Goal: Task Accomplishment & Management: Manage account settings

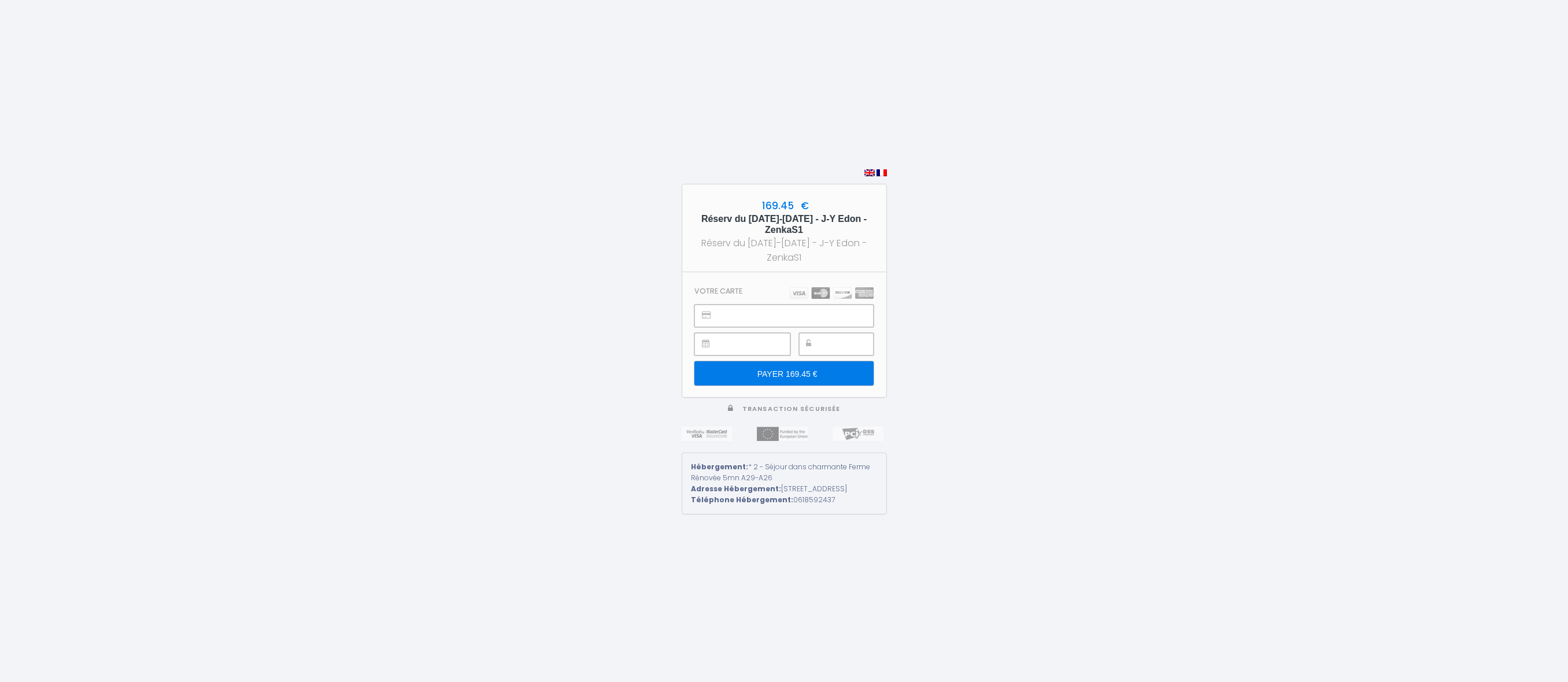
click at [1314, 209] on div "169.45 € Réserv du 13-18 oct 2025 - J-Y Edon - ZenkaS1 Réserv du 13-18 oct 2025…" at bounding box center [784, 341] width 1568 height 682
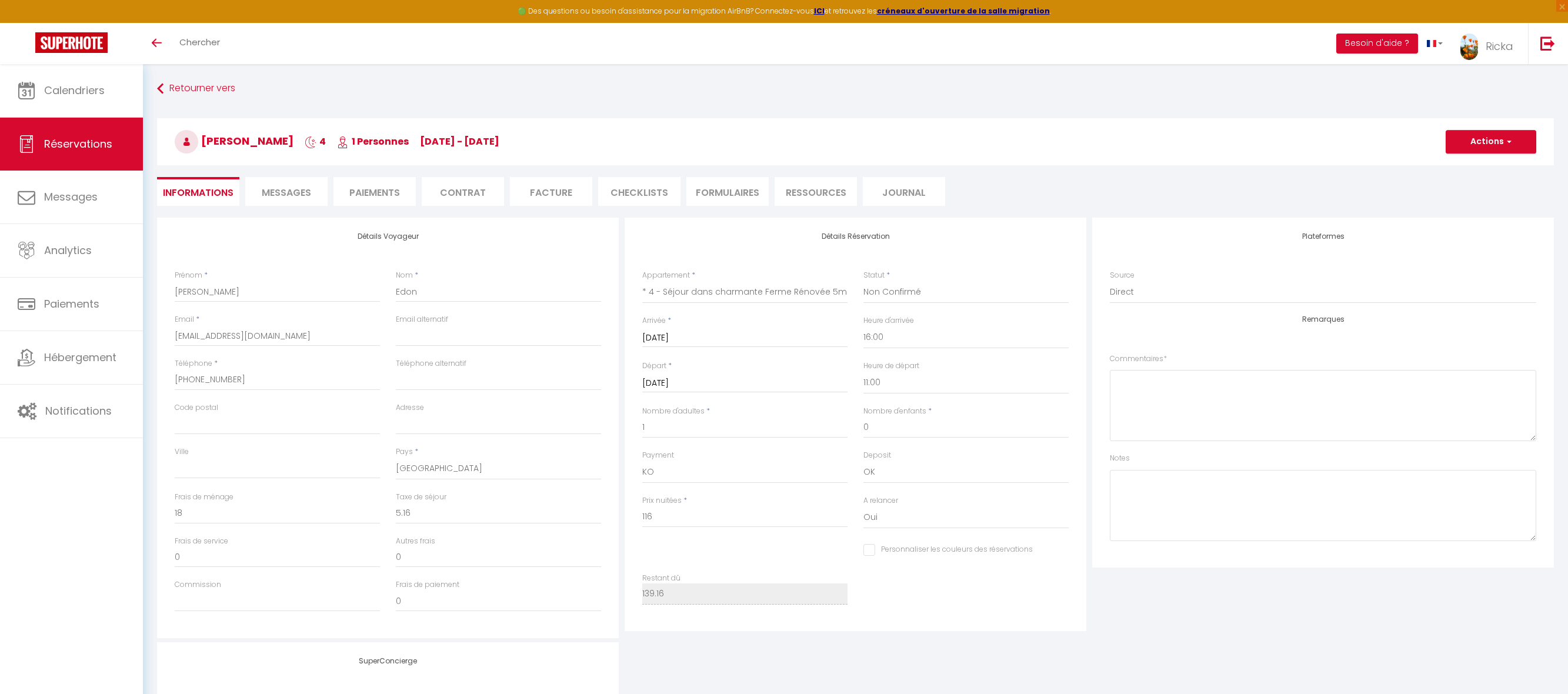
select select "45142"
select select "2"
select select "16:00"
select select "11:00"
select select "10"
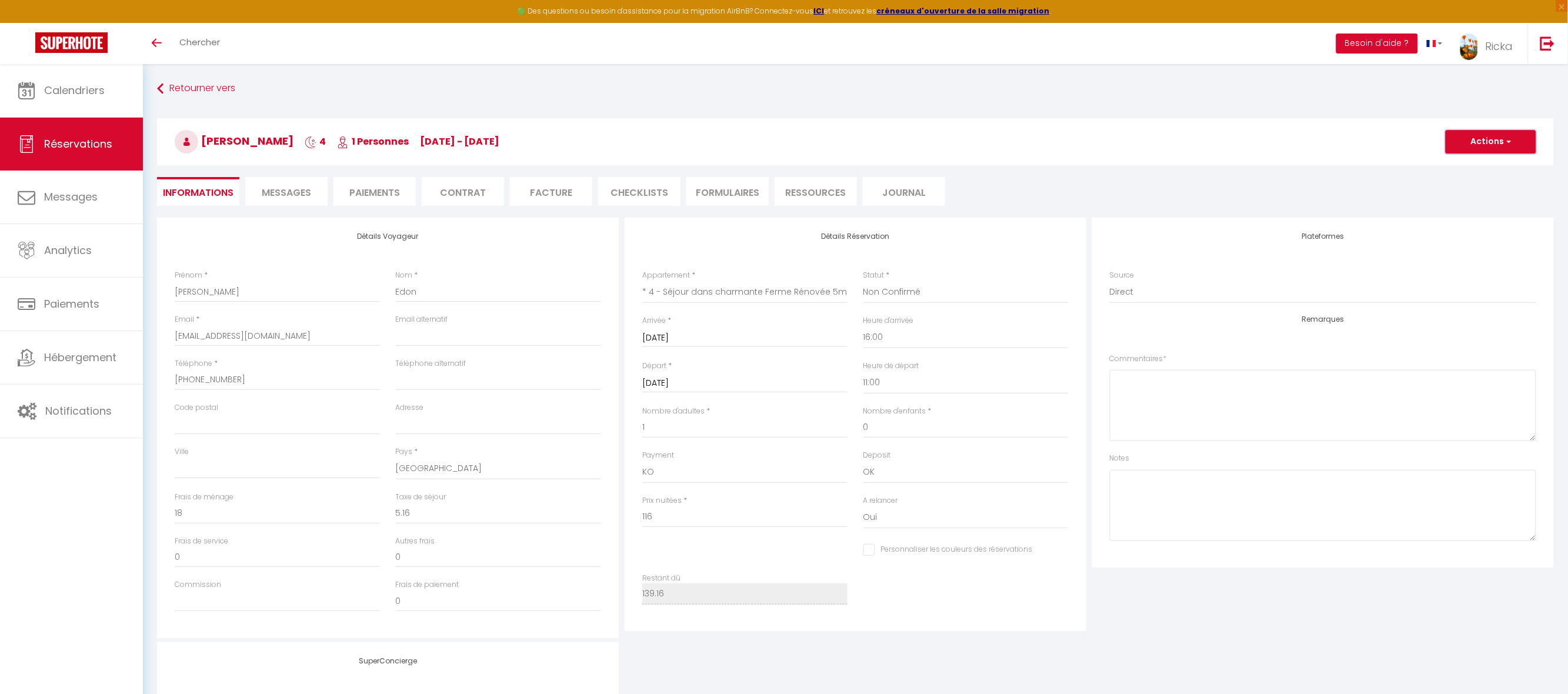
click at [1487, 134] on button "Actions" at bounding box center [1491, 142] width 90 height 24
click at [1481, 182] on link "Dupliquer" at bounding box center [1479, 183] width 93 height 15
type input "0"
select select
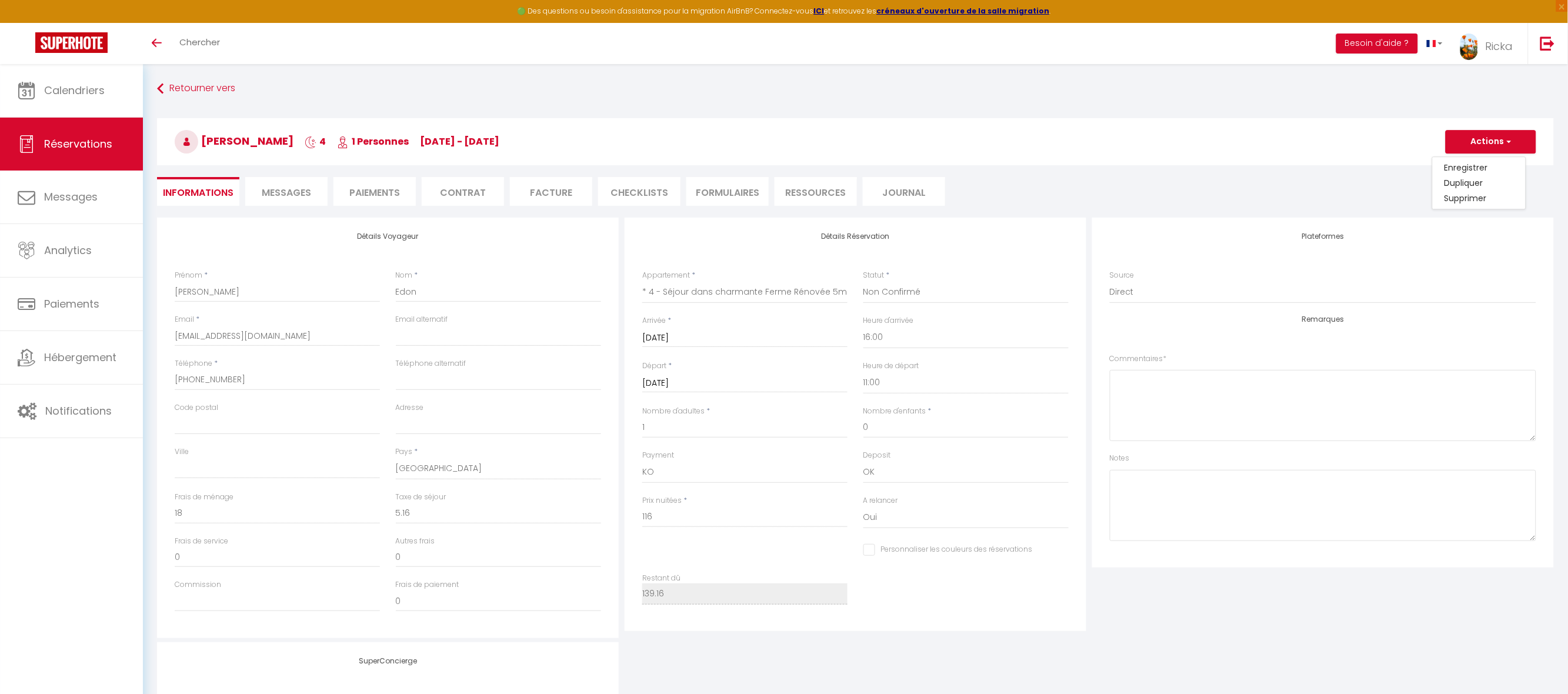
select select
checkbox input "false"
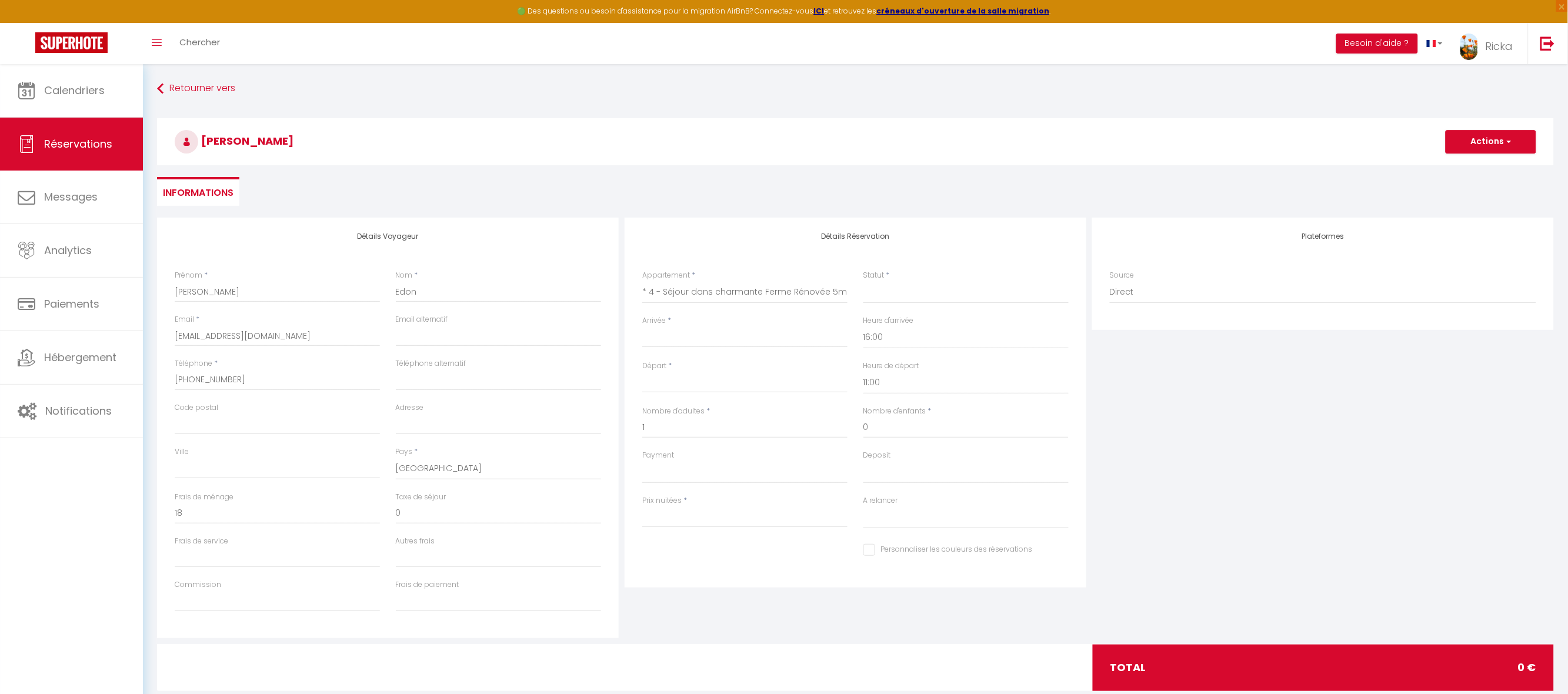
click at [652, 336] on input "Arrivée" at bounding box center [744, 338] width 205 height 15
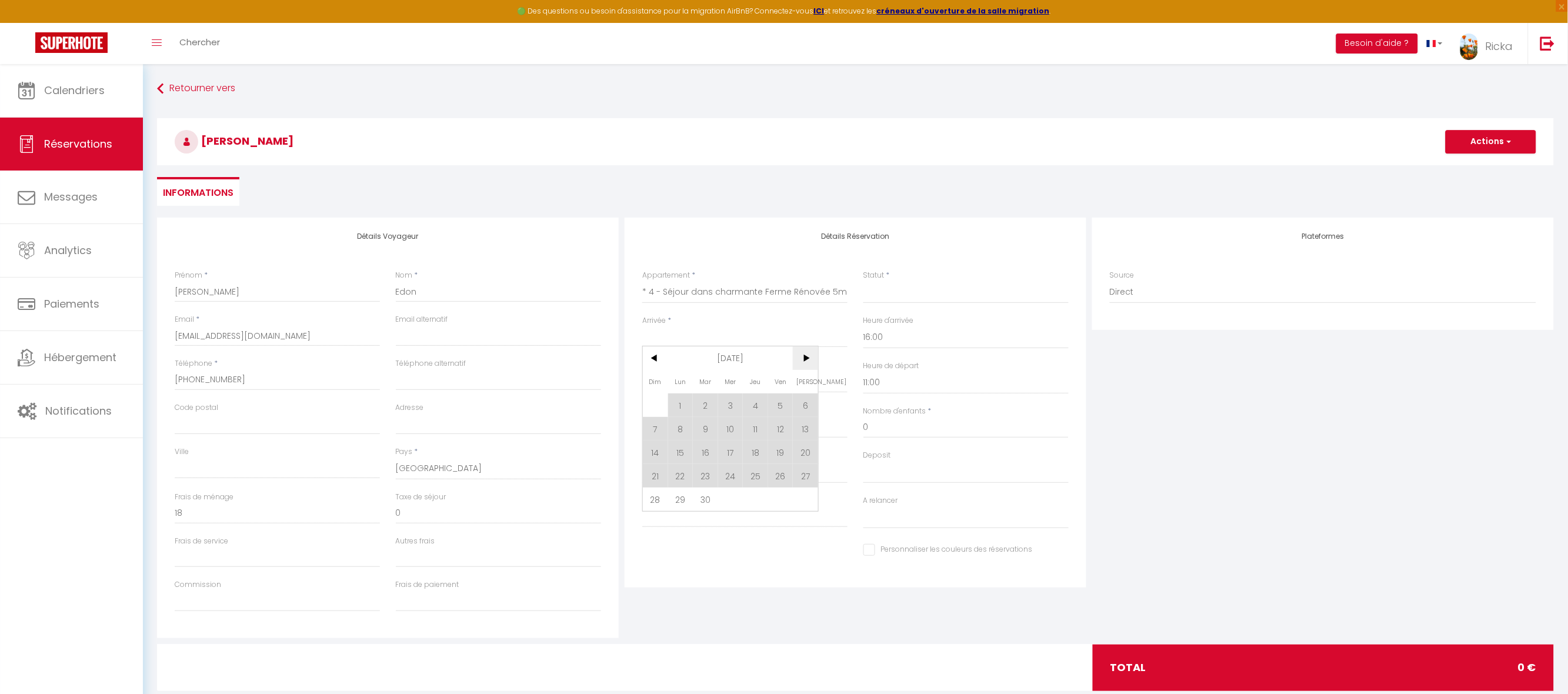
click at [812, 354] on span ">" at bounding box center [805, 358] width 25 height 24
click at [809, 480] on span "25" at bounding box center [805, 475] width 25 height 24
select select
type input "Sam 25 Octobre 2025"
type input "Dim 26 Octobre 2025"
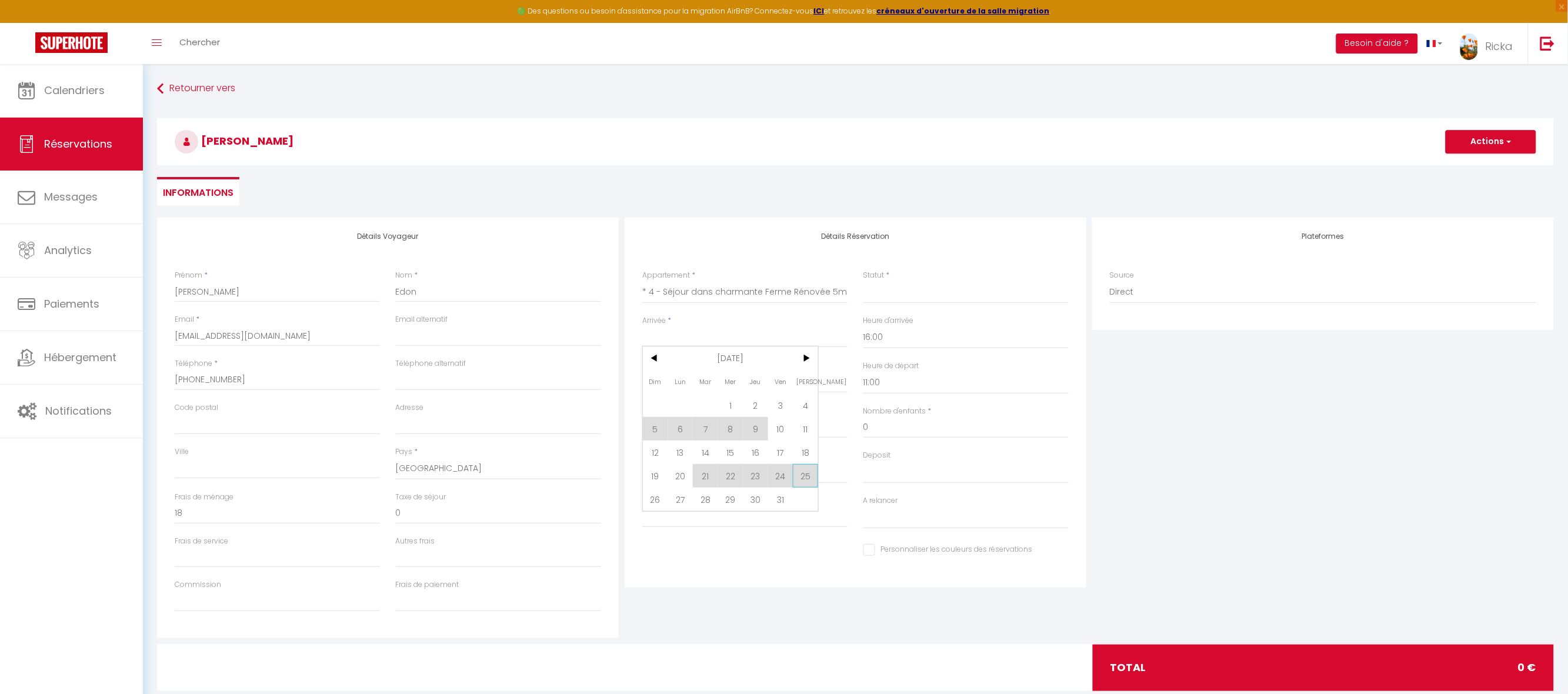
select select
checkbox input "false"
type input "0"
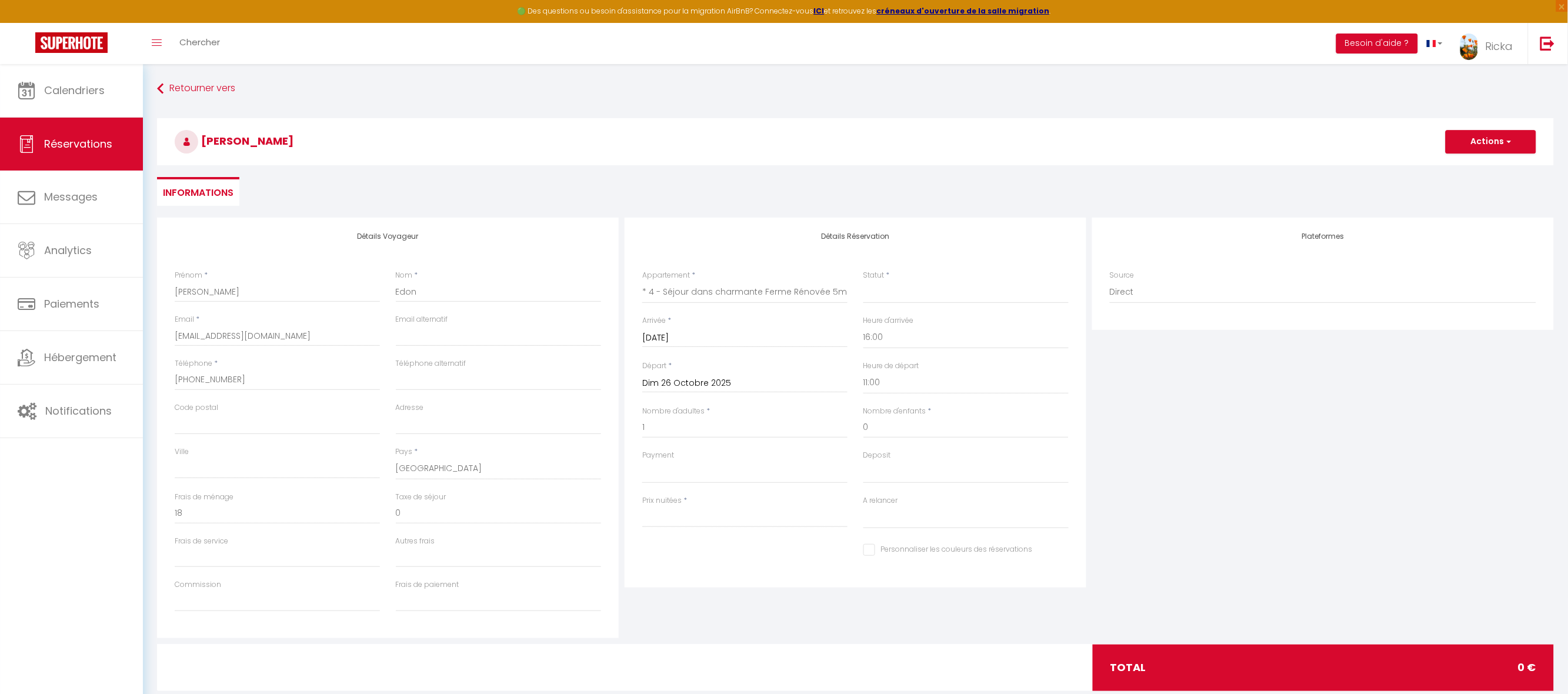
select select
type input "0"
select select
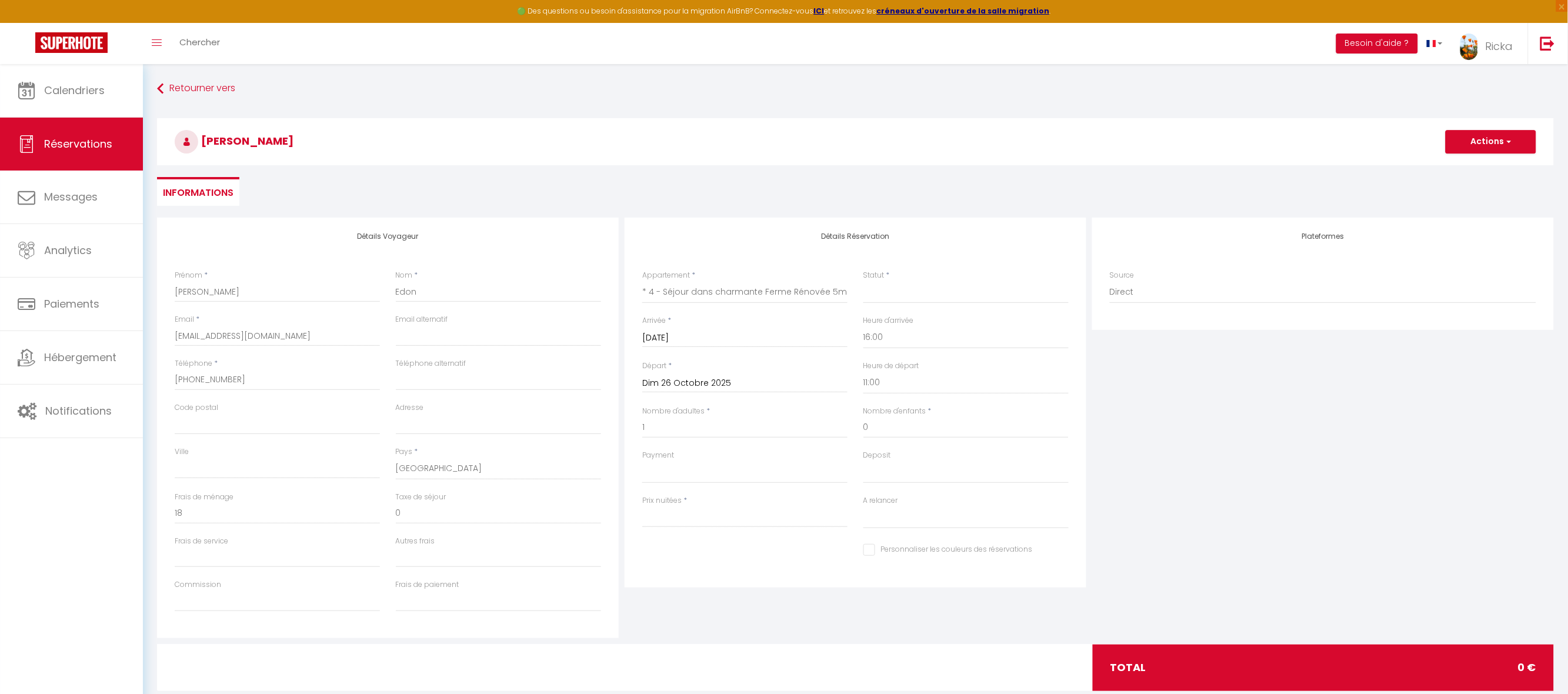
checkbox input "false"
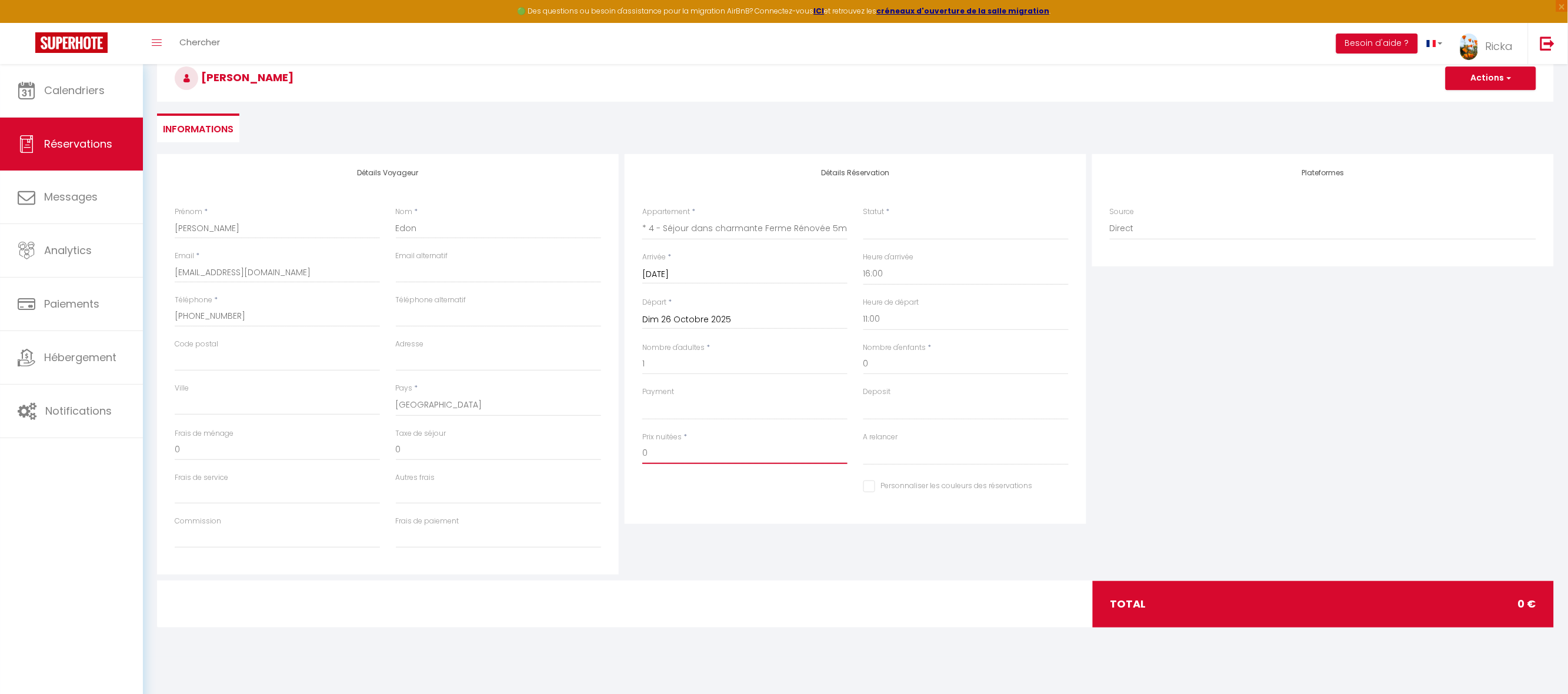
click at [670, 453] on input "0" at bounding box center [744, 453] width 205 height 21
type input "0"
type input "29"
click at [415, 443] on input "0" at bounding box center [498, 450] width 205 height 21
select select
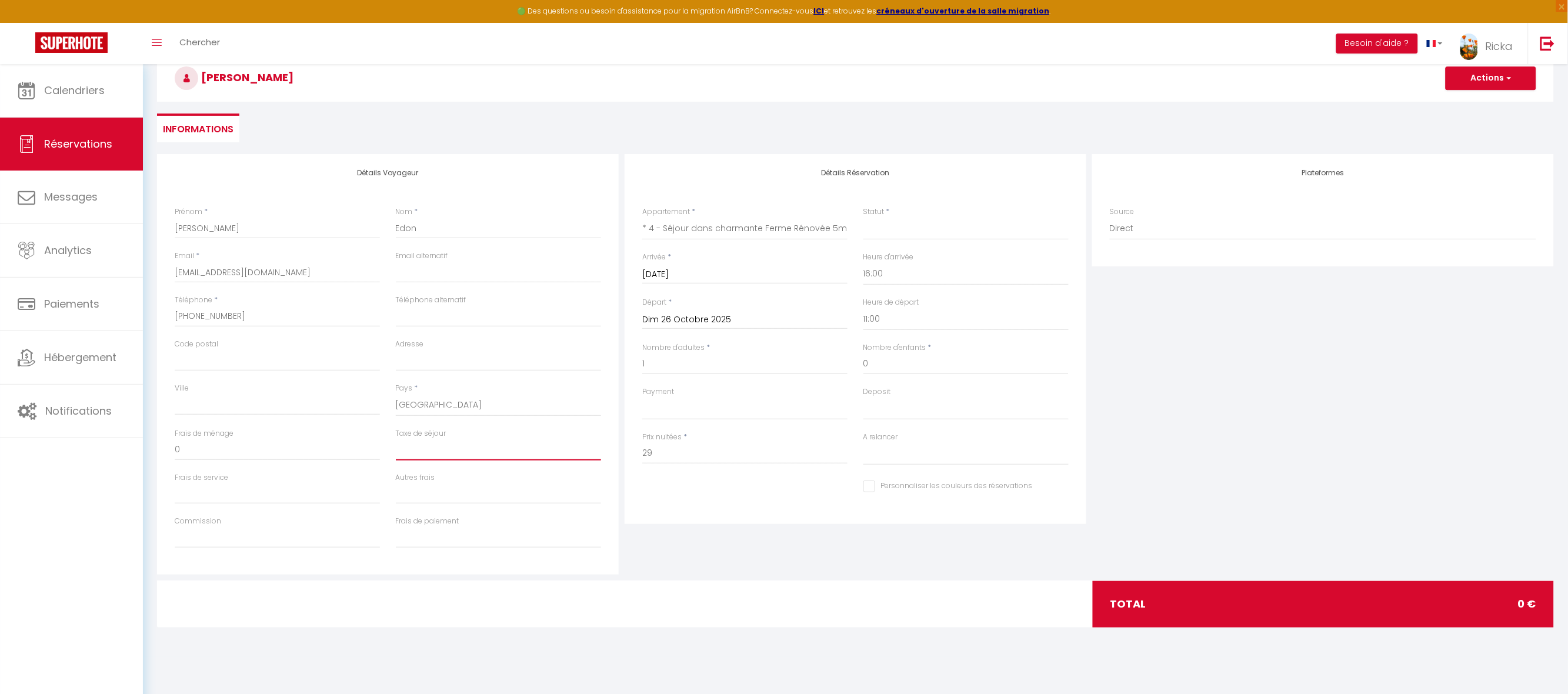
select select
checkbox input "false"
type input "1"
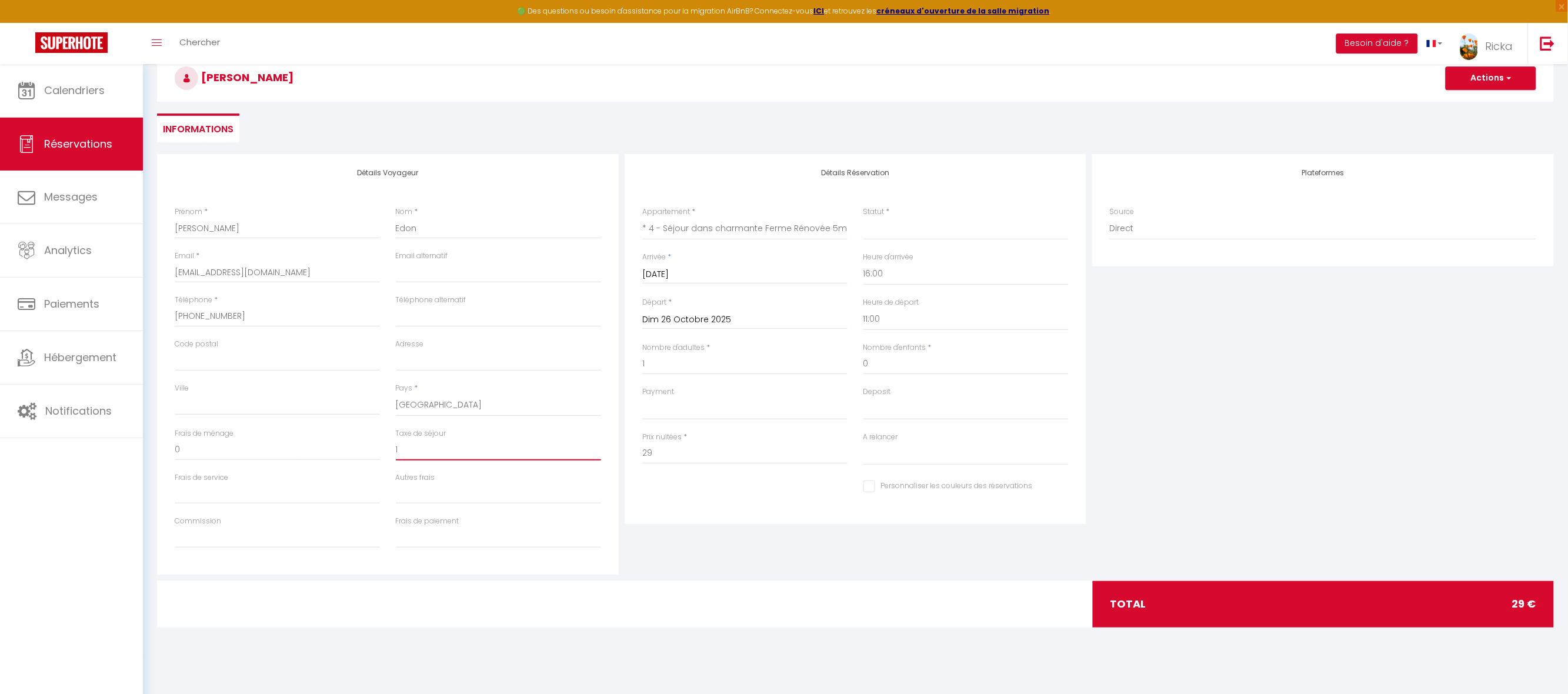
select select
checkbox input "false"
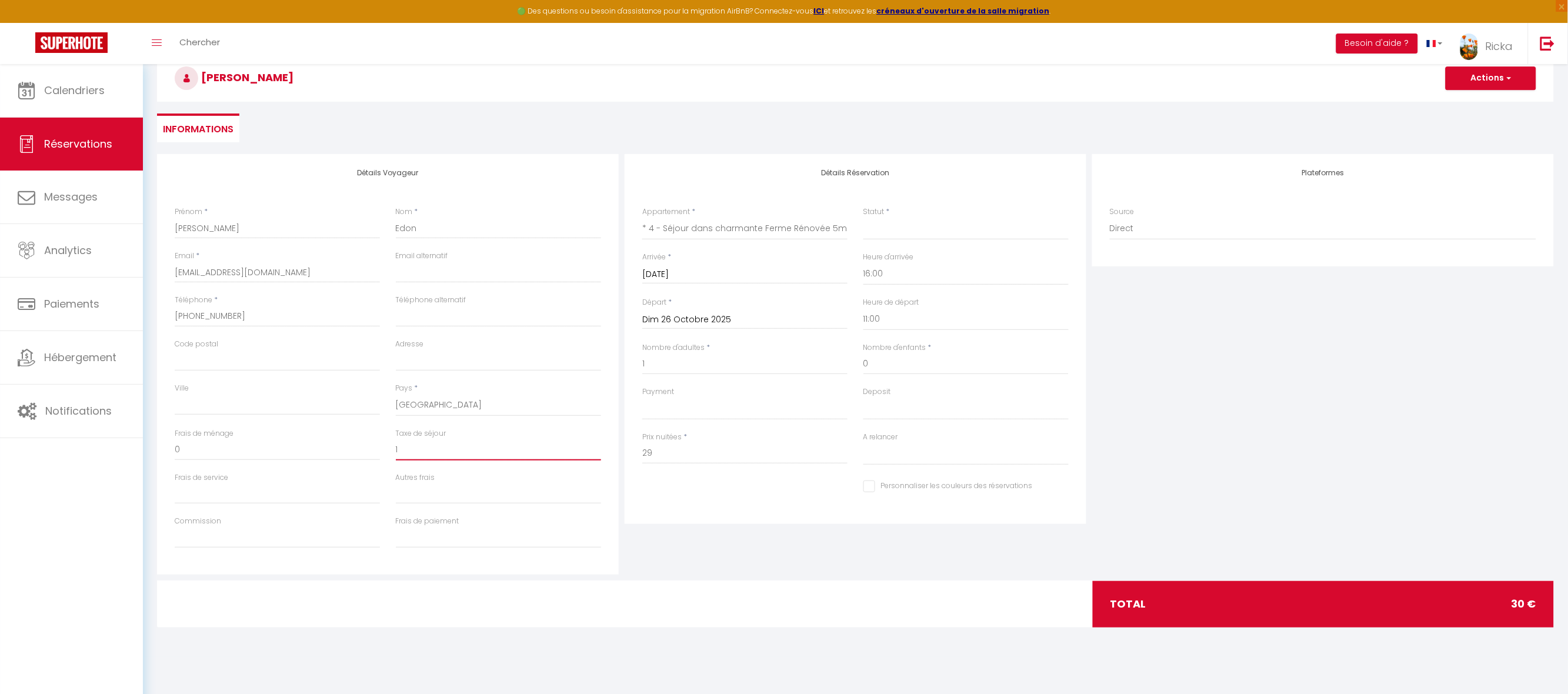
type input "1."
select select
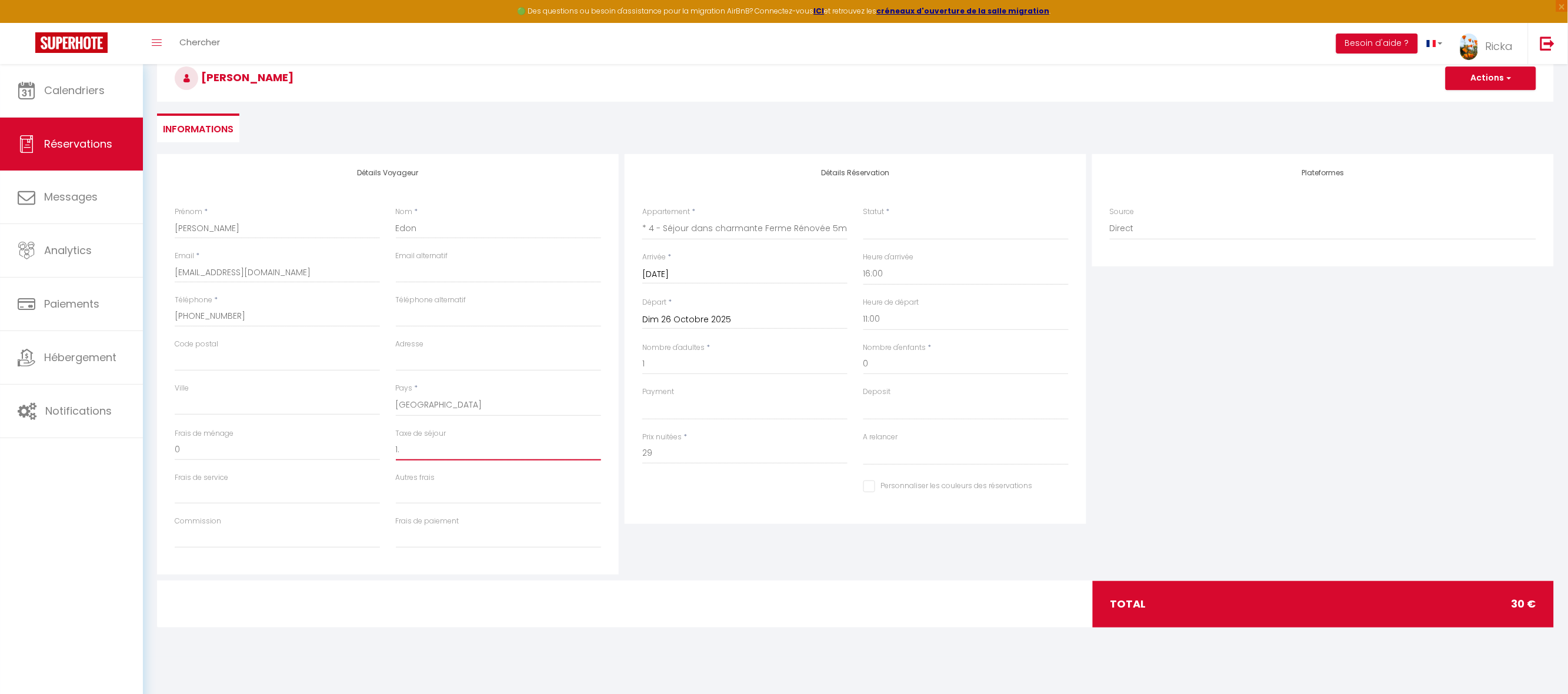
checkbox input "false"
type input "1.2"
select select
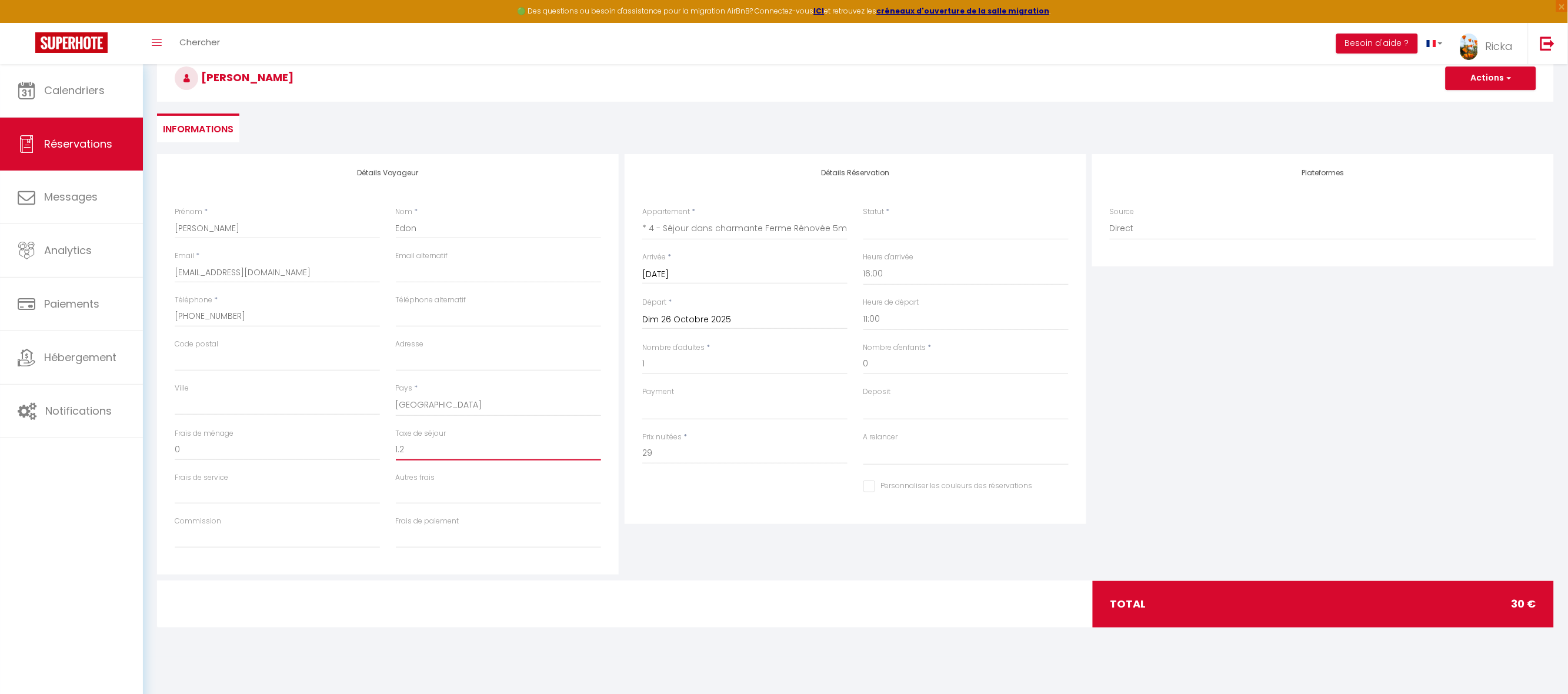
select select
checkbox input "false"
type input "1.29"
select select
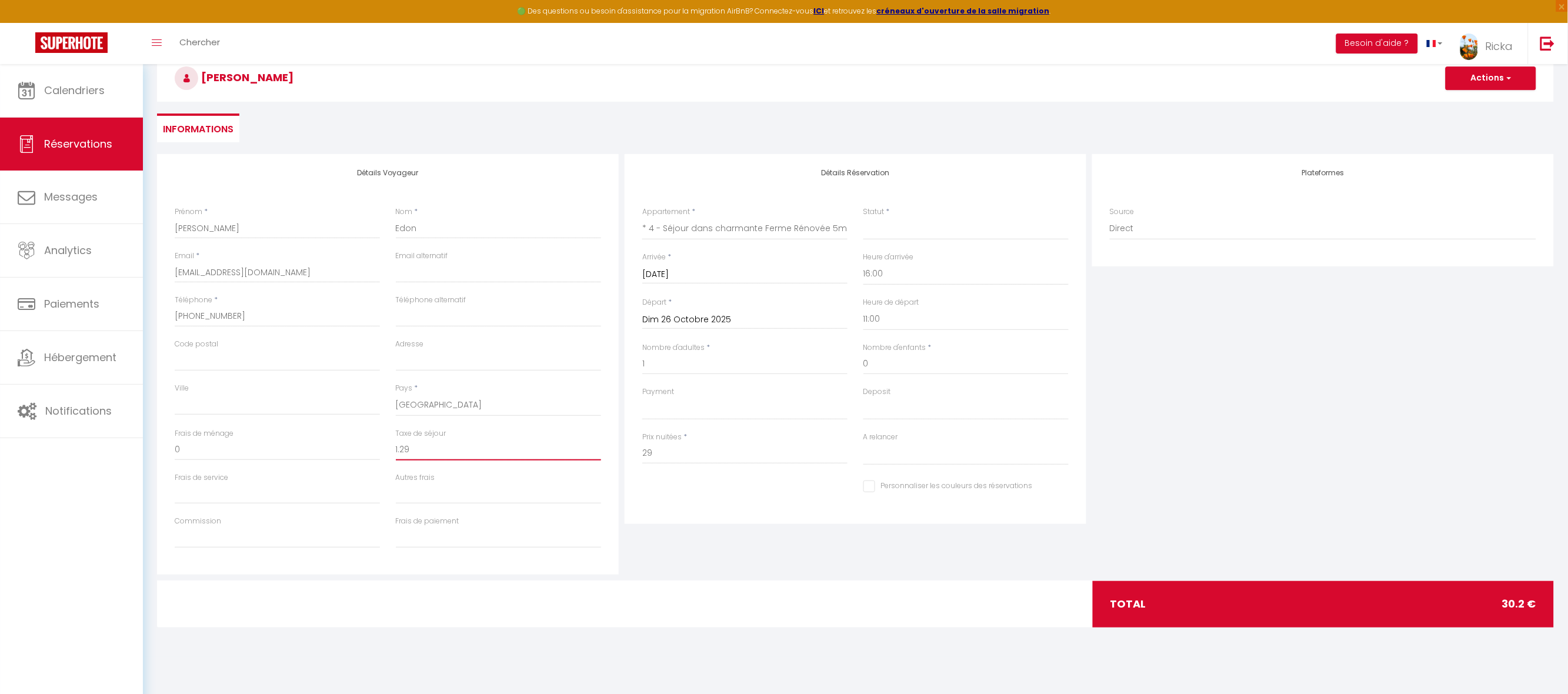
select select
checkbox input "false"
type input "1.29"
click at [902, 557] on div "Détails Réservation Appartement * * 1 - Séjour dans charmante Ferme Rénovée 5mn…" at bounding box center [855, 364] width 468 height 420
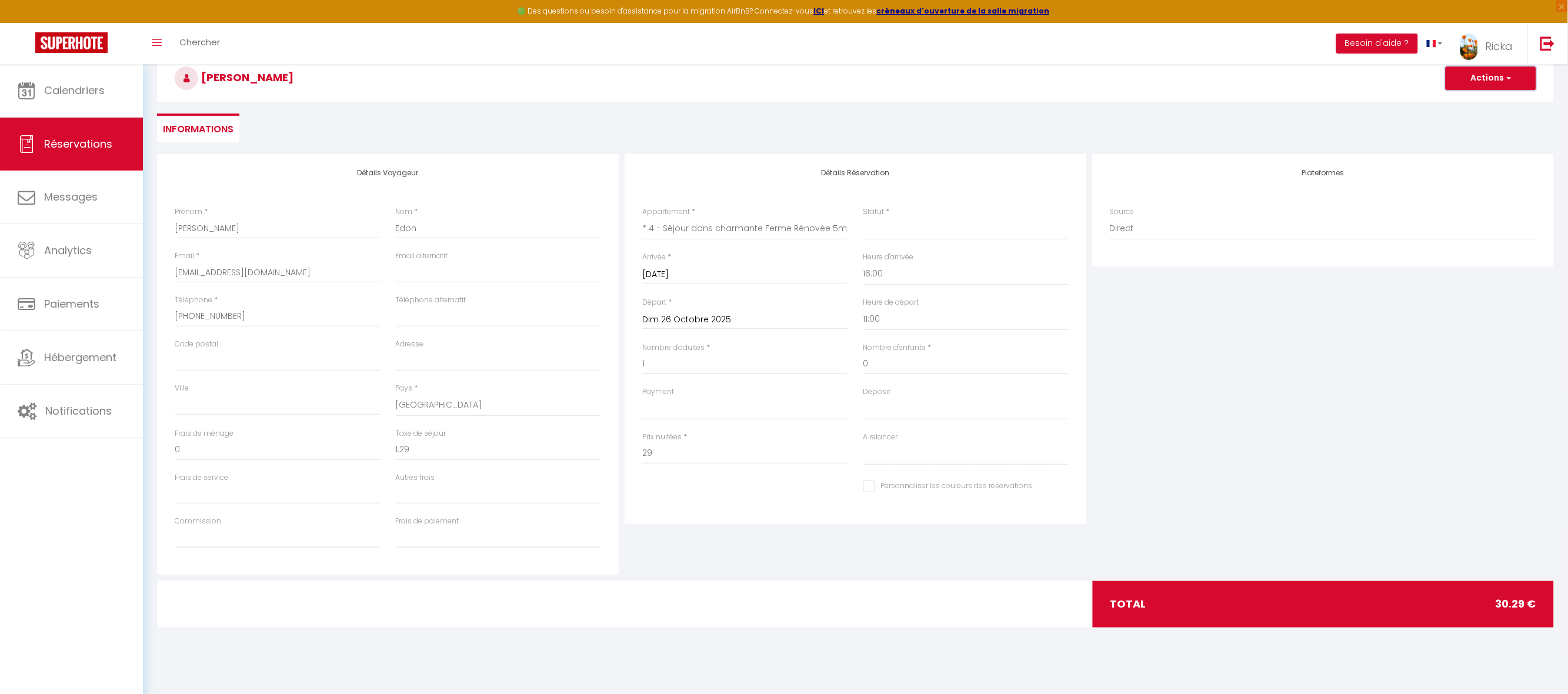
click at [1489, 82] on button "Actions" at bounding box center [1491, 78] width 90 height 24
click at [1476, 105] on link "Enregistrer" at bounding box center [1479, 104] width 93 height 15
select select
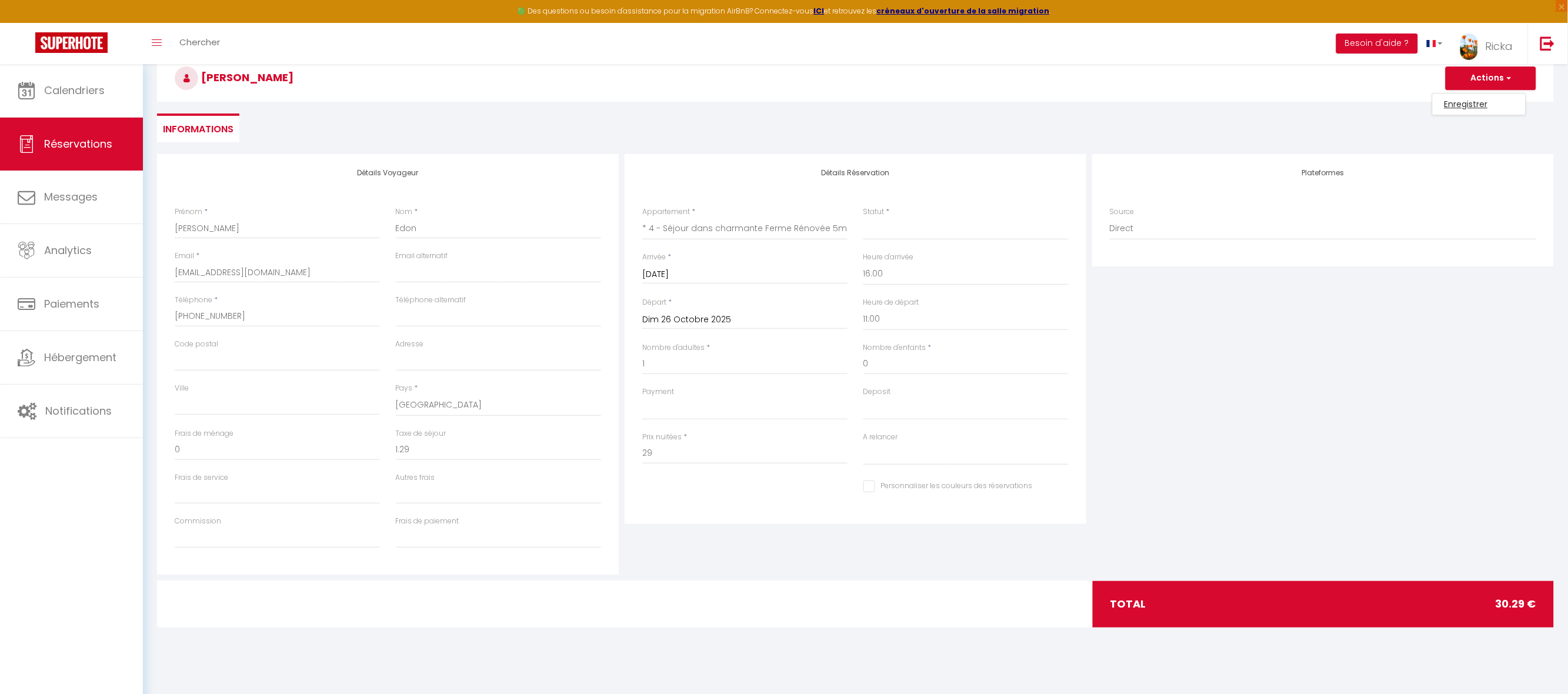
select select
checkbox input "false"
select select
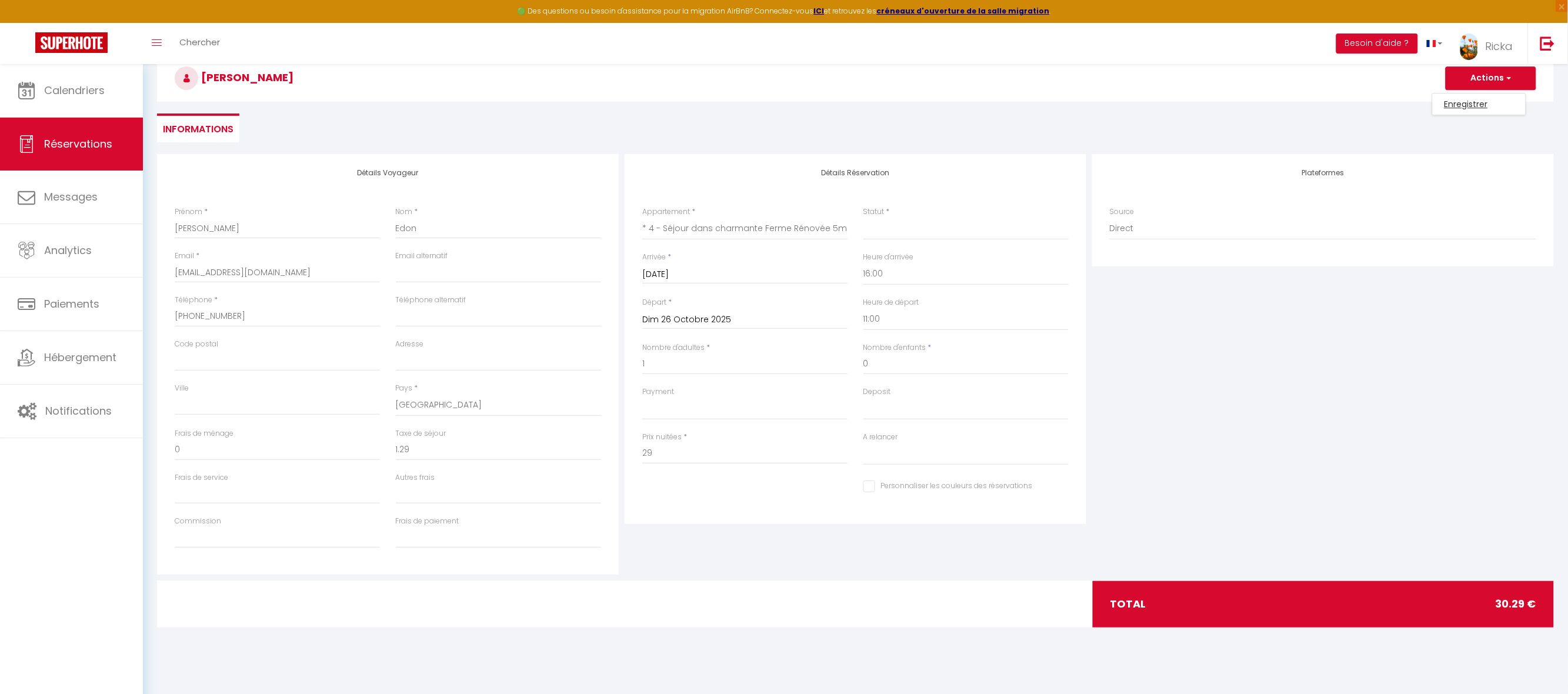
select select
checkbox input "false"
click at [897, 227] on select "Confirmé Non Confirmé Annulé Annulé par le voyageur No Show Request" at bounding box center [965, 228] width 205 height 22
select select "2"
click at [863, 217] on select "Confirmé Non Confirmé Annulé Annulé par le voyageur No Show Request" at bounding box center [965, 228] width 205 height 22
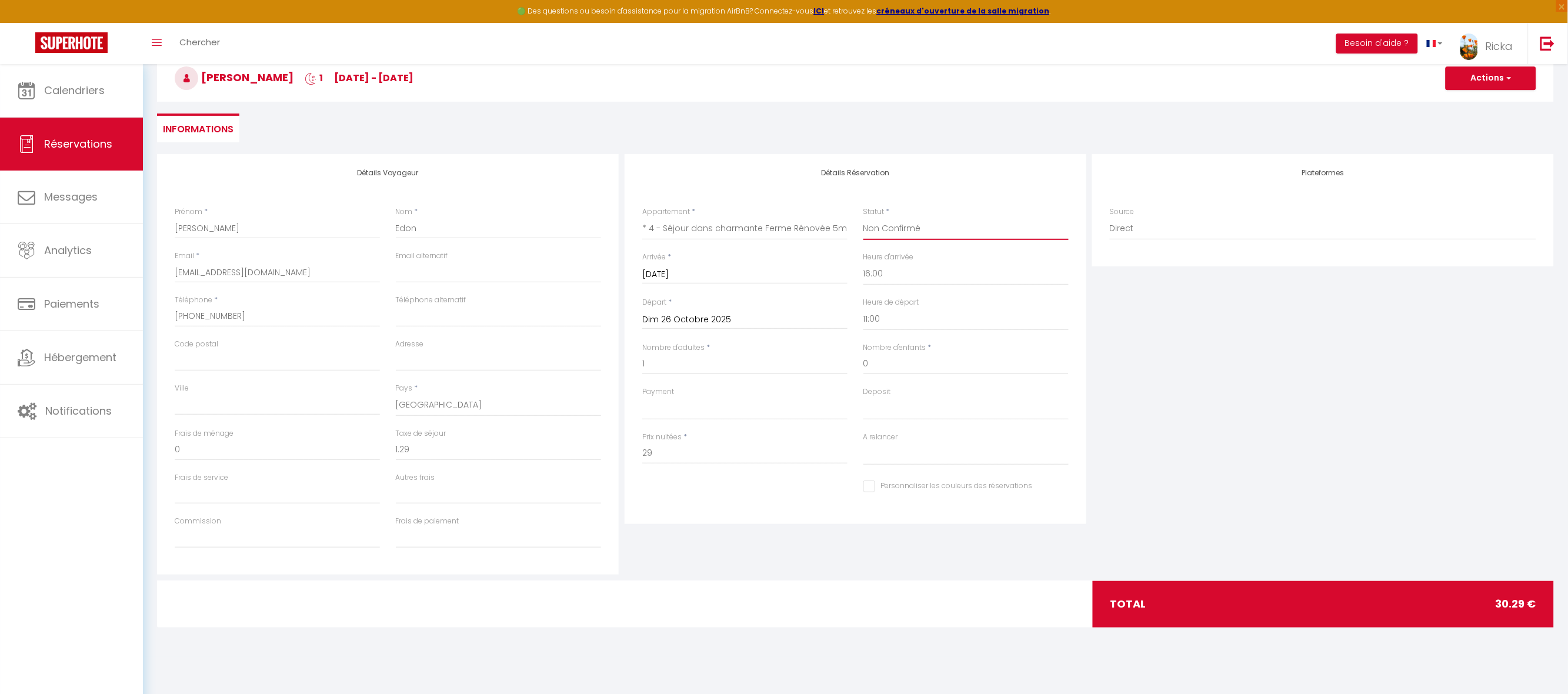
select select
checkbox input "false"
click at [713, 409] on select "OK KO" at bounding box center [744, 409] width 205 height 22
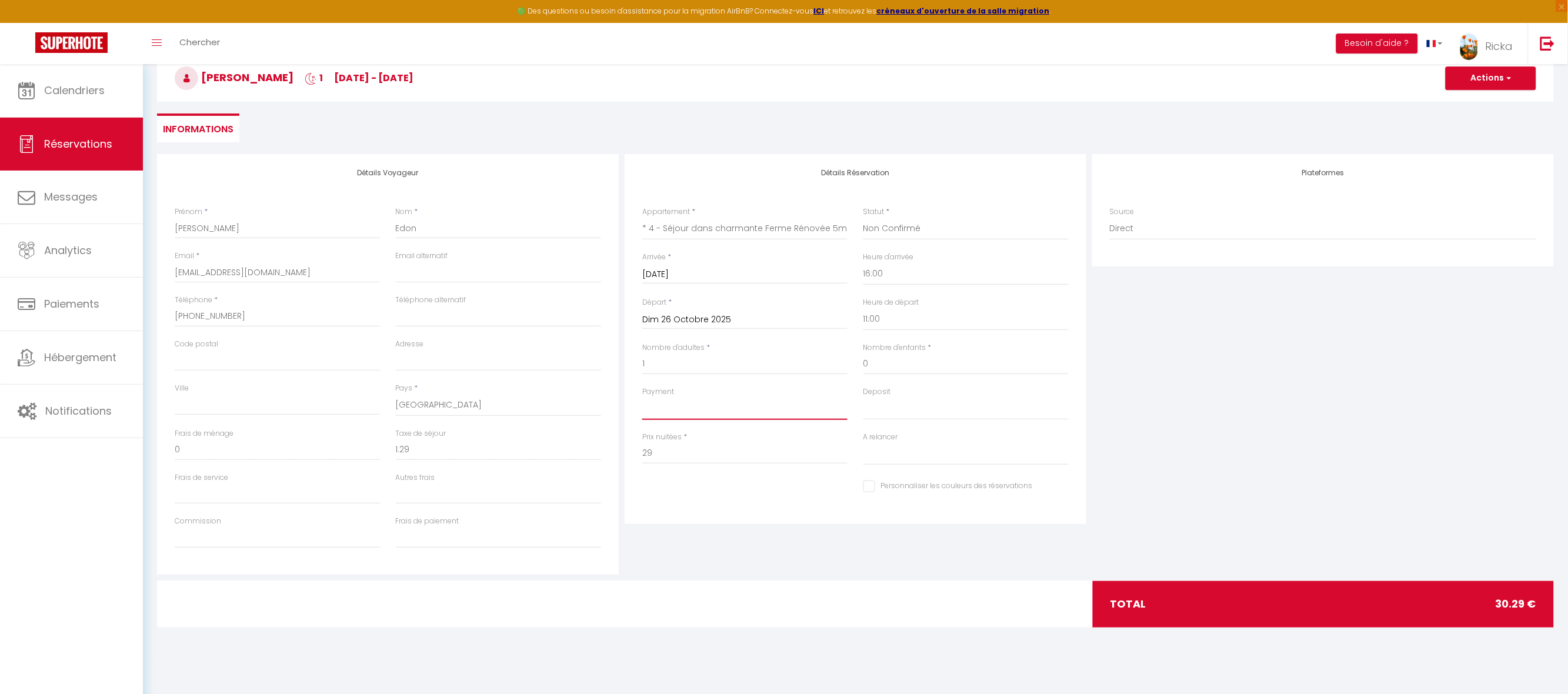
select select "10"
click at [642, 397] on select "OK KO" at bounding box center [744, 409] width 205 height 22
select select
checkbox input "false"
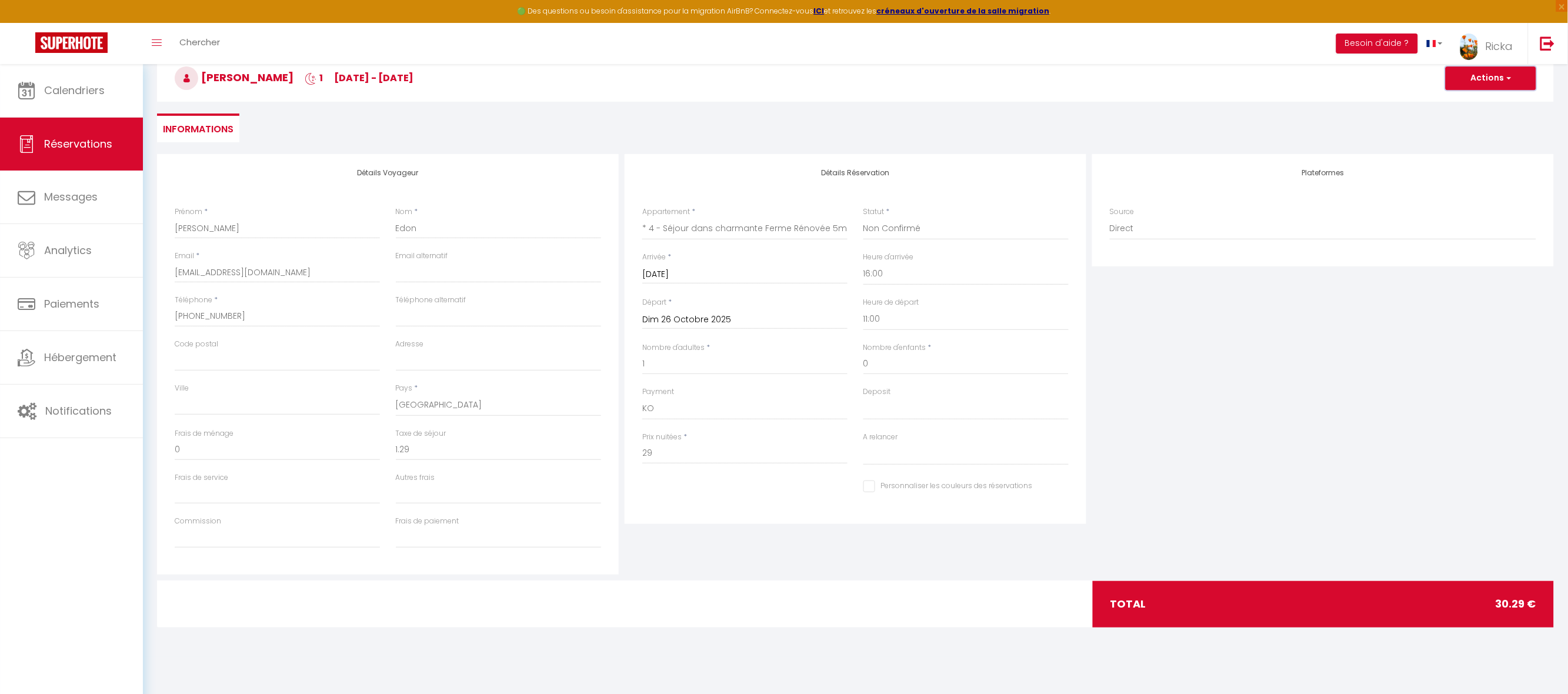
click at [1479, 72] on button "Actions" at bounding box center [1491, 78] width 90 height 24
click at [1470, 103] on link "Enregistrer" at bounding box center [1479, 104] width 93 height 15
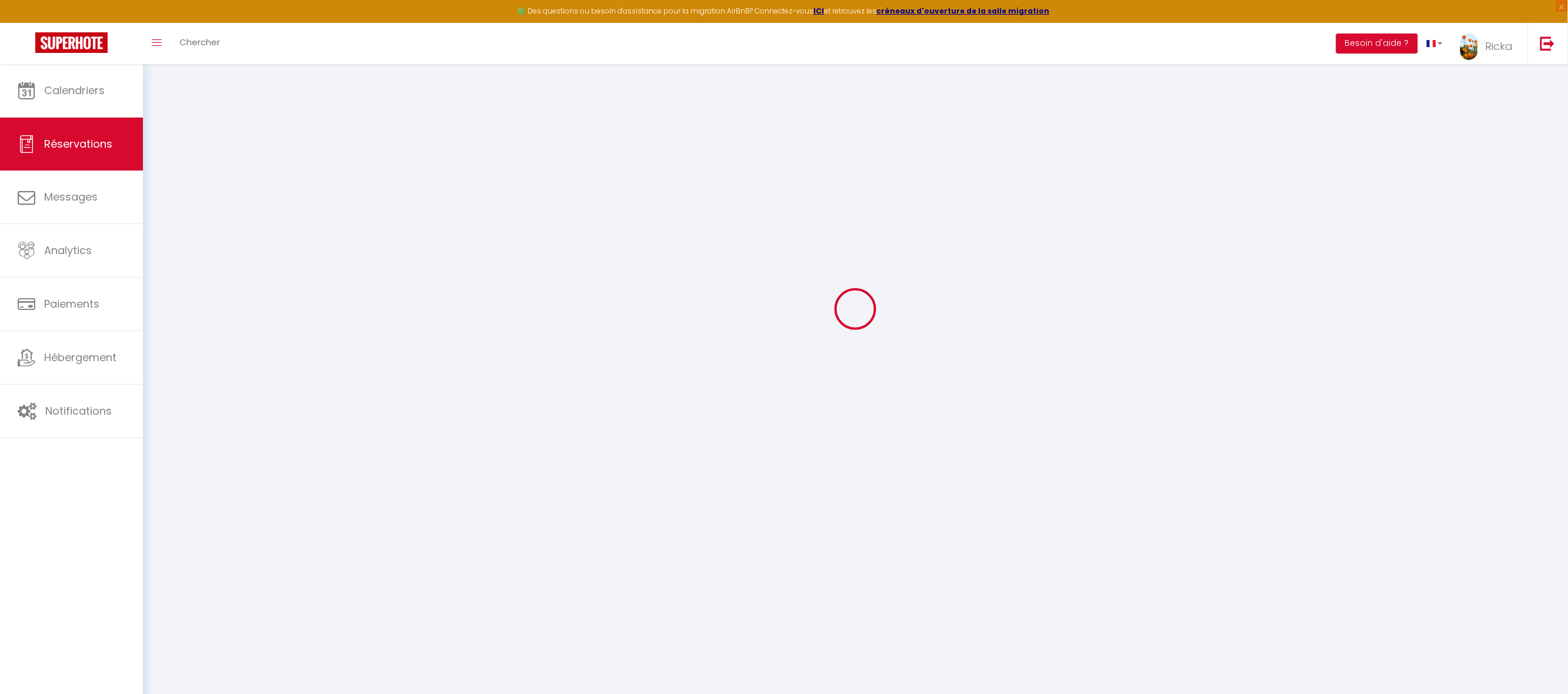
select select "not_cancelled"
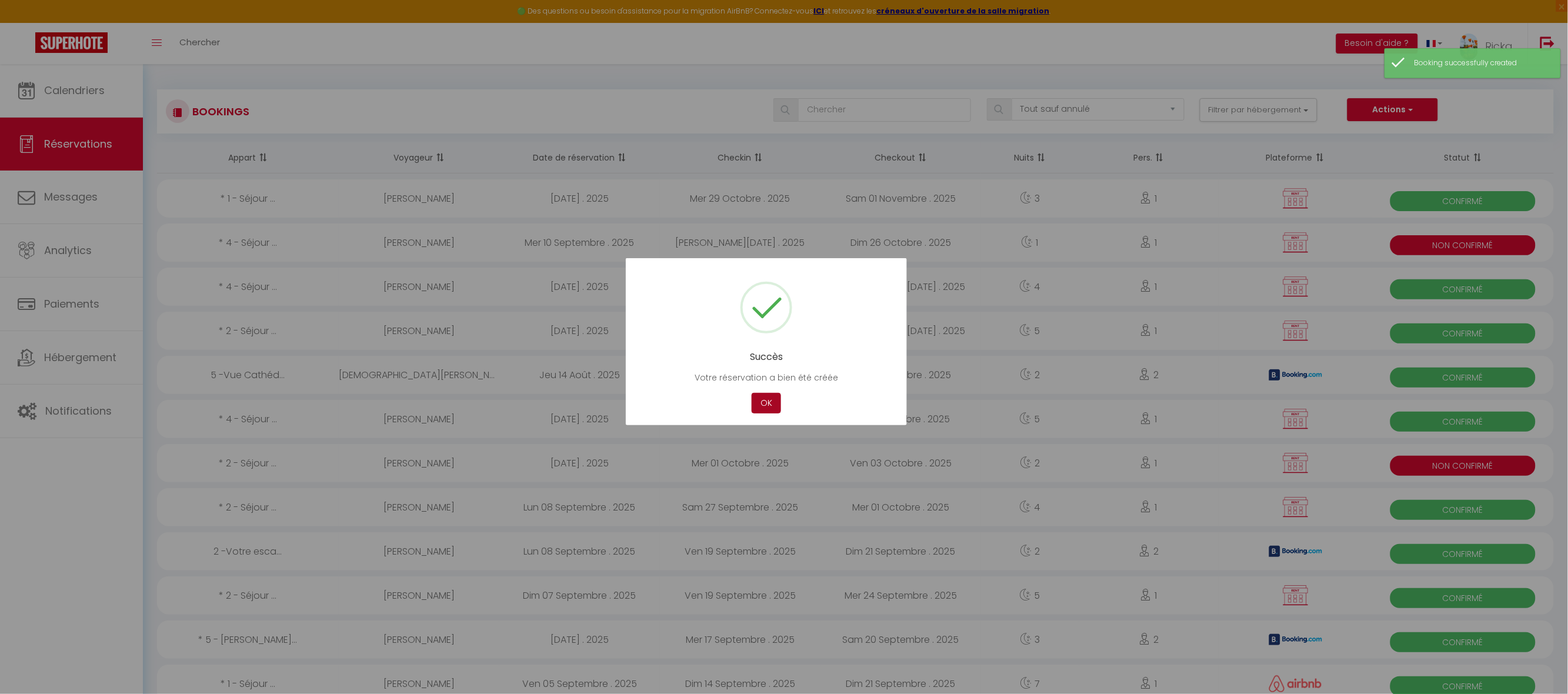
click at [765, 396] on button "OK" at bounding box center [766, 403] width 29 height 20
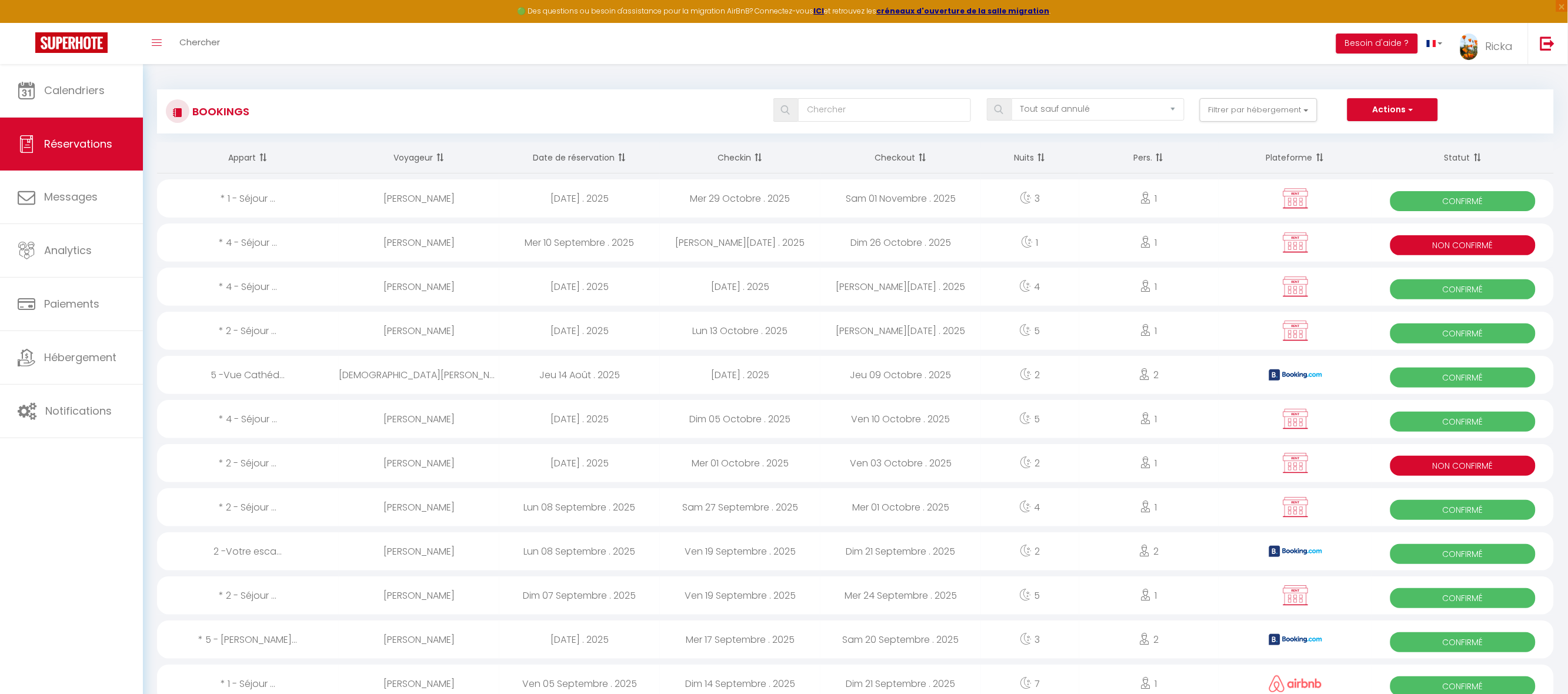
click at [664, 244] on div "Sam 25 Octobre . 2025" at bounding box center [740, 243] width 160 height 38
select select "KO"
select select "0"
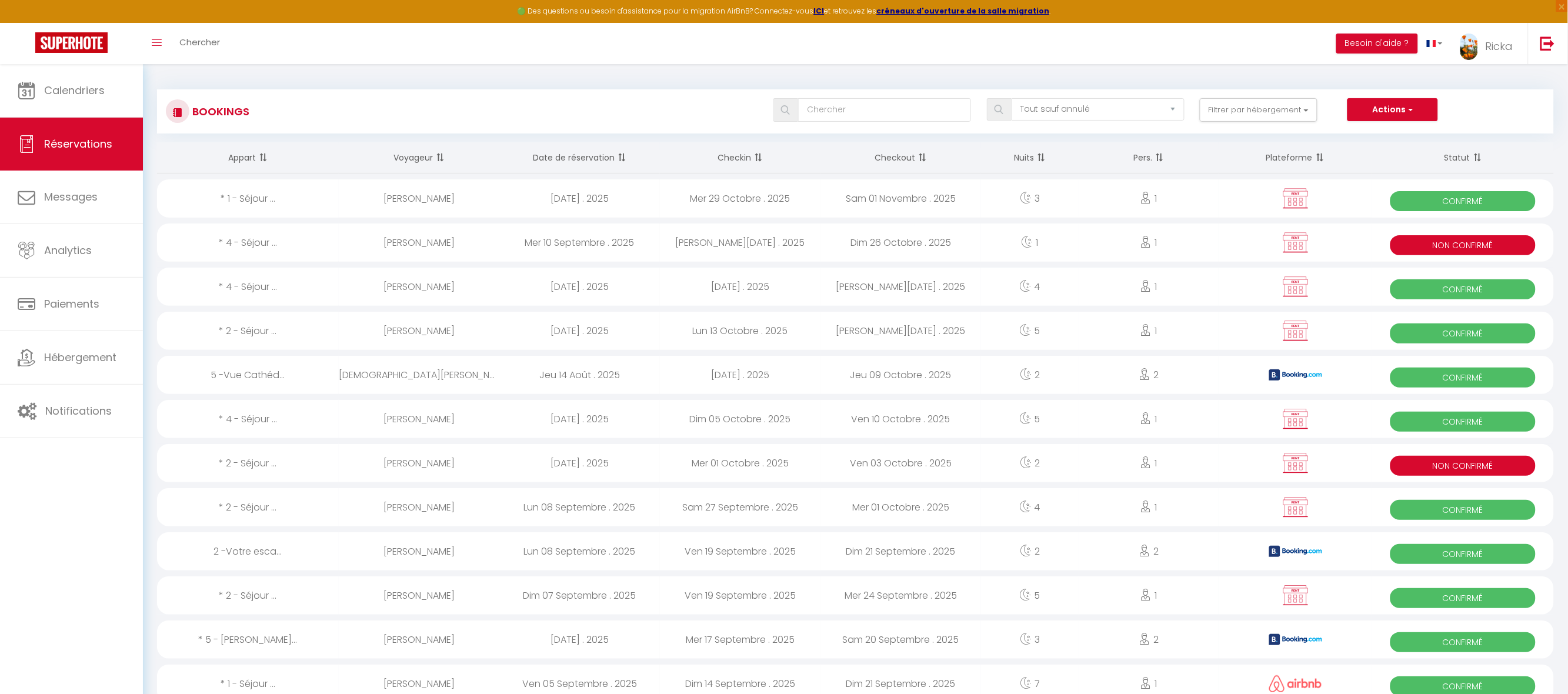
select select "1"
select select
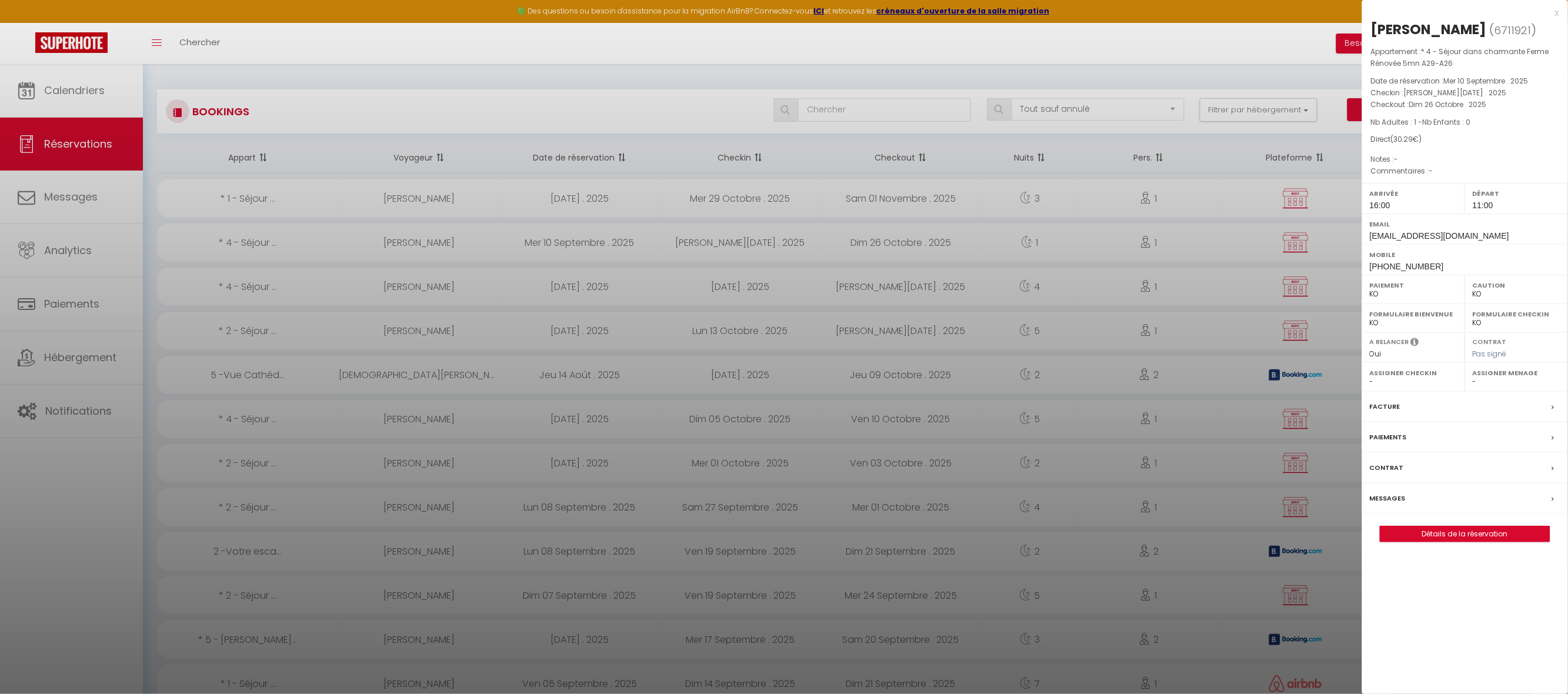
click at [1397, 440] on label "Paiements" at bounding box center [1388, 437] width 37 height 12
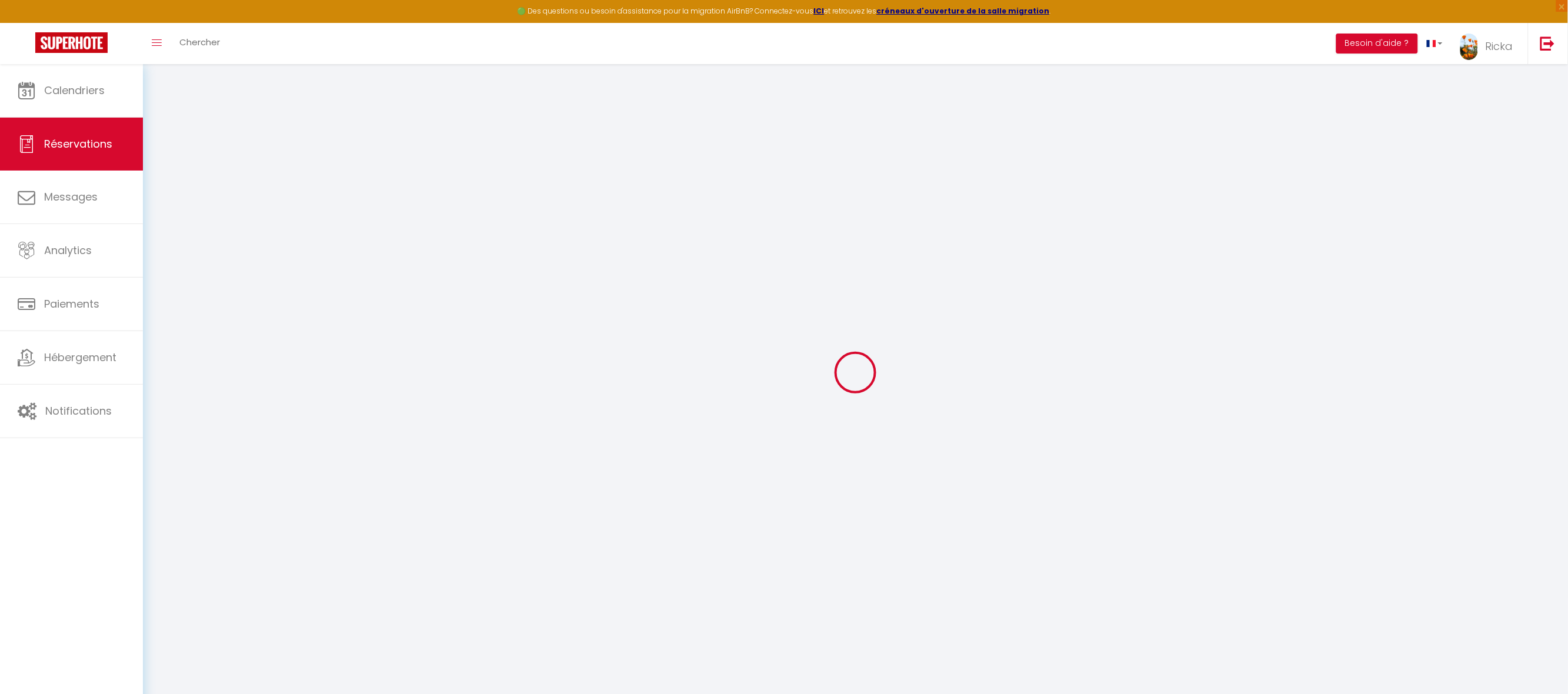
select select "0"
select select
checkbox input "false"
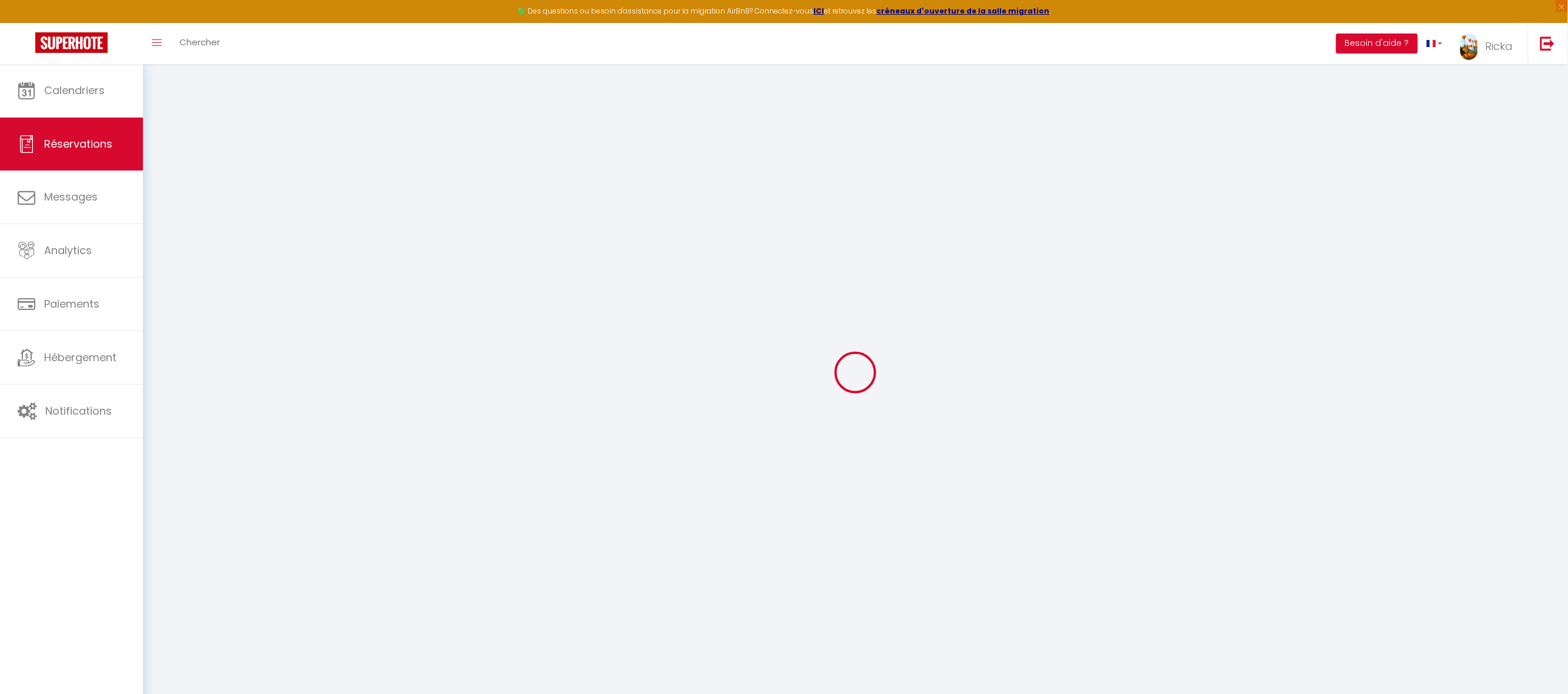
select select
checkbox input "false"
select select
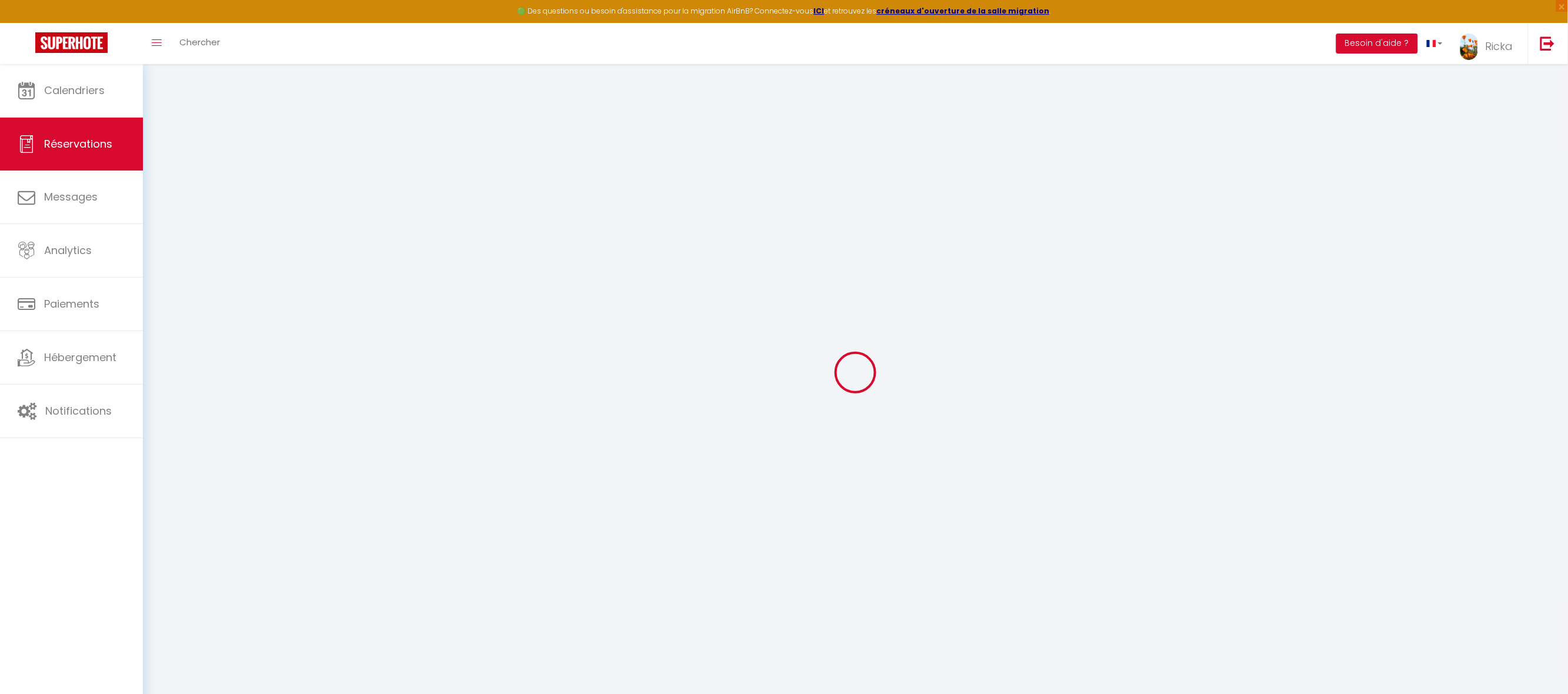
checkbox input "false"
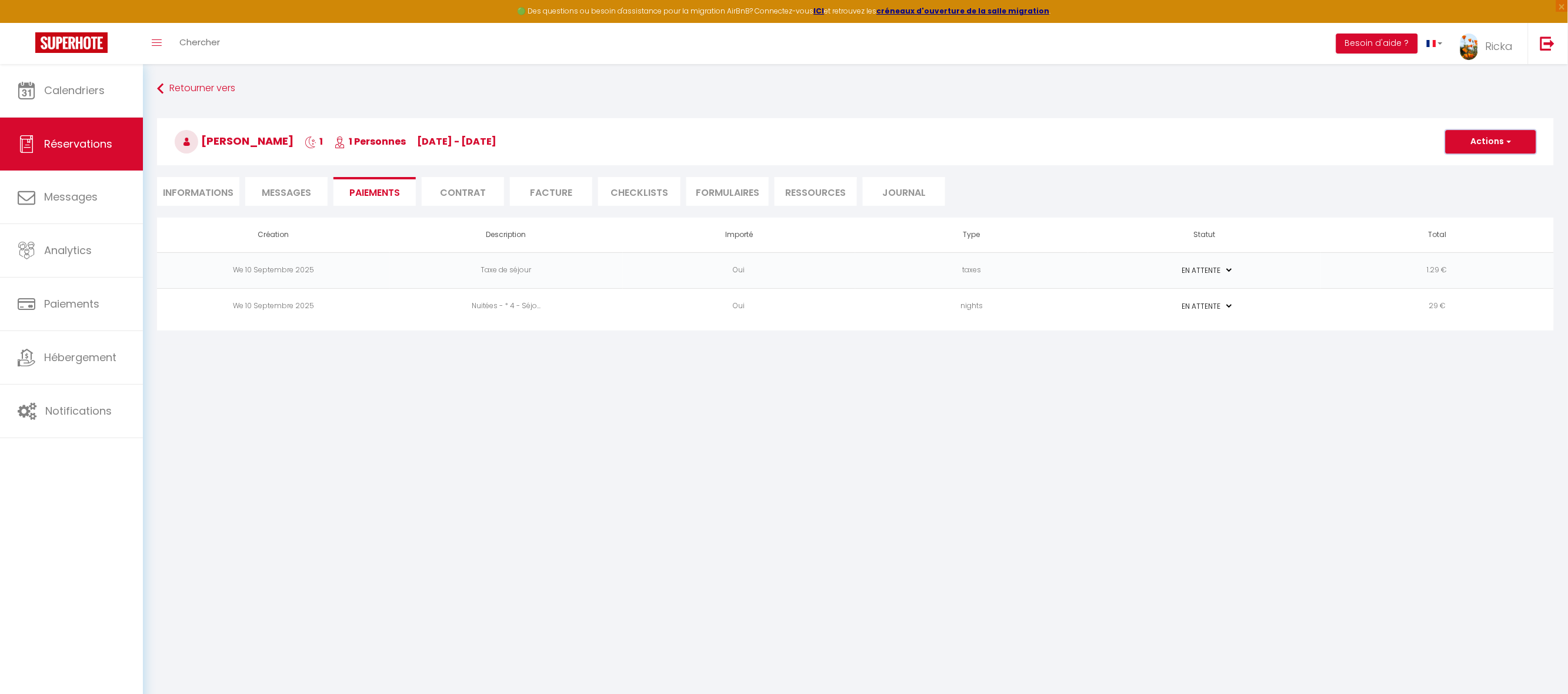
click at [1502, 139] on button "Actions" at bounding box center [1491, 142] width 90 height 24
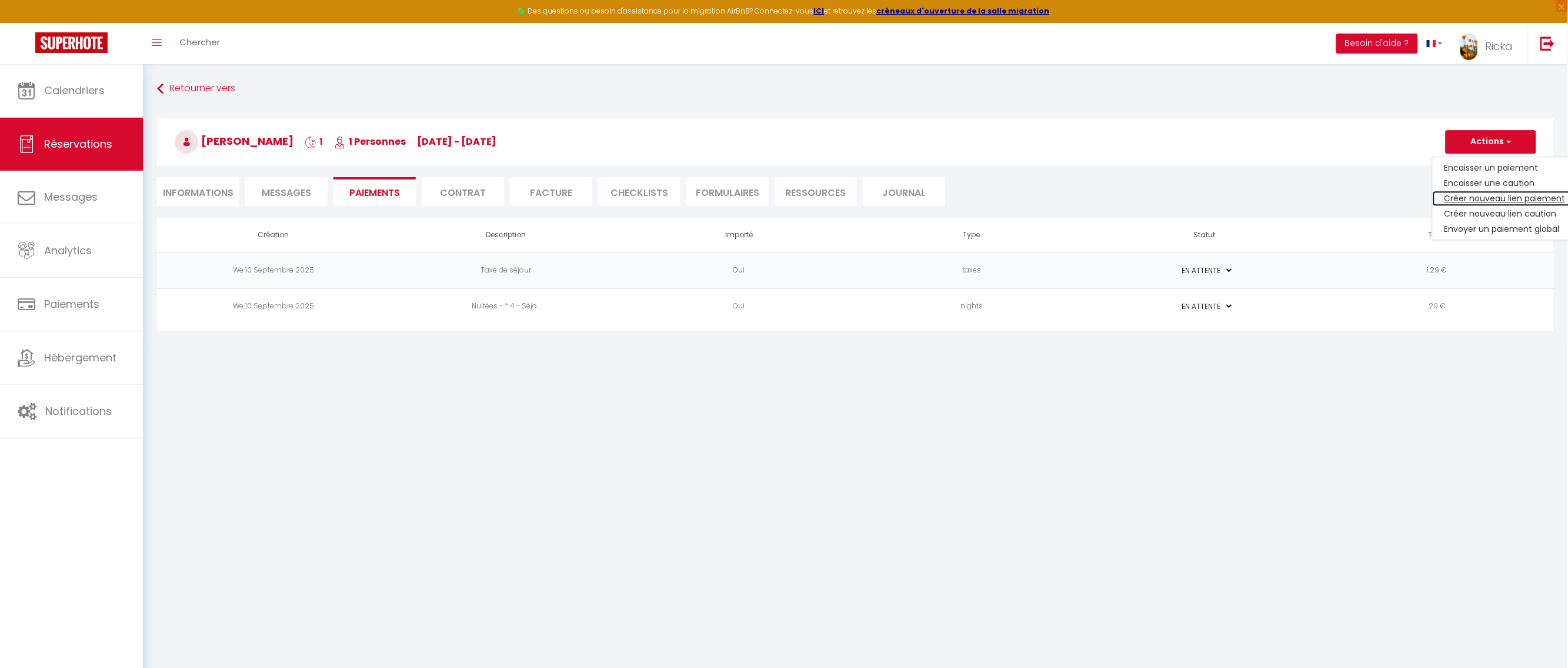
click at [1470, 196] on link "Créer nouveau lien paiement" at bounding box center [1505, 198] width 145 height 15
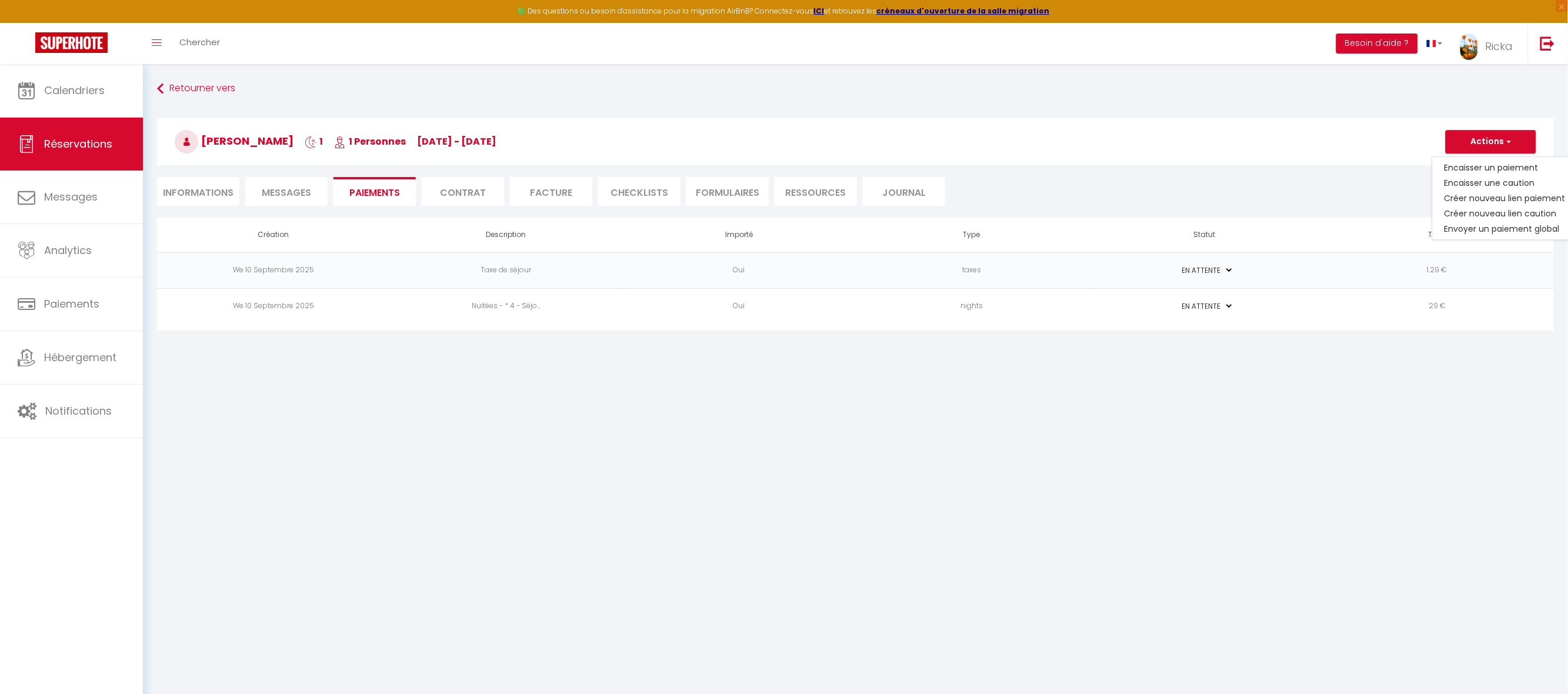
select select "nights"
type input "jean-yves.edon@mk-energies.fr"
select select "9240"
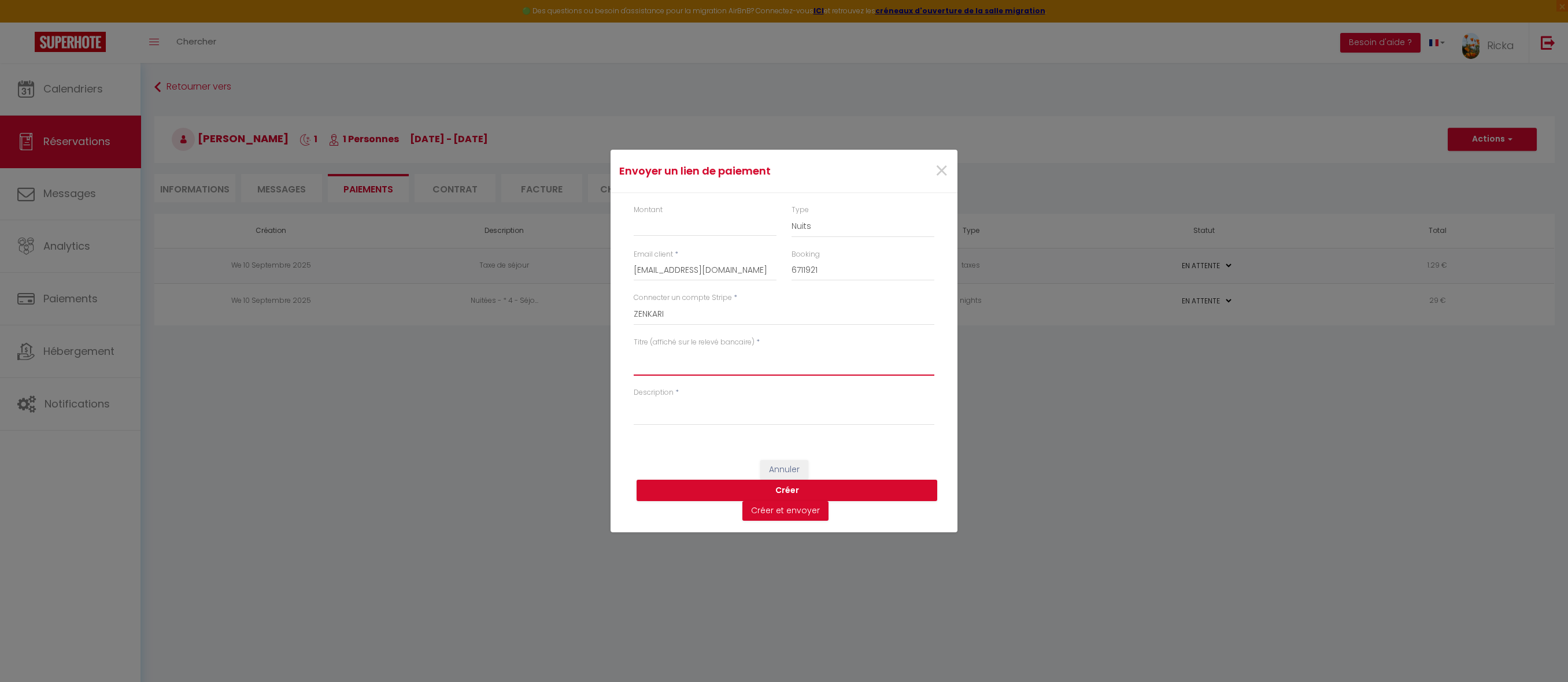
click at [646, 363] on textarea "Titre (affiché sur le relevé bancaire)" at bounding box center [784, 362] width 301 height 28
paste textarea "Réserv du 13-18 oct 2025 - J-Y Edon - ZenkaS1"
click at [681, 355] on textarea "Réserv du 13-18 oct 2025 - J-Y Edon - ZenkaS1" at bounding box center [784, 362] width 301 height 28
drag, startPoint x: 696, startPoint y: 355, endPoint x: 724, endPoint y: 361, distance: 28.6
click at [699, 355] on textarea "Réserv du 25-18 oct 2025 - J-Y Edon - ZenkaS1" at bounding box center [784, 362] width 301 height 28
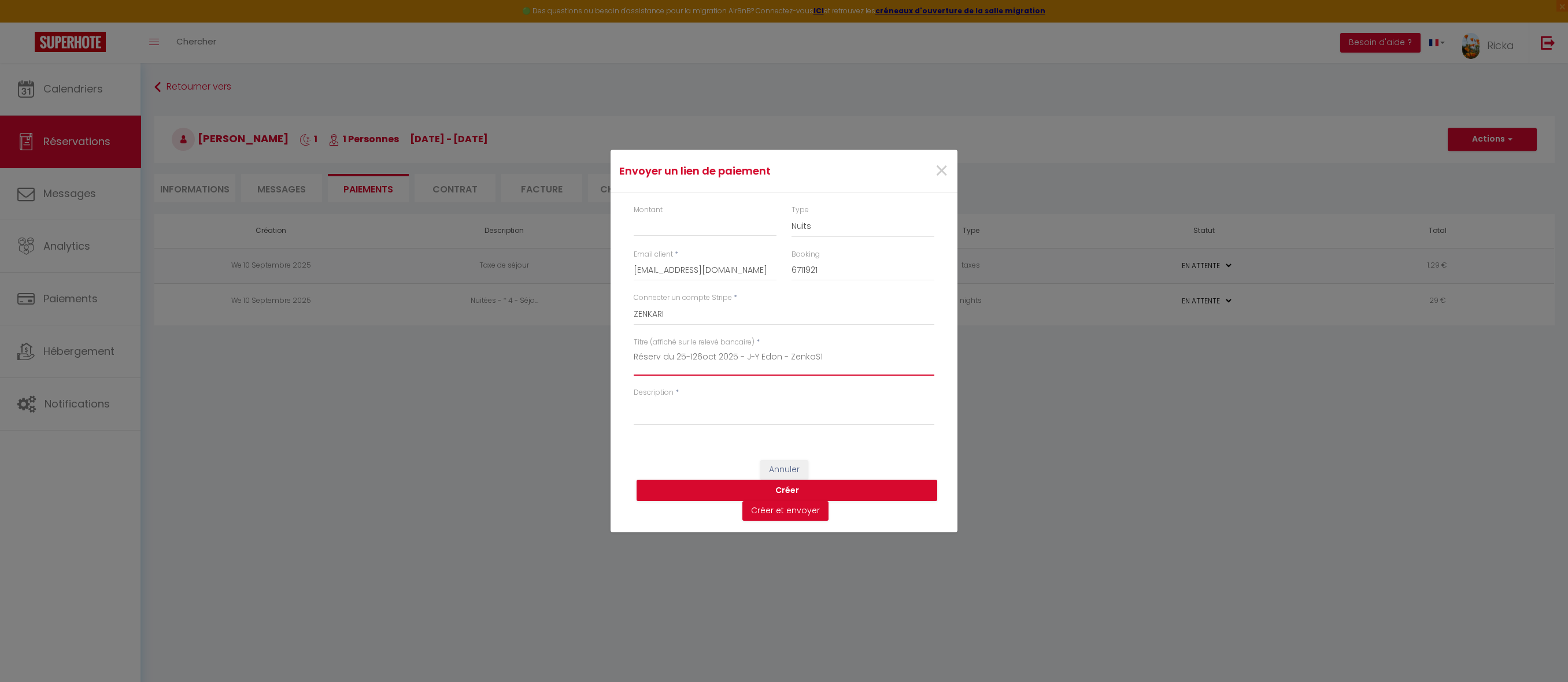
drag, startPoint x: 820, startPoint y: 352, endPoint x: 605, endPoint y: 305, distance: 220.1
click at [605, 305] on div "Envoyer un lien de paiement × Montant Type Nuits Frais de ménage Taxe de séjour…" at bounding box center [784, 341] width 1568 height 682
click at [696, 352] on textarea "Réserv du 25-126oct 2025 - J-Y Edon - ZenkaS1" at bounding box center [784, 362] width 301 height 28
click at [695, 353] on textarea "Réserv du 25-126oct 2025 - J-Y Edon - ZenkaS1" at bounding box center [784, 362] width 301 height 28
click at [693, 355] on textarea "Réserv du 25-126oct 2025 - J-Y Edon - ZenkaS1" at bounding box center [784, 362] width 301 height 28
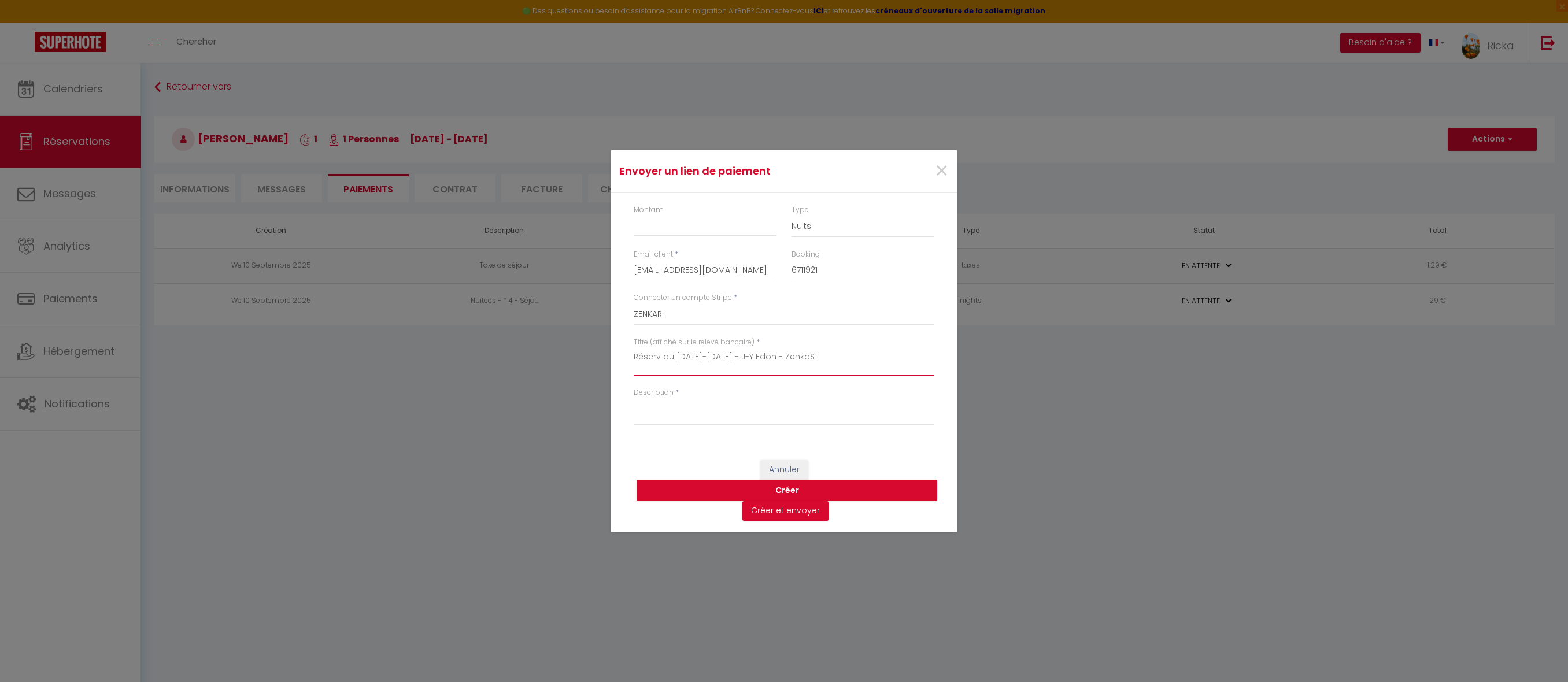
click at [697, 361] on textarea "Réserv du 25-26oct 2025 - J-Y Edon - ZenkaS1" at bounding box center [784, 362] width 301 height 28
drag, startPoint x: 786, startPoint y: 351, endPoint x: 623, endPoint y: 335, distance: 163.8
click at [623, 335] on div "Montant Type Nuits Frais de ménage Taxe de séjour Autre Email client * jean-yve…" at bounding box center [784, 321] width 347 height 256
type textarea "Réserv du 25-26 oct 2025 - J-Y Edon - ZenkaS1"
click at [679, 417] on textarea "Description" at bounding box center [784, 411] width 301 height 28
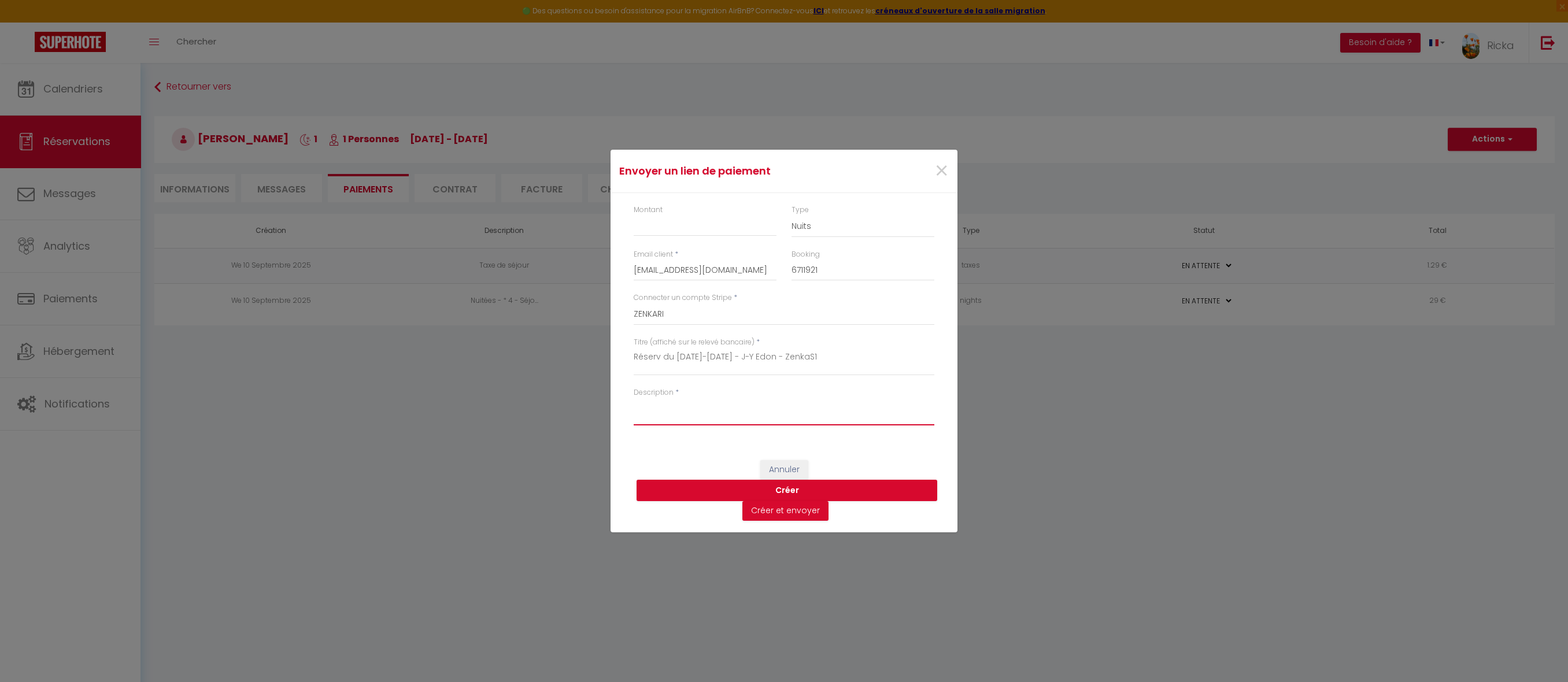
paste textarea "Réserv du 25-26 oct 2025 - J-Y Edon - ZenkaS1"
type textarea "Réserv du 25-26 oct 2025 - J-Y Edon - ZenkaS1"
click at [686, 226] on input "Montant" at bounding box center [705, 226] width 143 height 21
type input "30.29"
click at [803, 493] on button "Créer" at bounding box center [787, 490] width 301 height 22
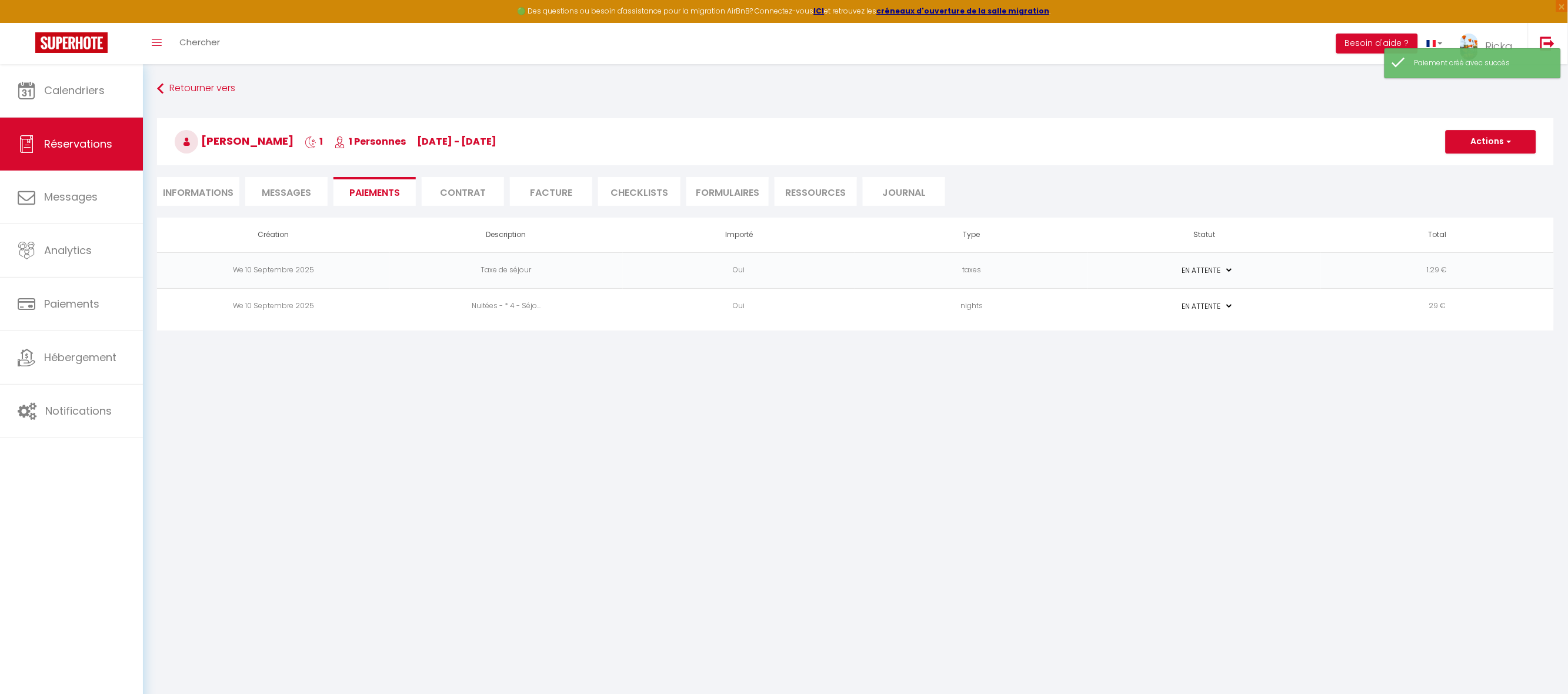
select select "0"
click at [1357, 339] on td "30.29 €" at bounding box center [1437, 342] width 233 height 36
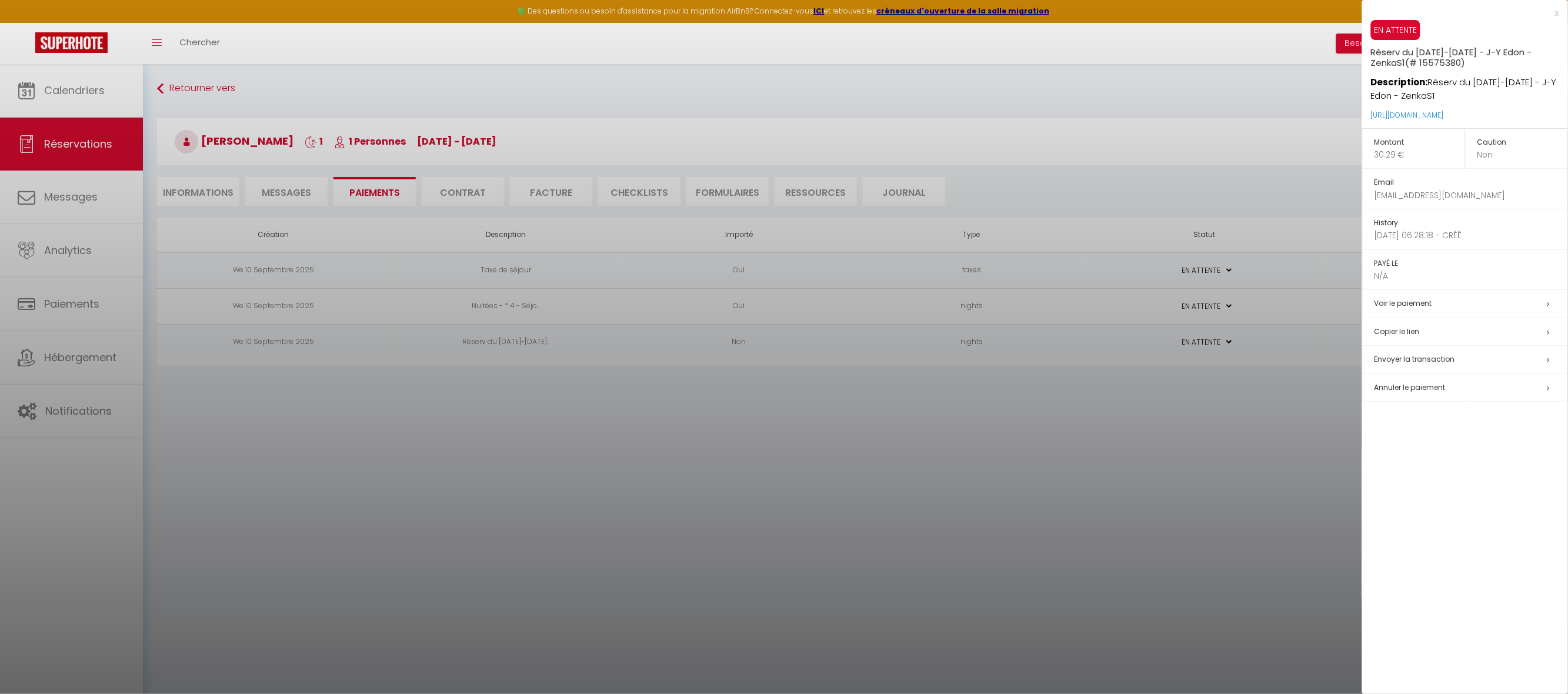
click at [1401, 335] on h5 "Copier le lien" at bounding box center [1471, 332] width 193 height 14
click at [886, 472] on div at bounding box center [784, 347] width 1568 height 694
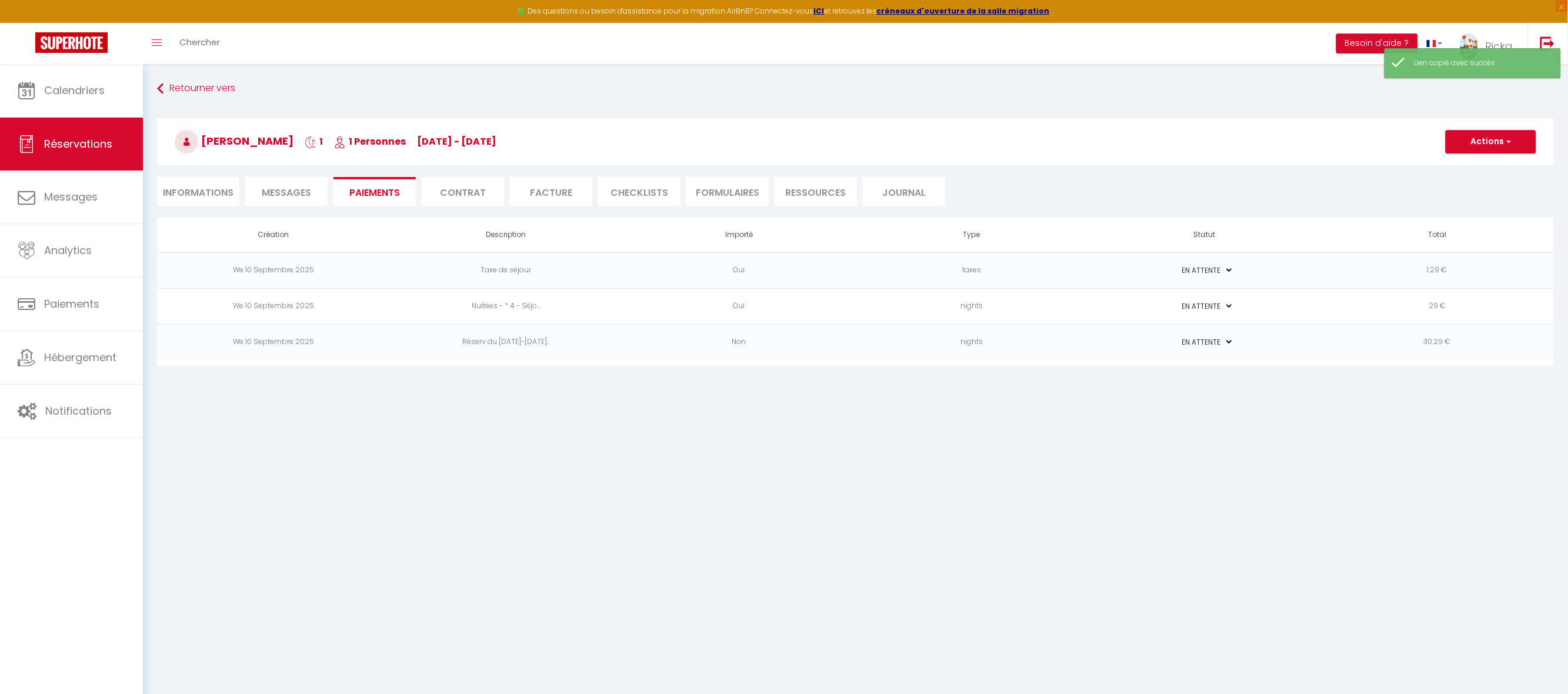
click at [301, 186] on span "Messages" at bounding box center [287, 193] width 50 height 14
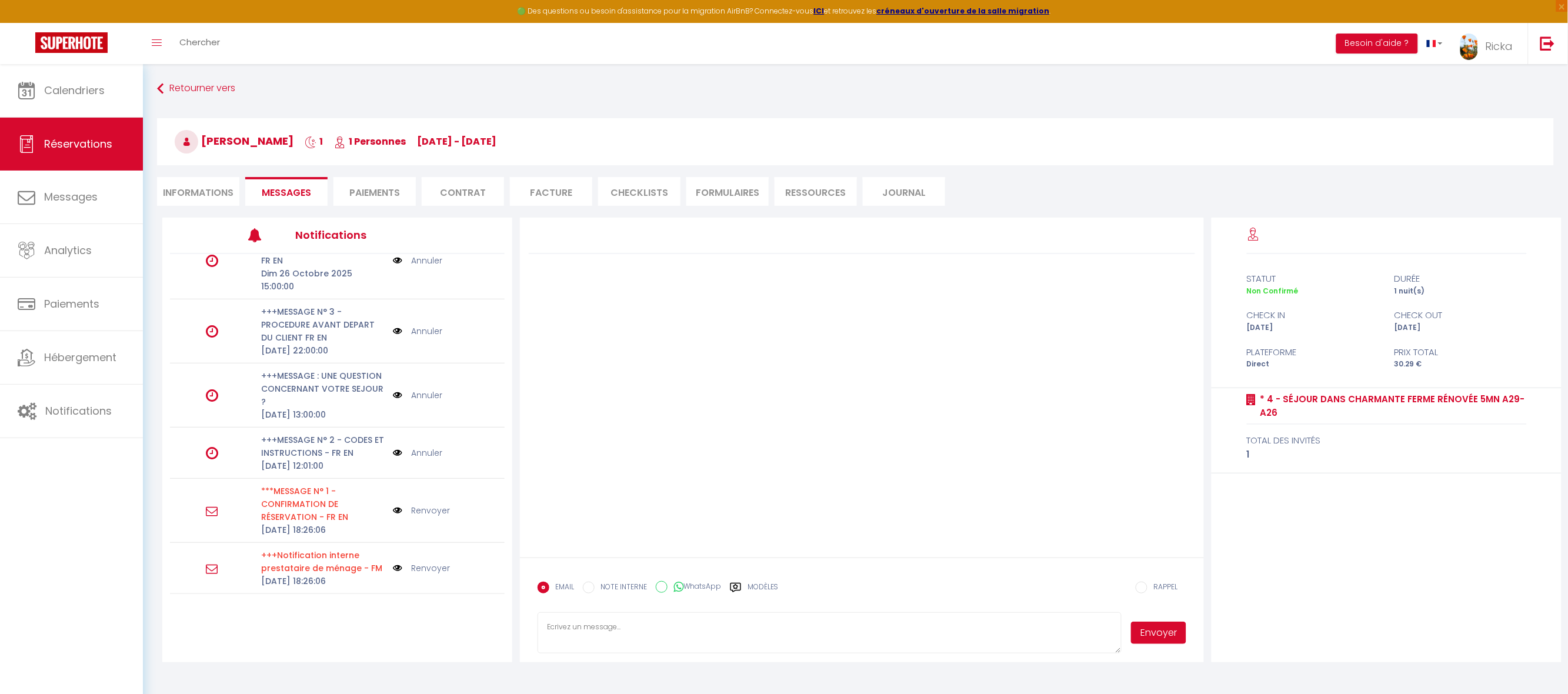
scroll to position [110, 0]
click at [755, 587] on label "Modèles" at bounding box center [763, 591] width 31 height 20
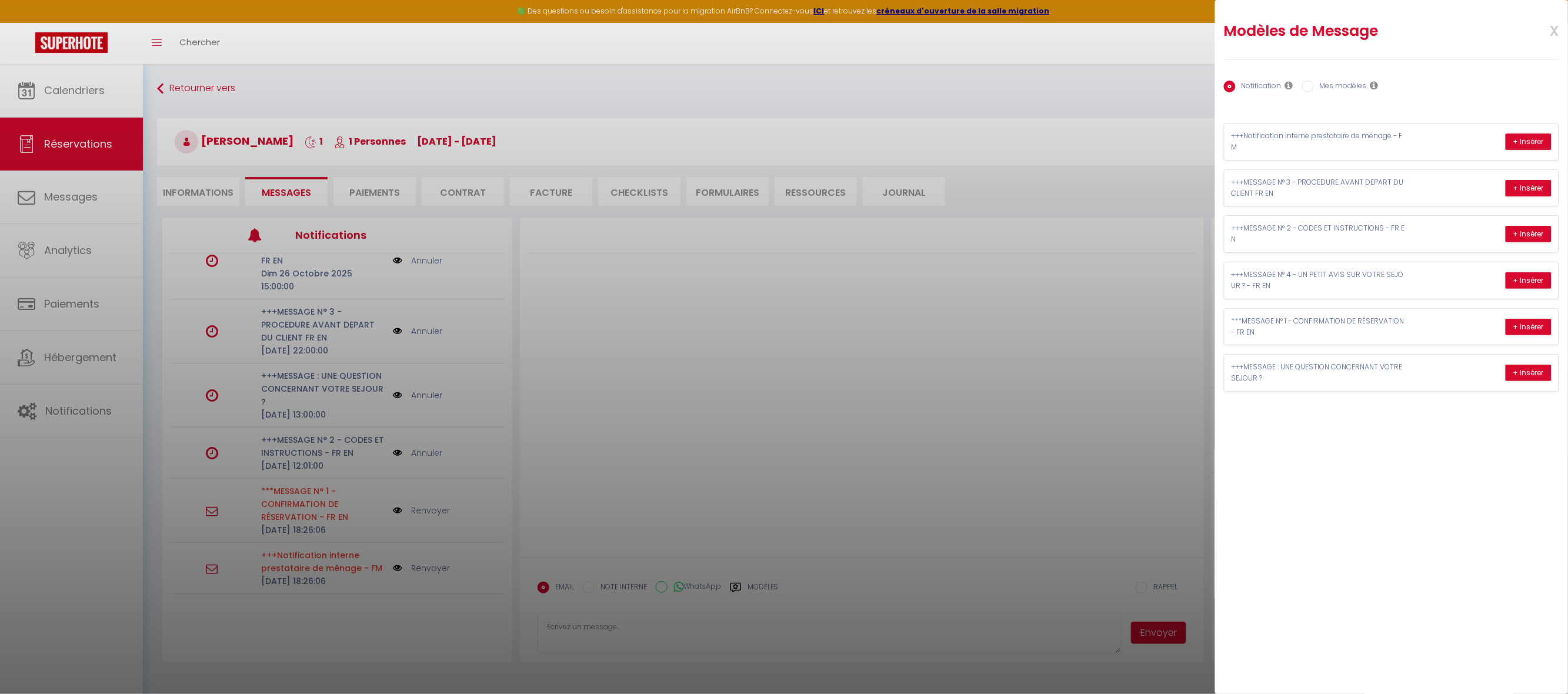
click at [1352, 81] on label "Mes modèles" at bounding box center [1340, 87] width 53 height 13
click at [1314, 81] on input "Mes modèles" at bounding box center [1308, 86] width 12 height 12
radio input "true"
radio input "false"
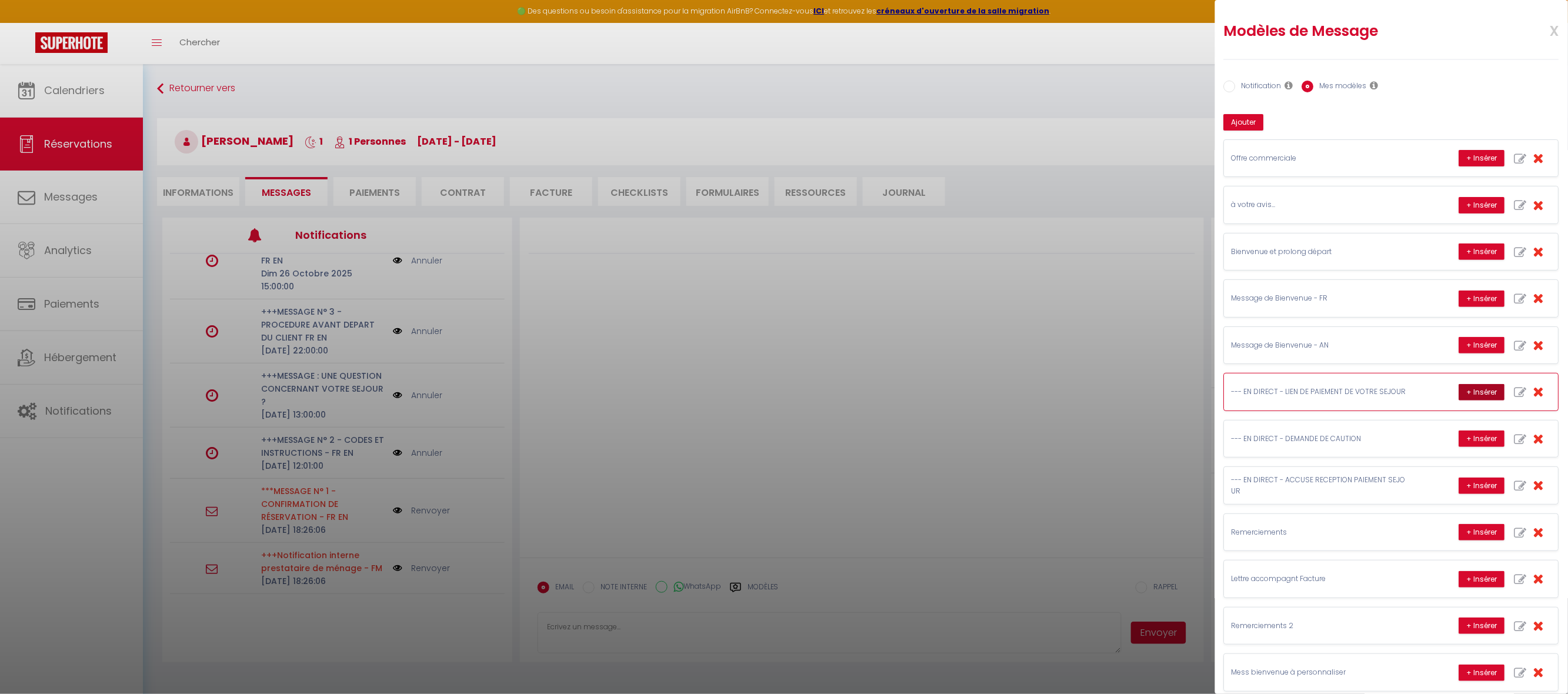
click at [1460, 396] on button "+ Insérer" at bounding box center [1483, 392] width 46 height 17
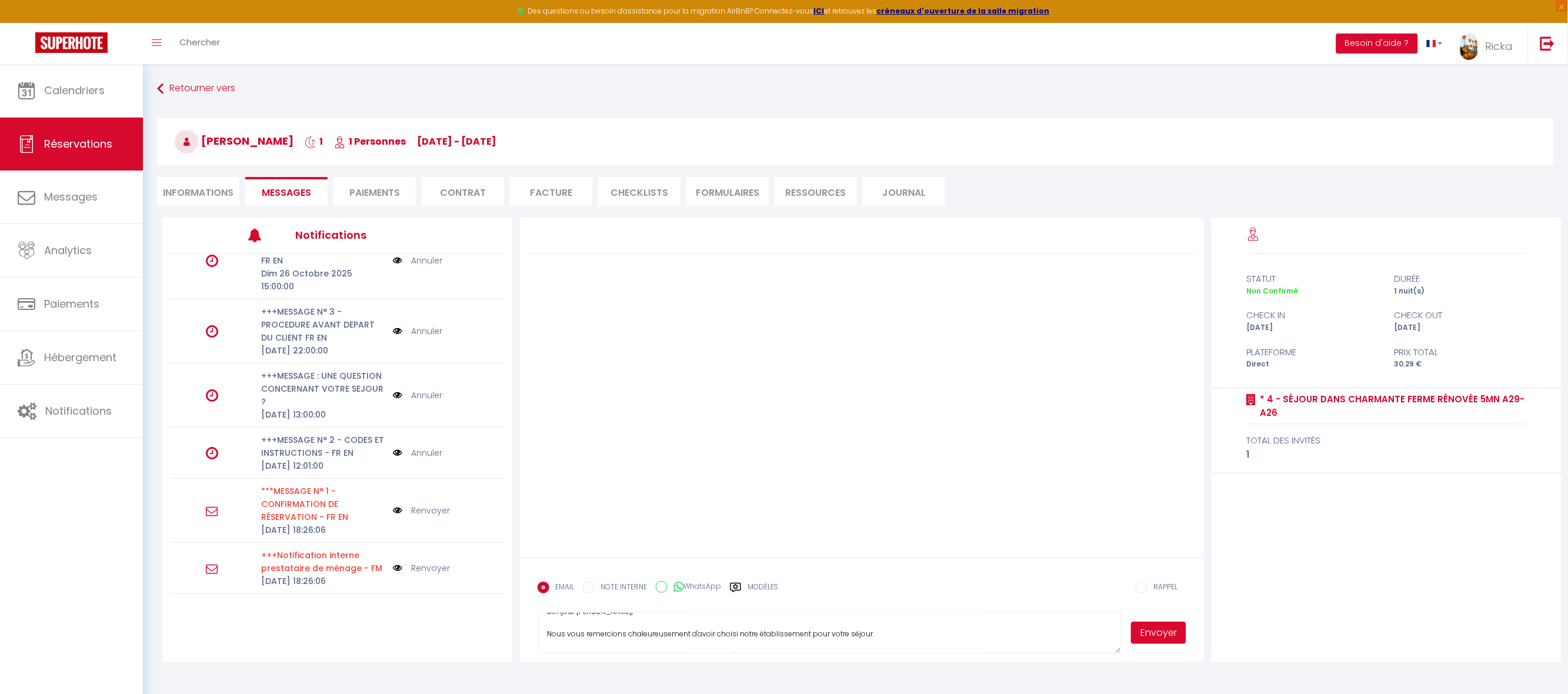
scroll to position [70, 0]
click at [711, 644] on textarea "Objet : Lien de paiement pour votre réservation Bonjour Jean-Yves, Nous vous re…" at bounding box center [829, 633] width 584 height 41
drag, startPoint x: 710, startPoint y: 643, endPoint x: 678, endPoint y: 641, distance: 32.1
click at [679, 643] on textarea "Objet : Lien de paiement pour votre réservation Bonjour Jean-Yves, Nous vous re…" at bounding box center [829, 633] width 584 height 41
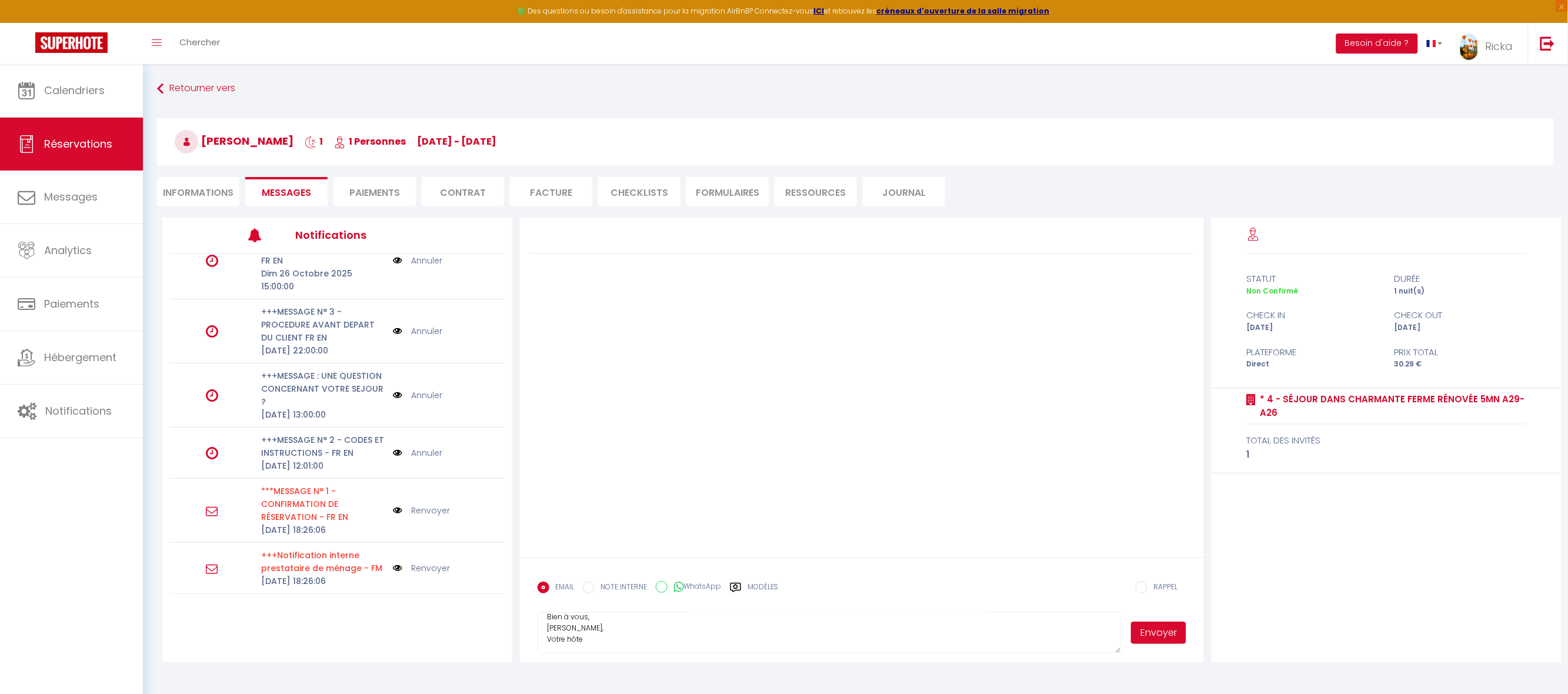
click at [797, 615] on textarea "Objet : Lien de paiement pour votre réservation Bonjour Jean-Yves, Nous vous re…" at bounding box center [829, 633] width 584 height 41
click at [1104, 612] on textarea "Objet : Lien de paiement pour votre réservation Bonjour Jean-Yves, Nous vous re…" at bounding box center [829, 633] width 584 height 41
paste textarea "https://superhote.com/applink/p/g6uLeaF5"
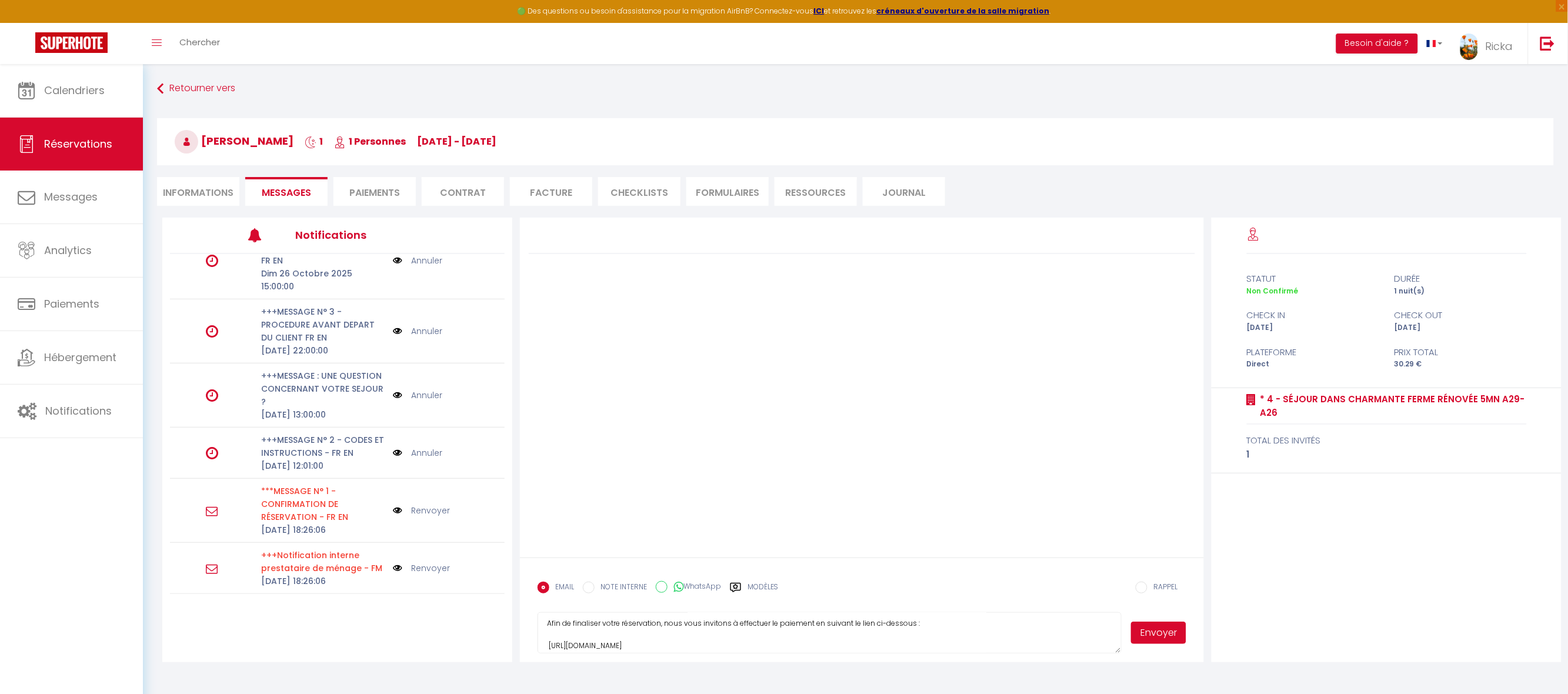
type textarea "Objet : Lien de paiement pour votre réservation Bonjour Jean-Yves, Nous vous re…"
click at [1173, 628] on button "Envoyer" at bounding box center [1159, 633] width 55 height 22
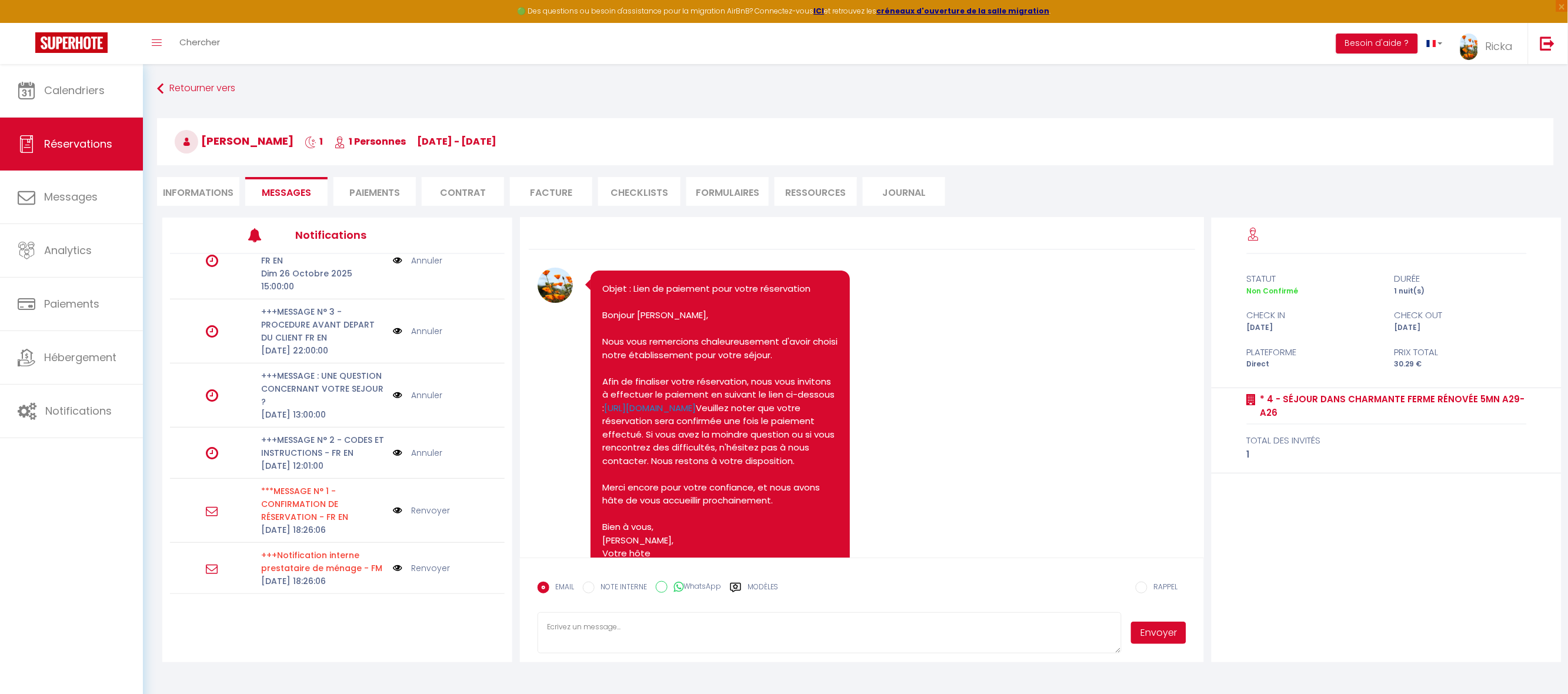
scroll to position [1, 0]
click at [696, 417] on link "https://superhote.com/applink/p/g6uLeaF5" at bounding box center [650, 411] width 92 height 12
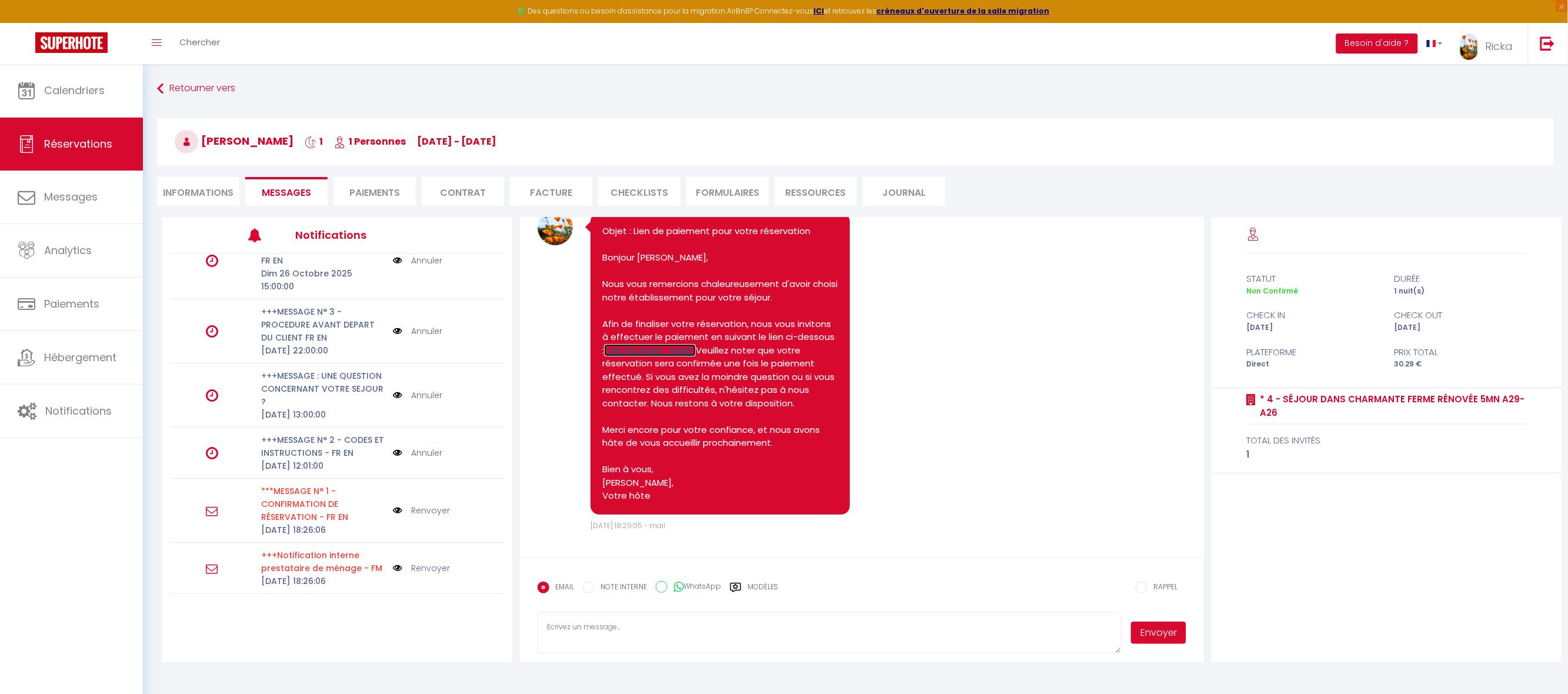
scroll to position [114, 0]
click at [87, 102] on link "Calendriers" at bounding box center [71, 90] width 143 height 53
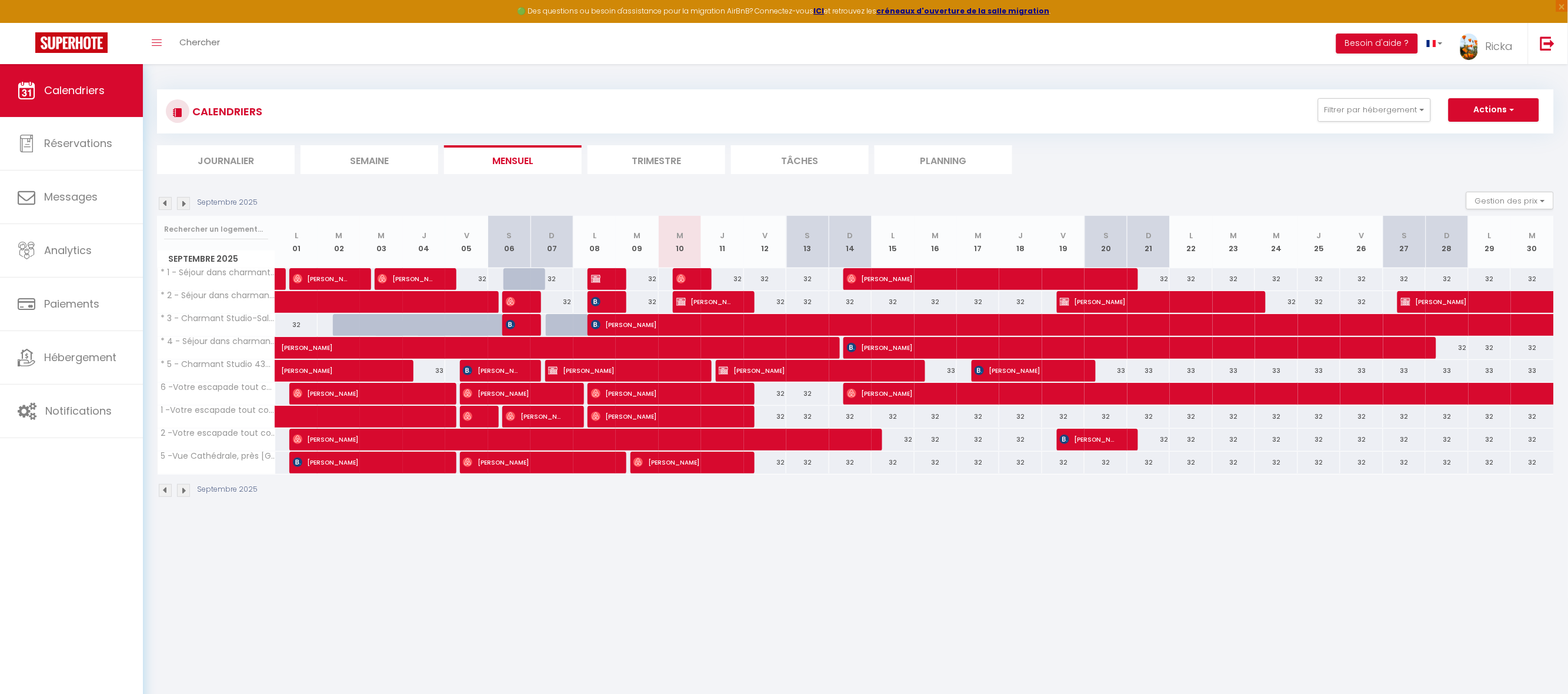
click at [184, 206] on img at bounding box center [183, 203] width 13 height 13
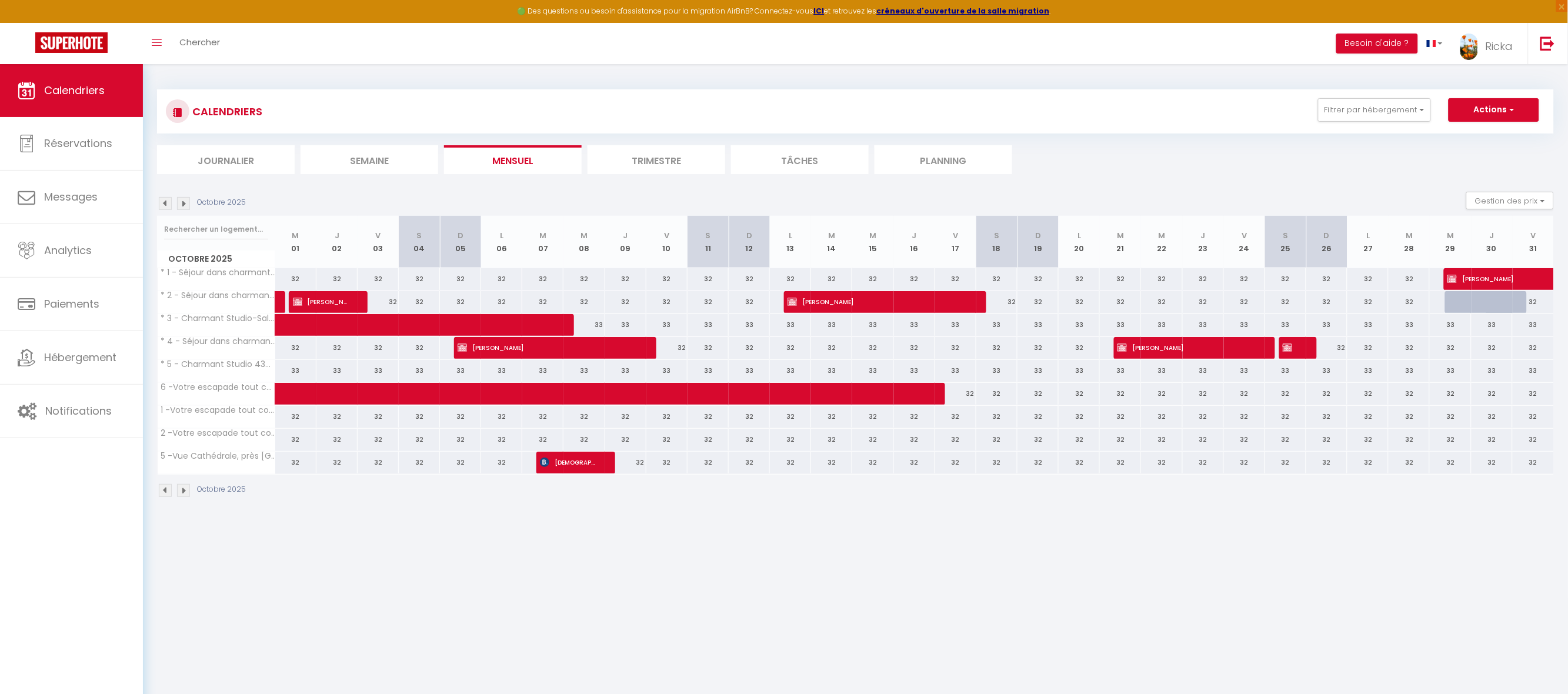
click at [179, 491] on img at bounding box center [183, 490] width 13 height 13
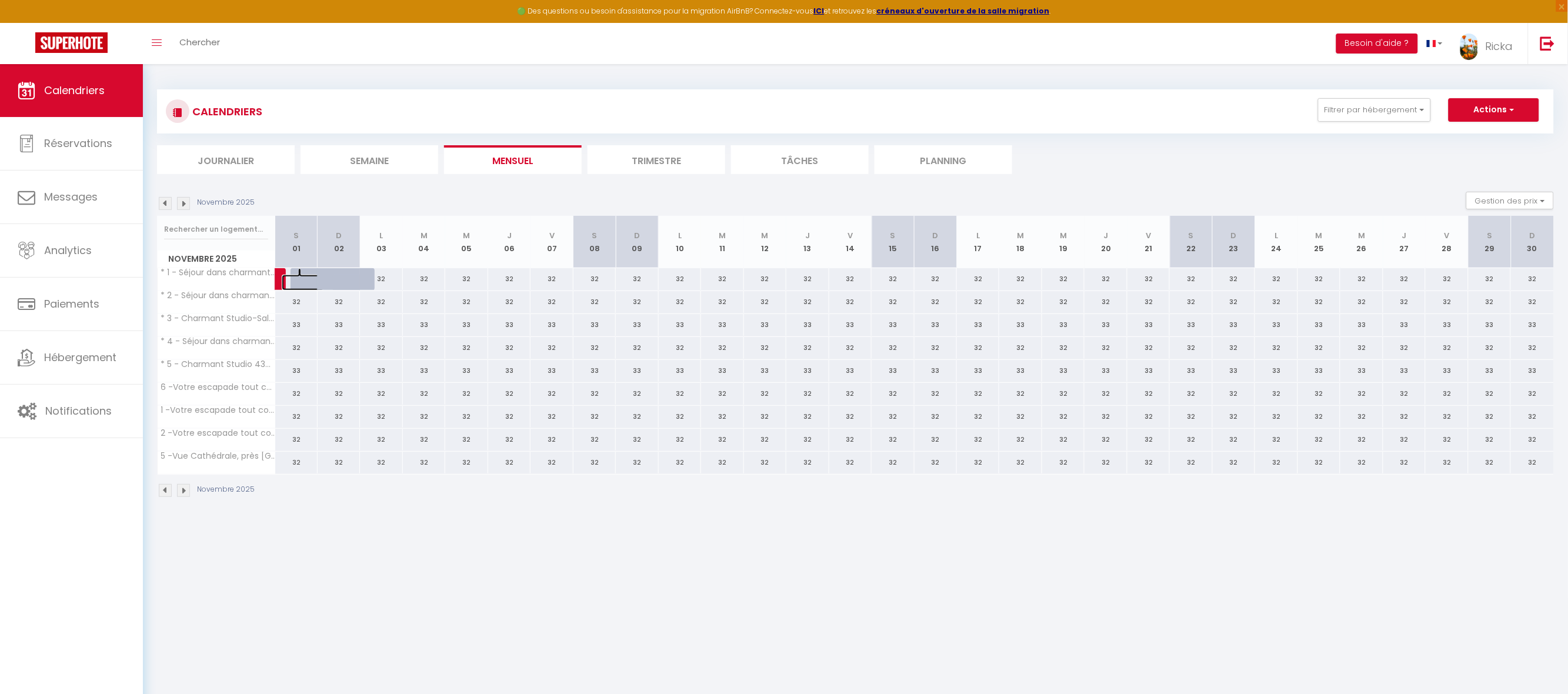
click at [298, 276] on link at bounding box center [303, 283] width 42 height 16
type input "32"
type input "Sam 01 Novembre 2025"
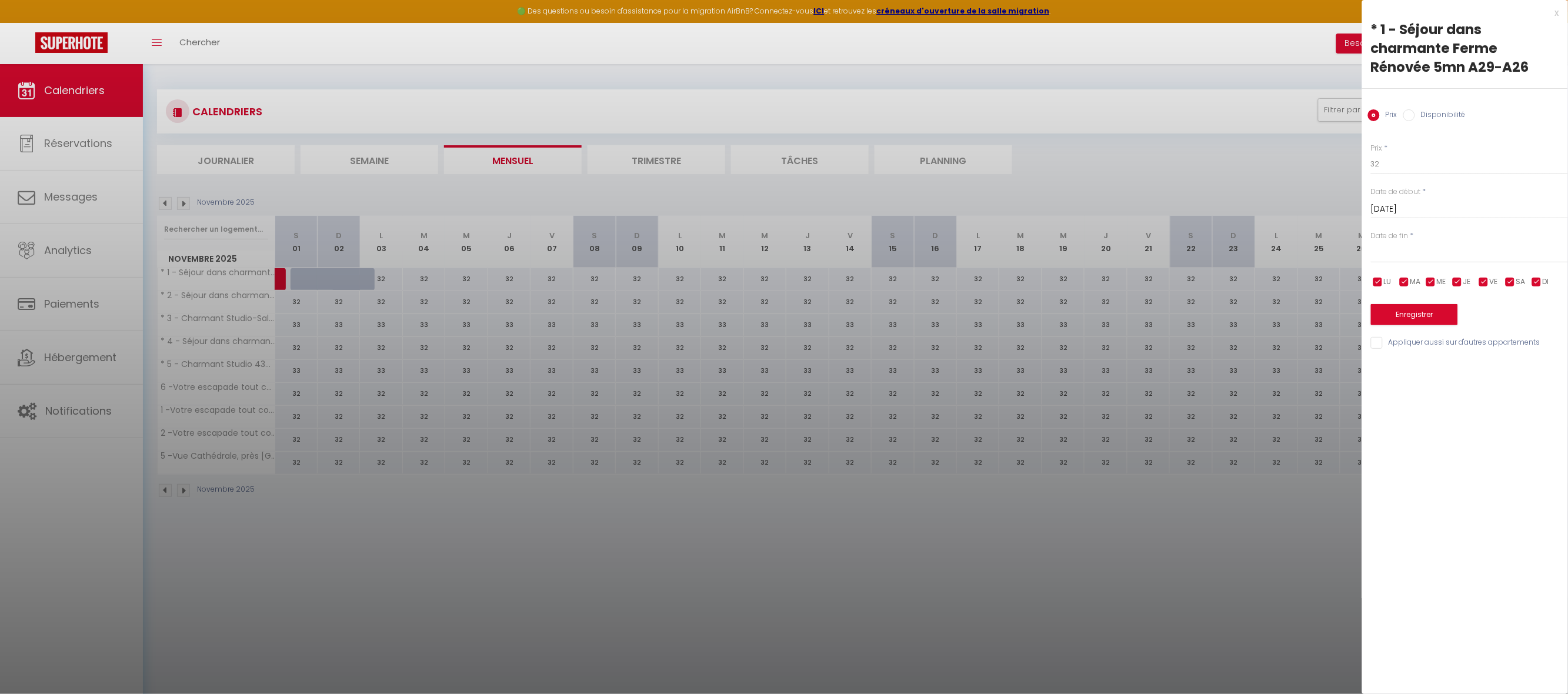
click at [277, 281] on div at bounding box center [784, 347] width 1568 height 694
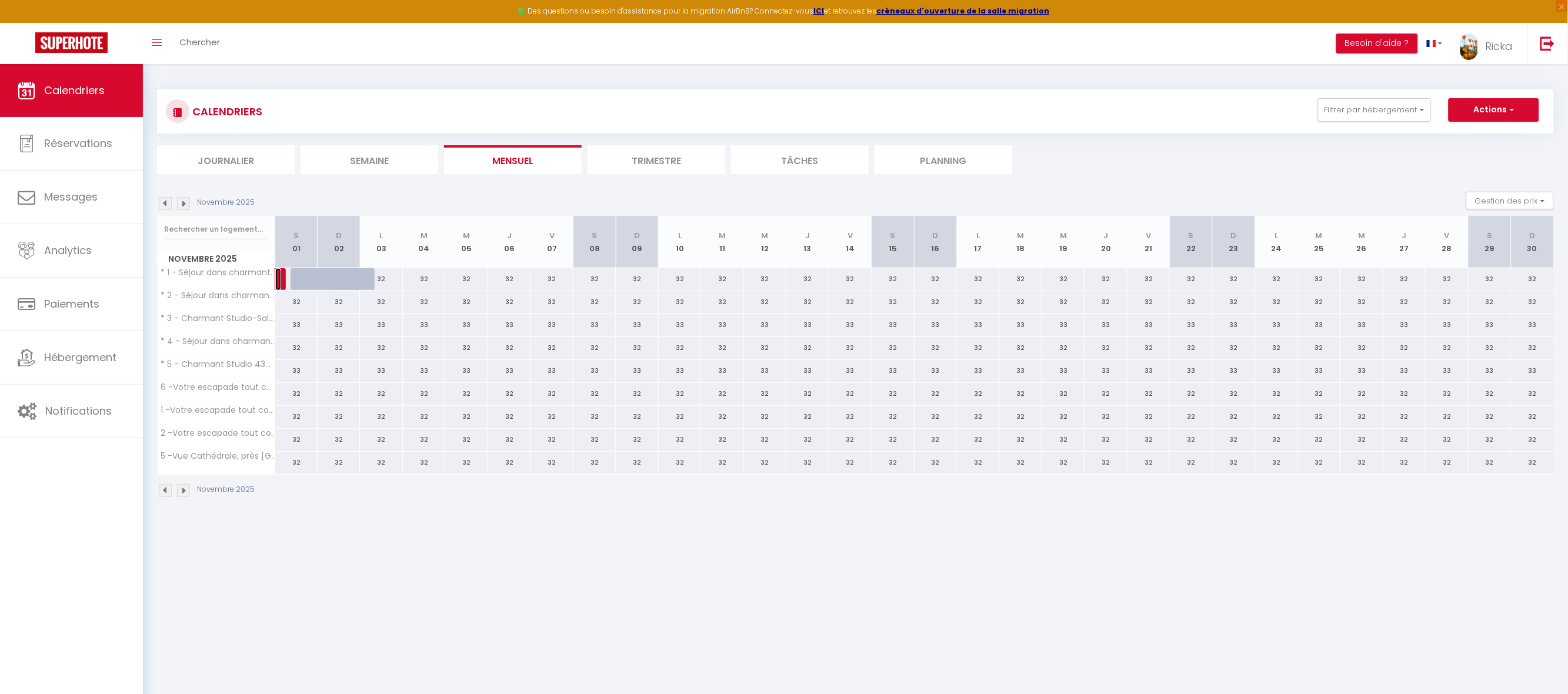
click at [277, 281] on link at bounding box center [278, 279] width 6 height 22
select select "OK"
select select "KO"
select select "0"
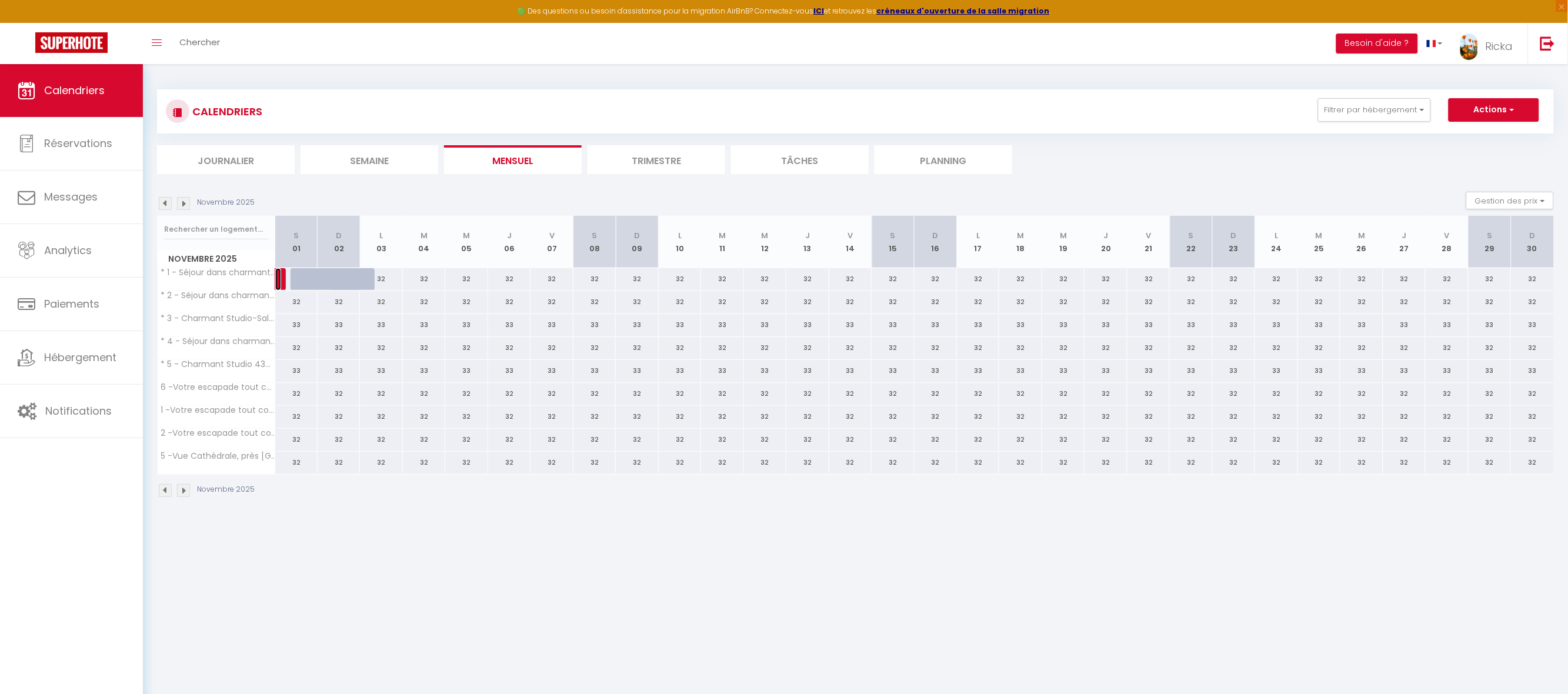
select select "1"
select select
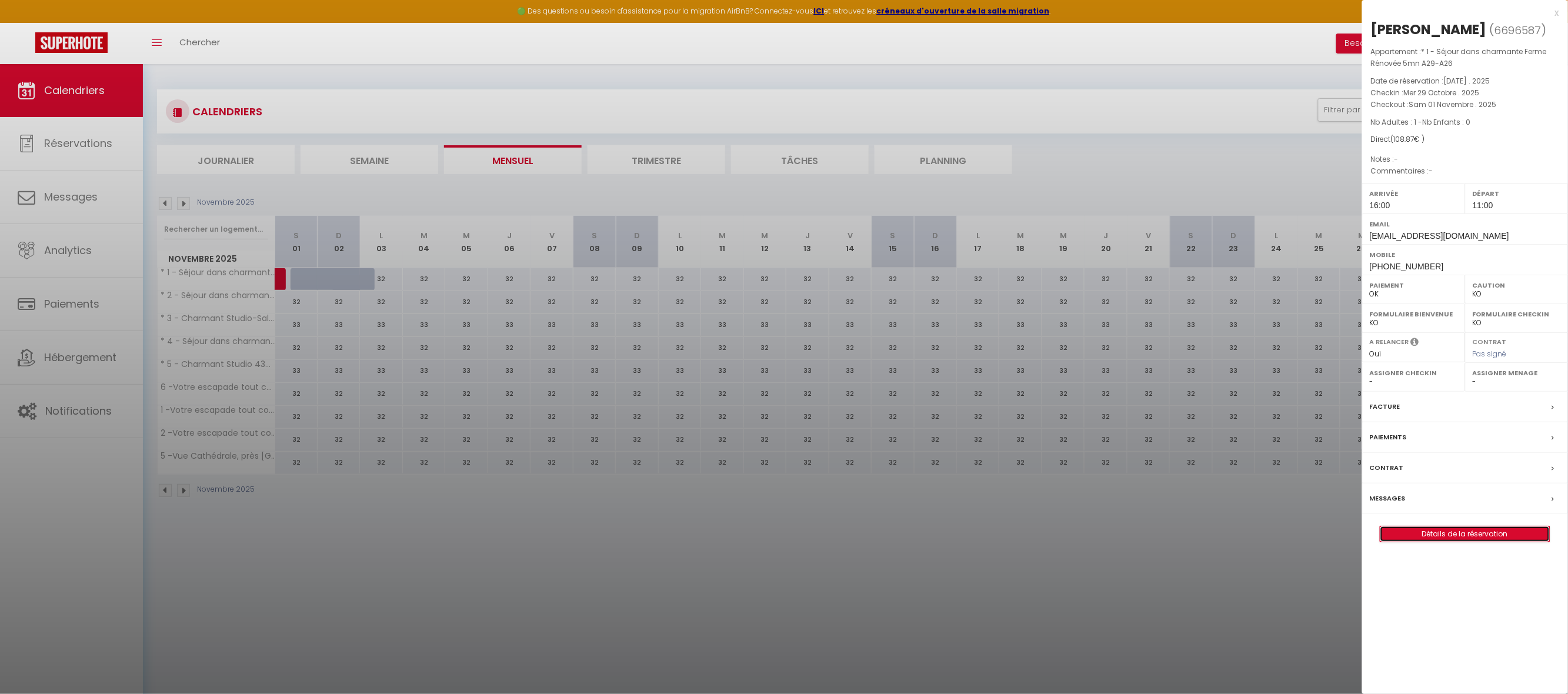
click at [1481, 532] on link "Détails de la réservation" at bounding box center [1465, 534] width 170 height 15
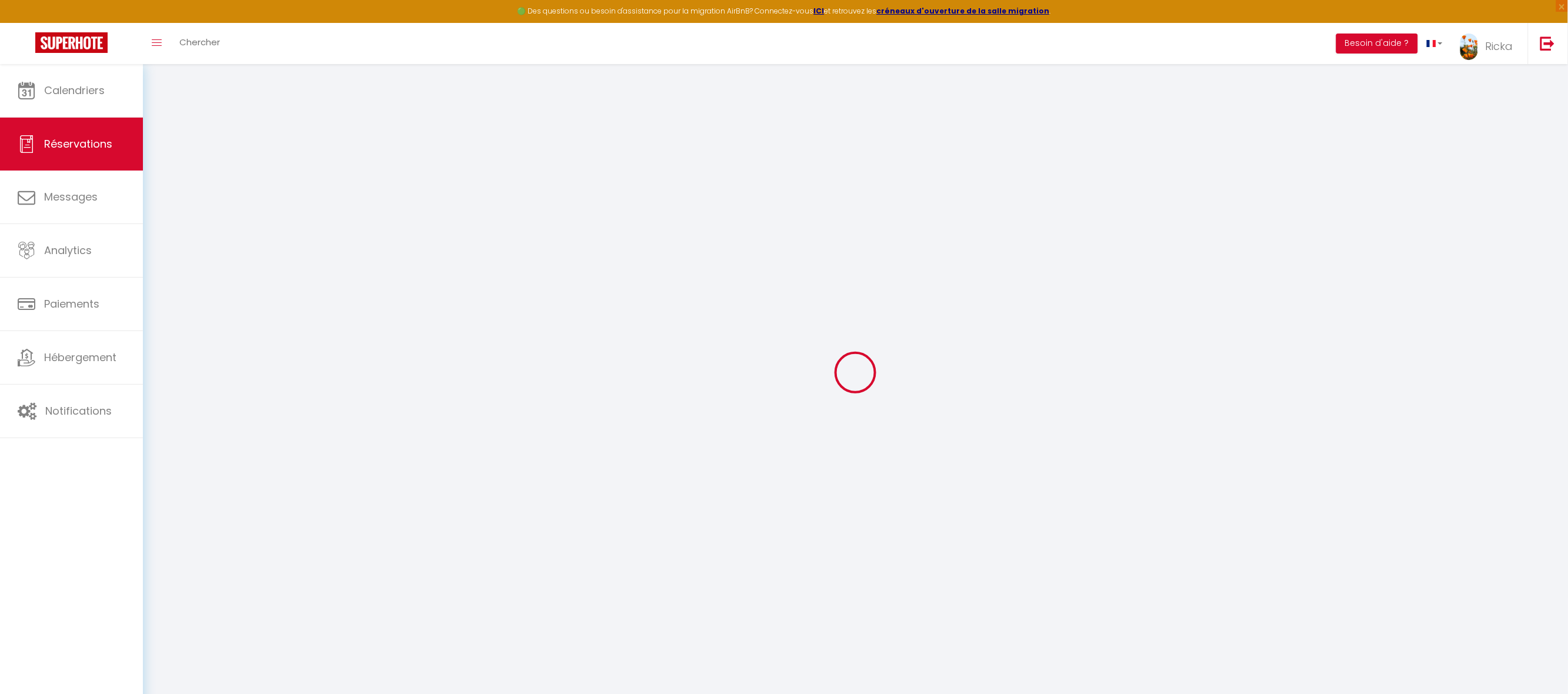
select select
checkbox input "false"
select select
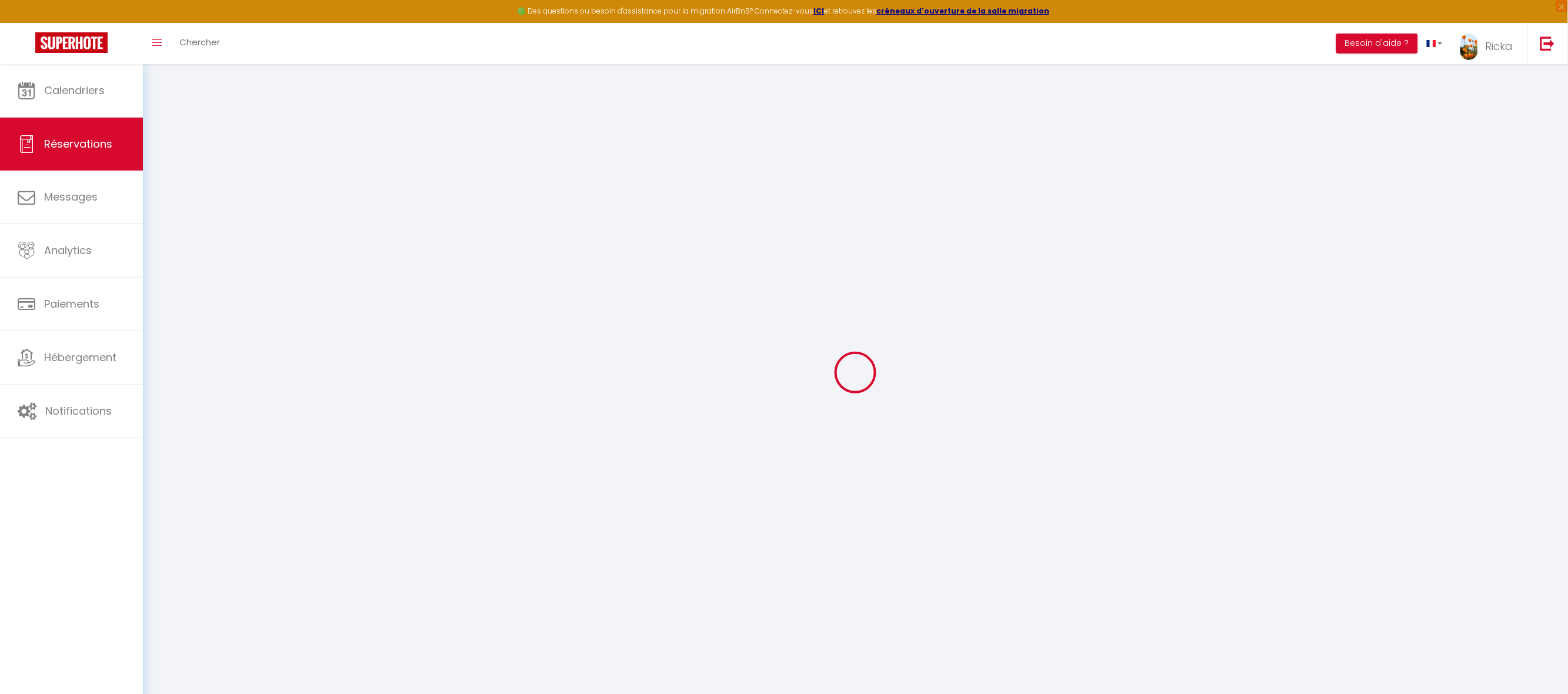
checkbox input "false"
select select
checkbox input "false"
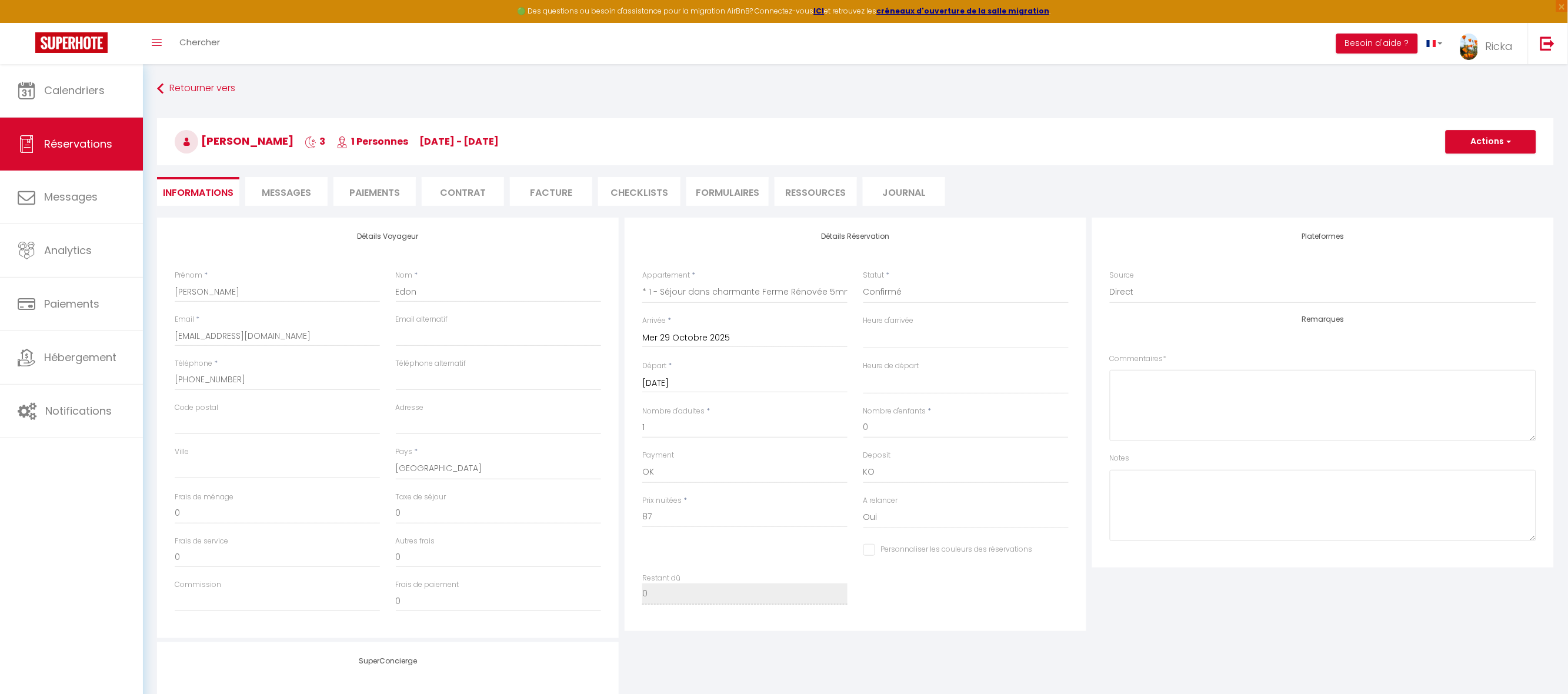
type input "18"
type input "3.87"
select select
checkbox input "false"
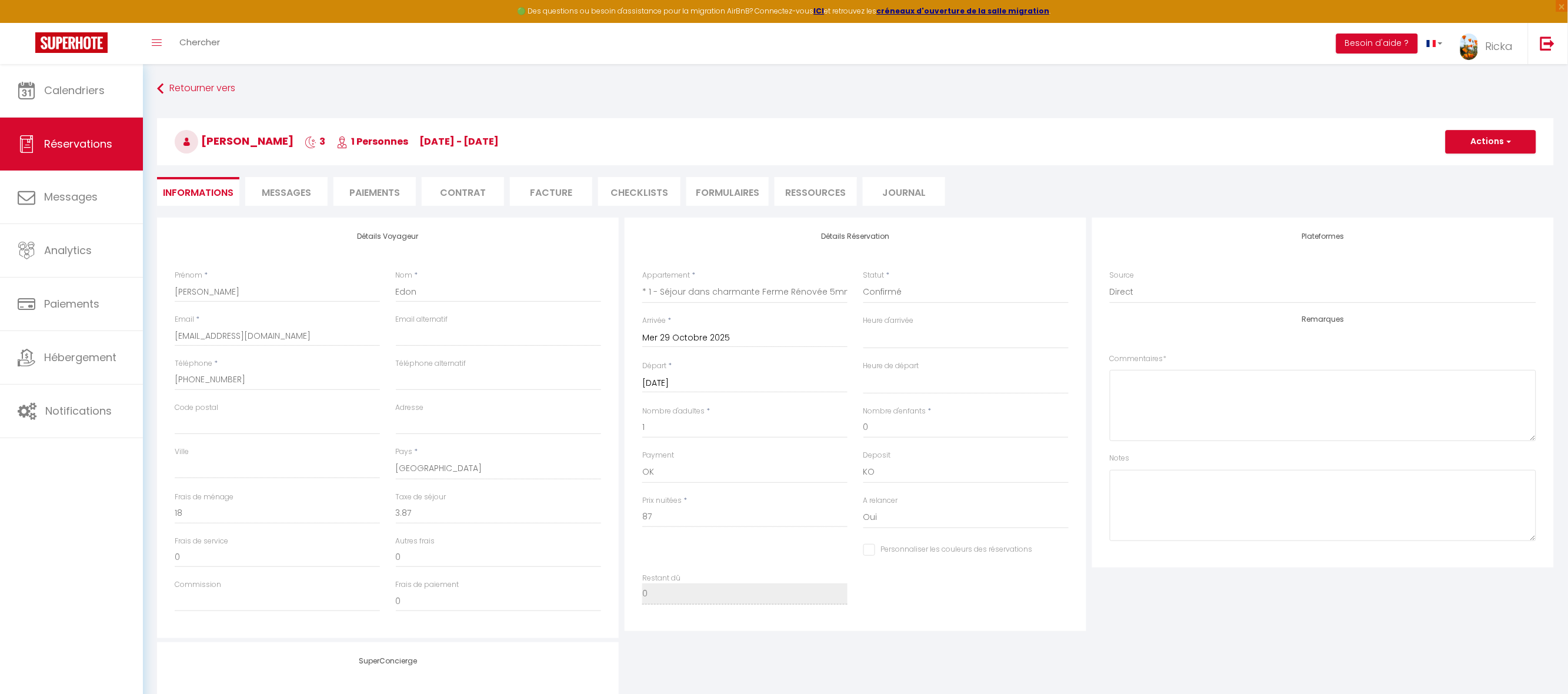
select select "16:00"
select select "11:00"
click at [1499, 139] on button "Actions" at bounding box center [1491, 142] width 90 height 24
click at [1471, 180] on link "Dupliquer" at bounding box center [1479, 183] width 93 height 15
type input "0"
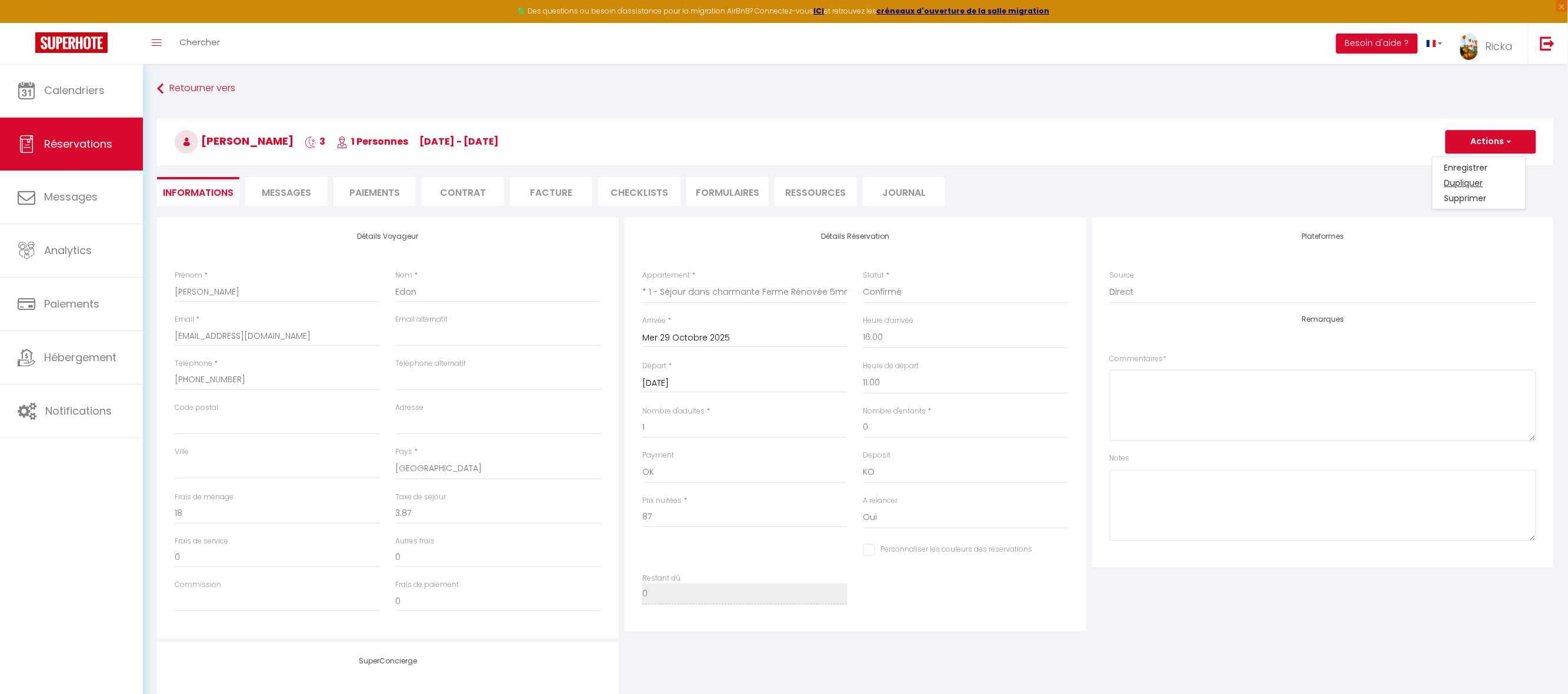
select select
checkbox input "false"
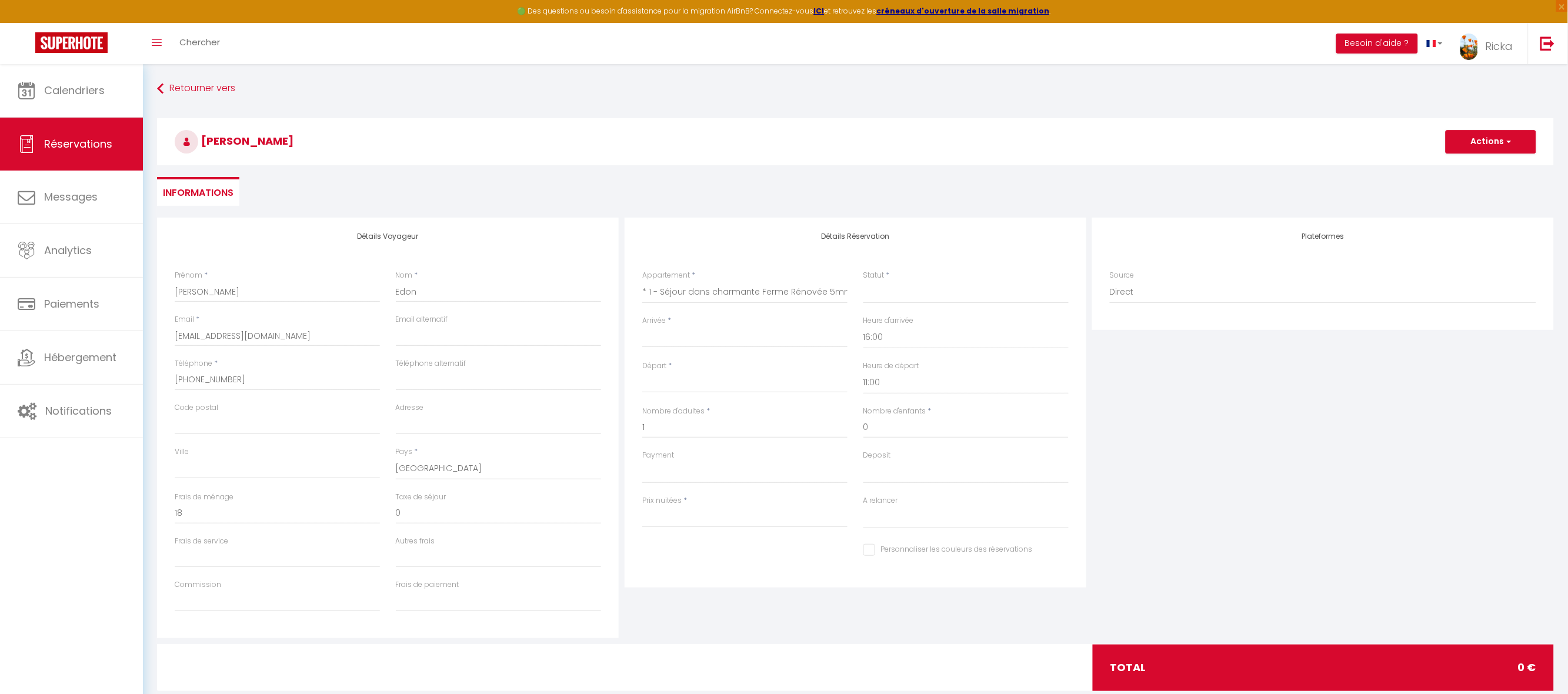
click at [654, 337] on input "Arrivée" at bounding box center [744, 338] width 205 height 15
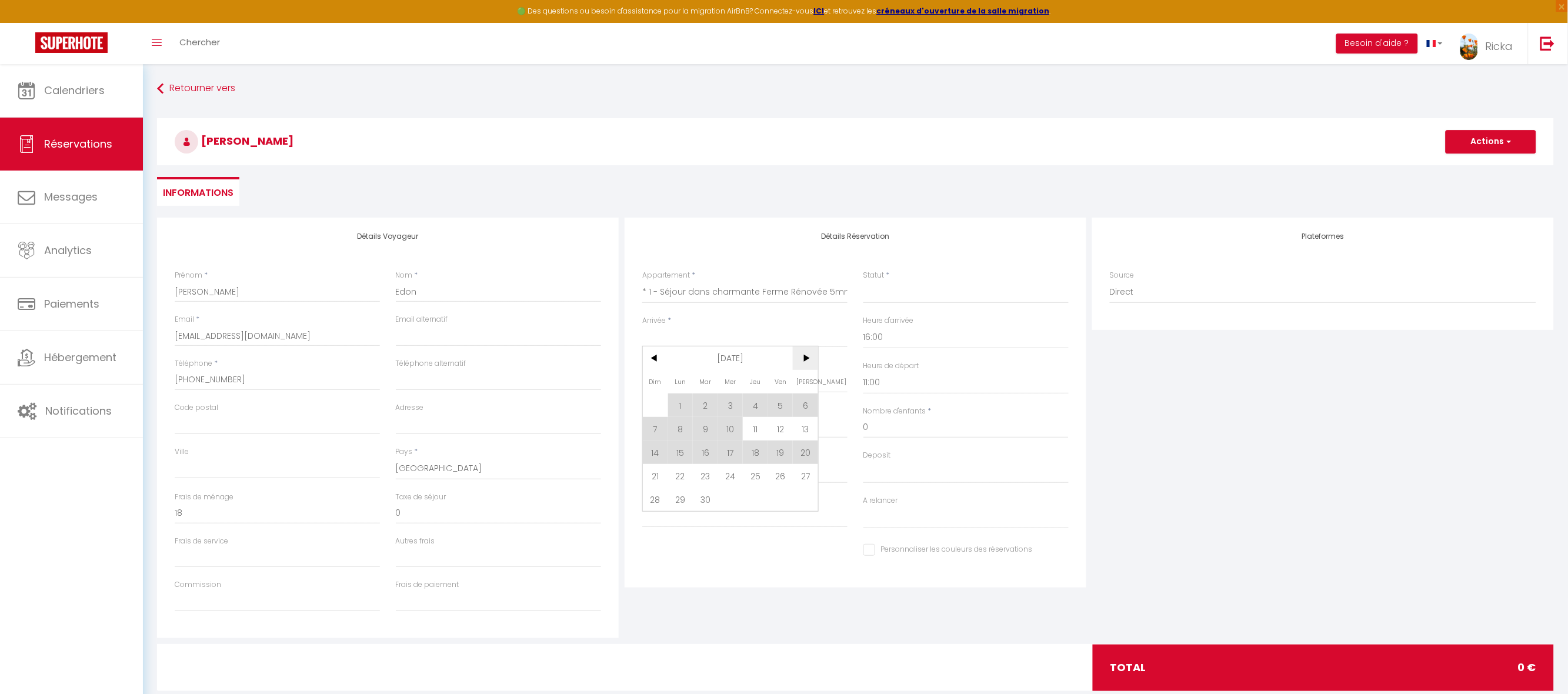
click at [810, 353] on span ">" at bounding box center [805, 358] width 25 height 24
click at [658, 354] on span "<" at bounding box center [655, 358] width 25 height 24
click at [805, 351] on span ">" at bounding box center [805, 358] width 25 height 24
click at [674, 432] on span "3" at bounding box center [681, 428] width 25 height 24
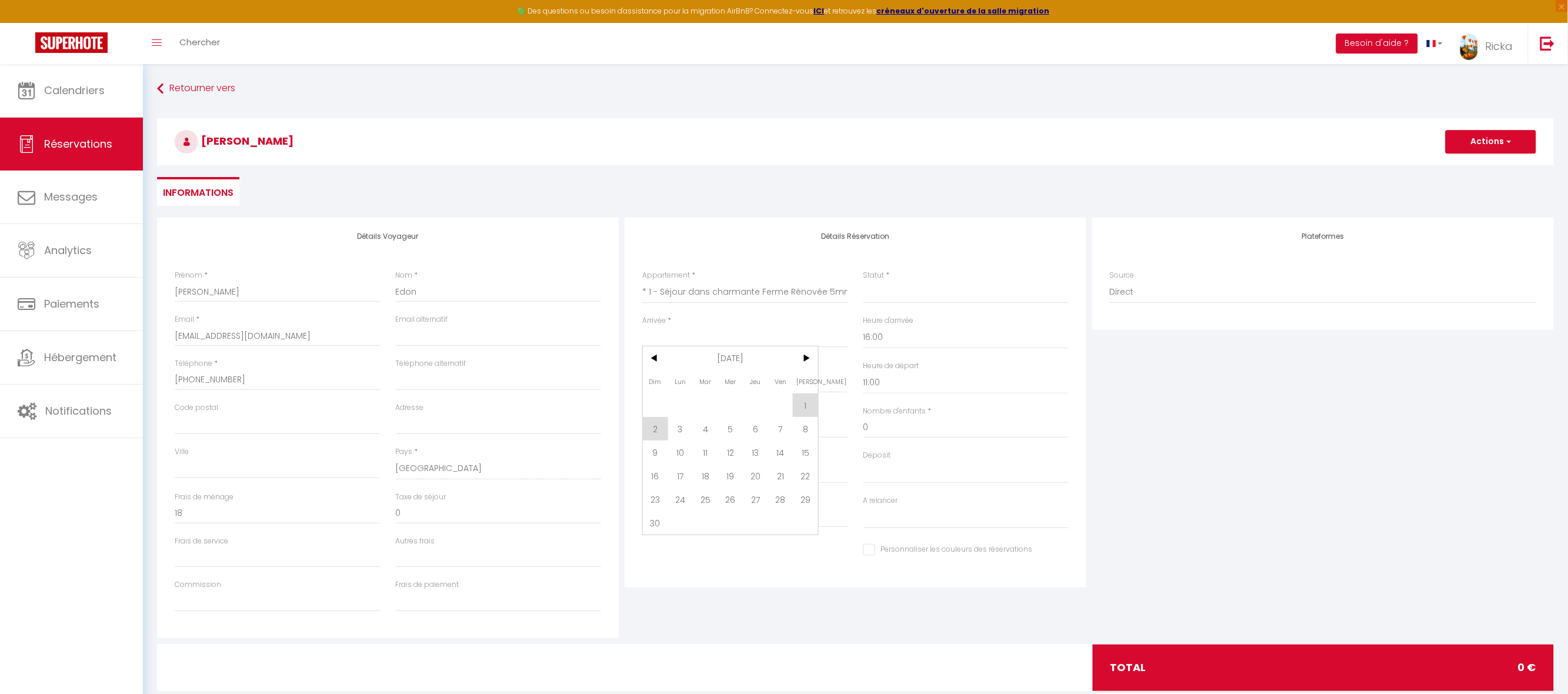
select select
type input "Lun 03 Novembre 2025"
type input "Mar 04 Novembre 2025"
select select
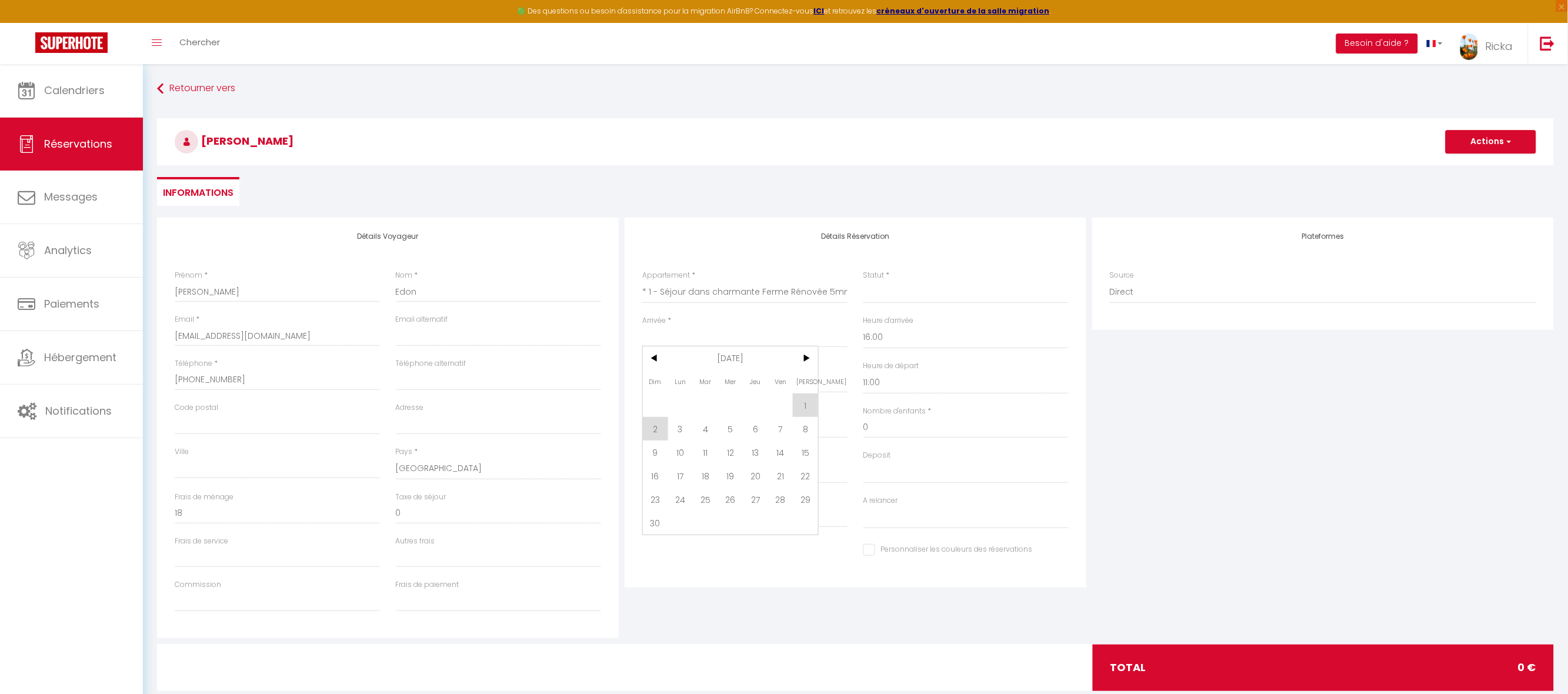
select select
checkbox input "false"
type input "19"
type input "1.23"
select select
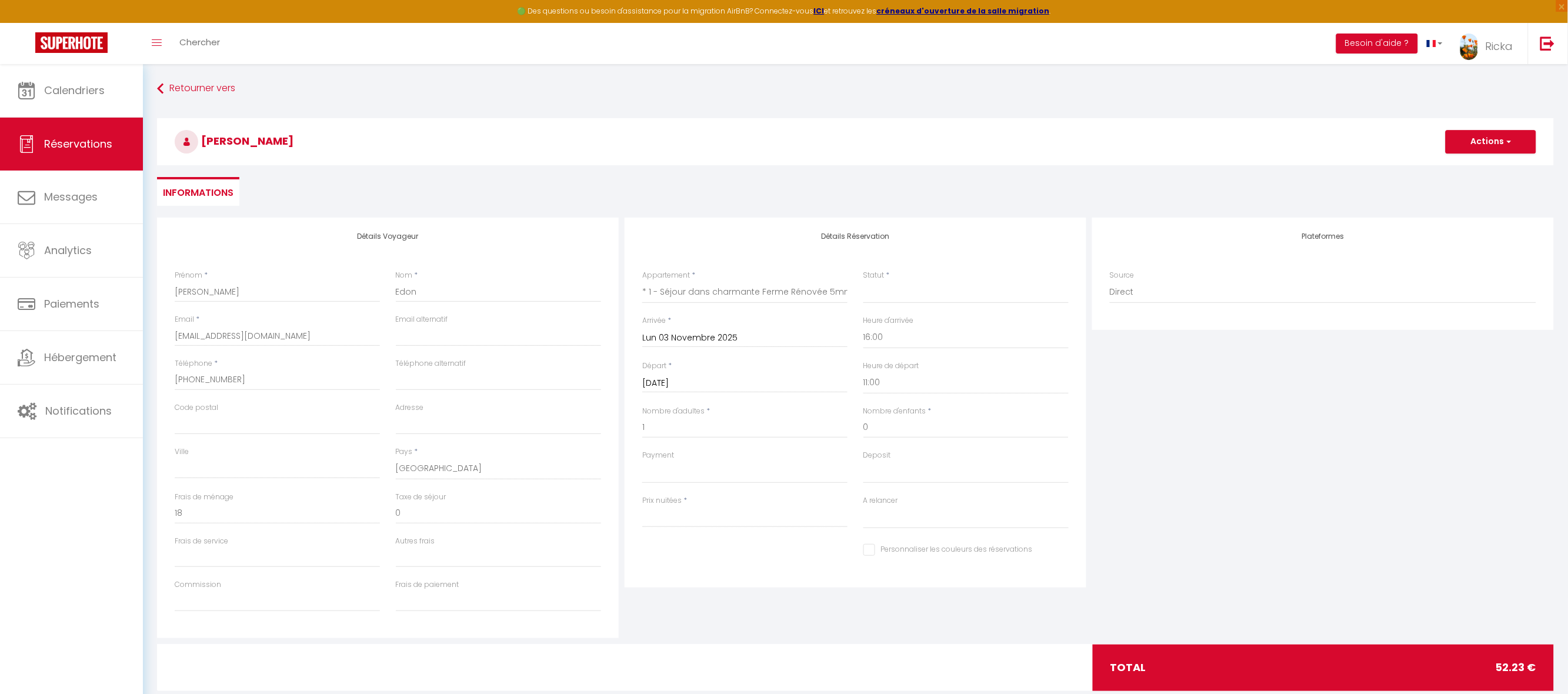
select select
type input "32"
select select
checkbox input "false"
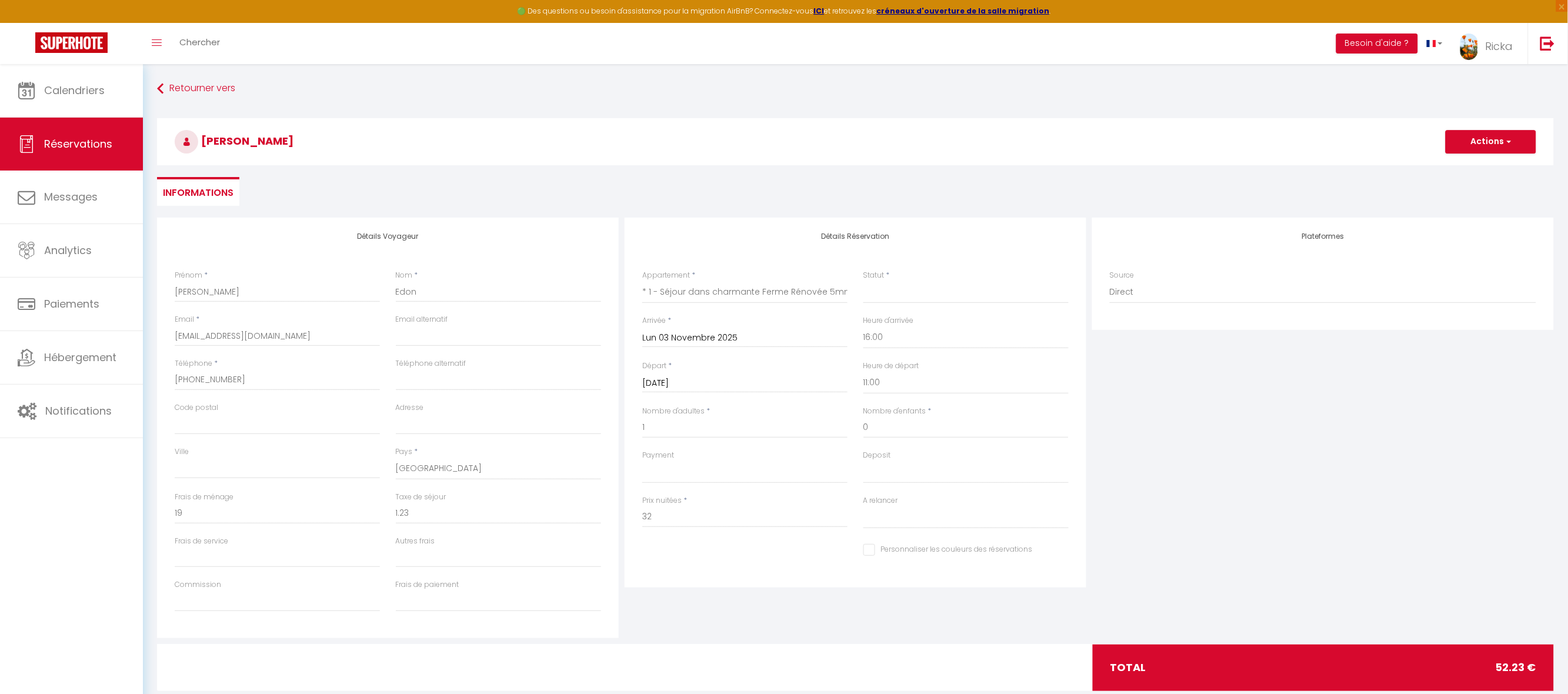
click at [666, 334] on input "Lun 03 Novembre 2025" at bounding box center [744, 338] width 205 height 15
drag, startPoint x: 804, startPoint y: 410, endPoint x: 701, endPoint y: 439, distance: 107.0
click at [806, 410] on span "1" at bounding box center [805, 405] width 25 height 24
select select
type input "Sam 01 Novembre 2025"
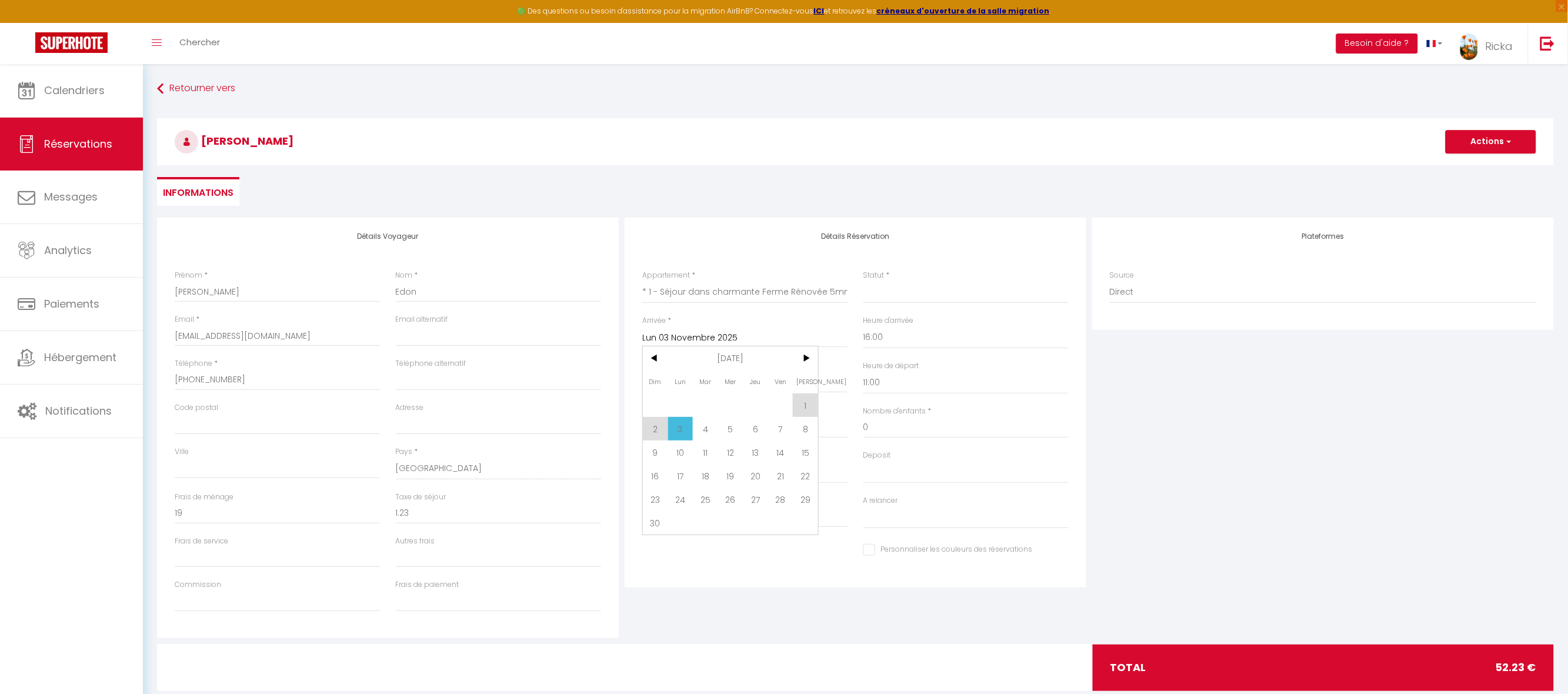
select select
checkbox input "false"
type input "0"
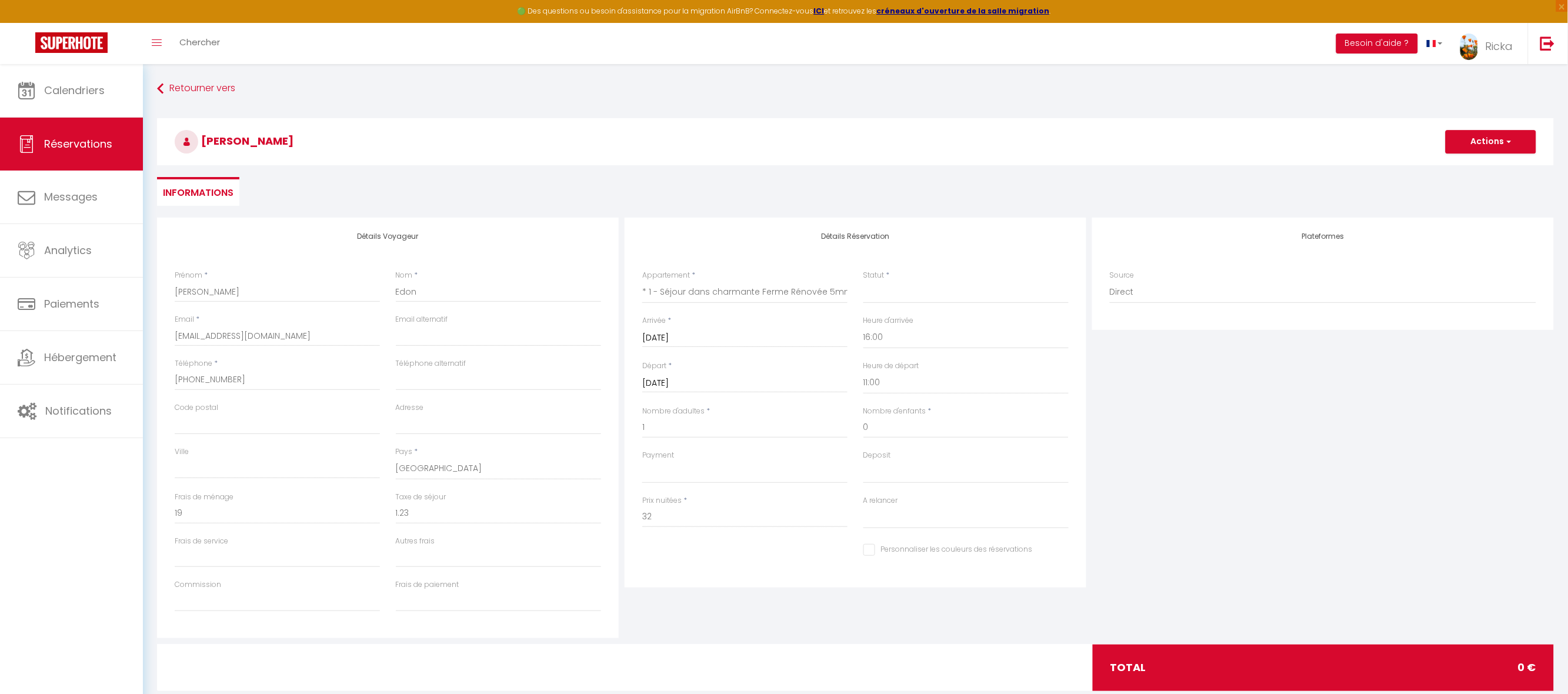
type input "0"
select select
type input "0"
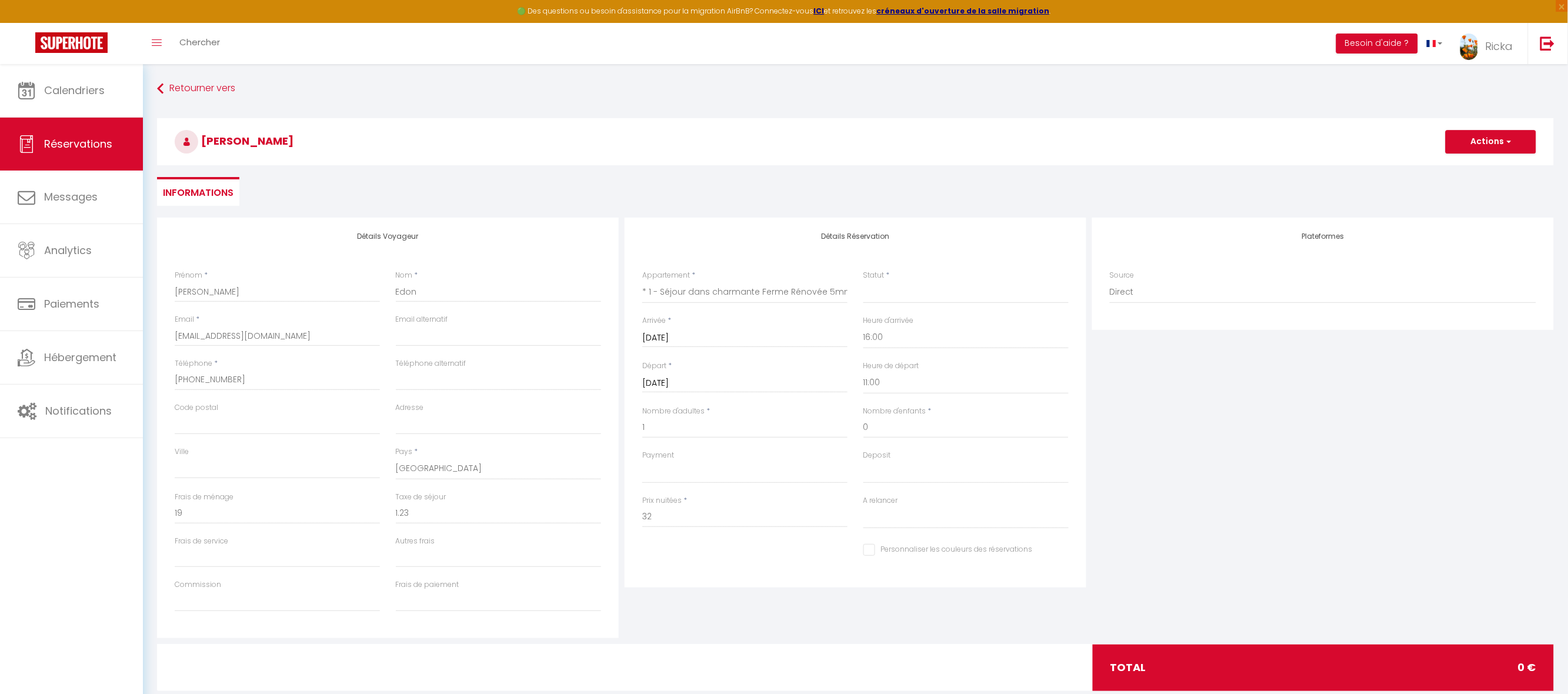
select select
checkbox input "false"
click at [717, 382] on input "Mar 04 Novembre 2025" at bounding box center [744, 383] width 205 height 15
click at [688, 474] on span "3" at bounding box center [681, 474] width 25 height 24
select select
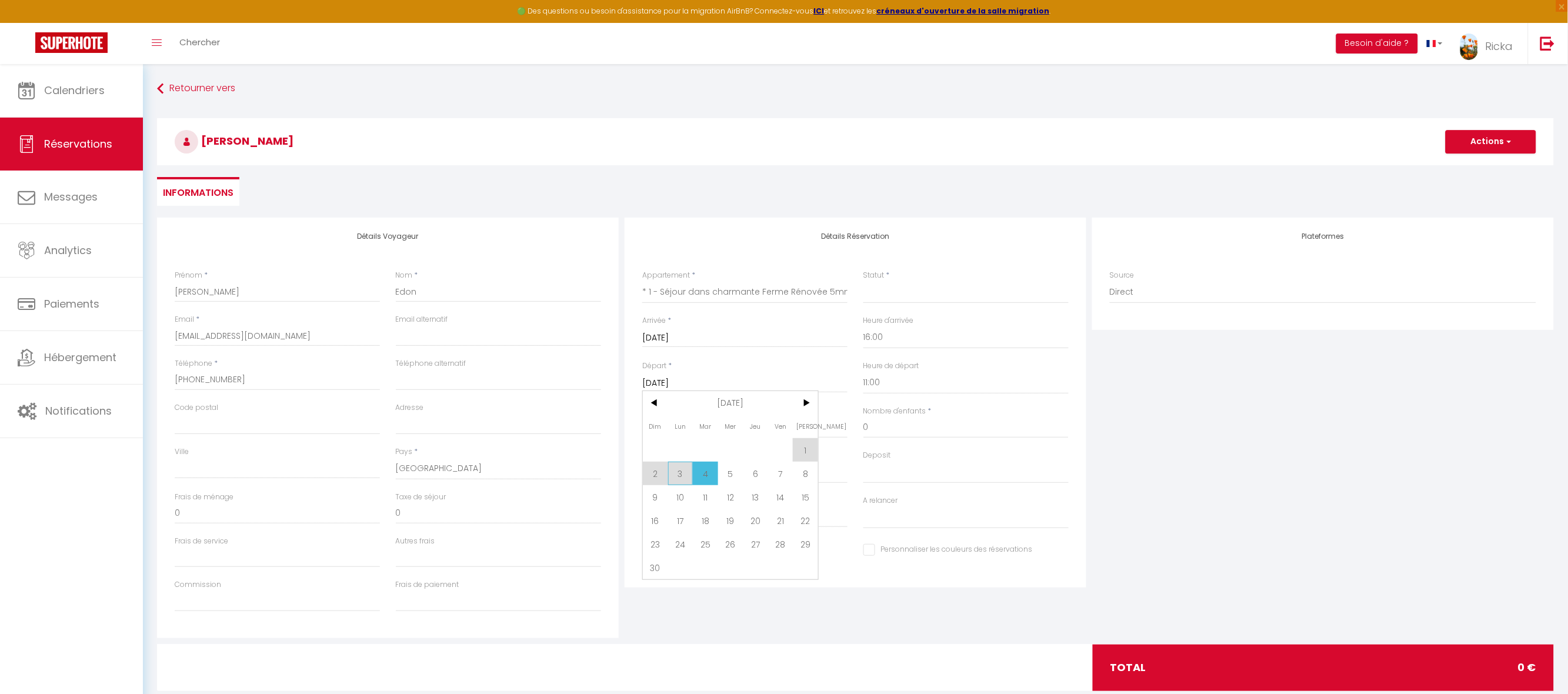
type input "Lun 03 Novembre 2025"
select select
checkbox input "false"
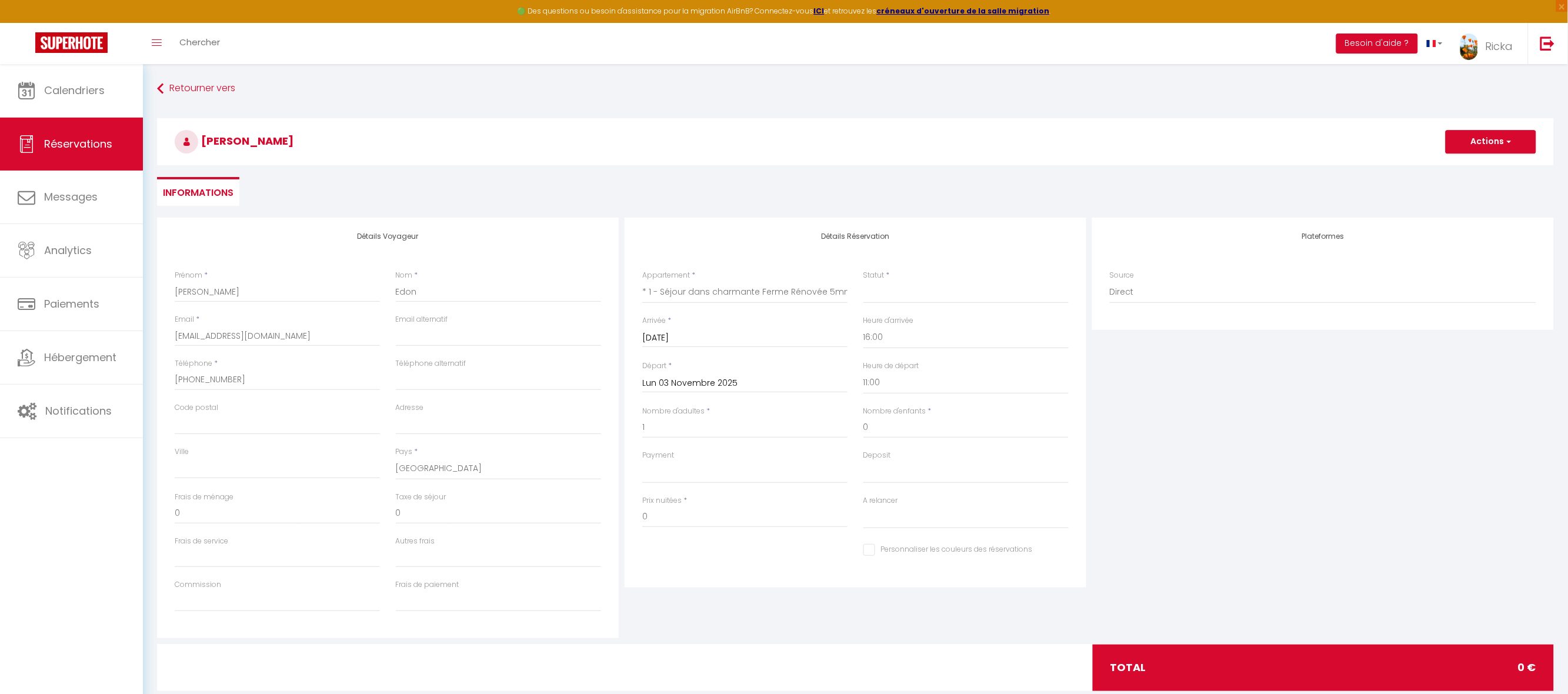
select select
checkbox input "false"
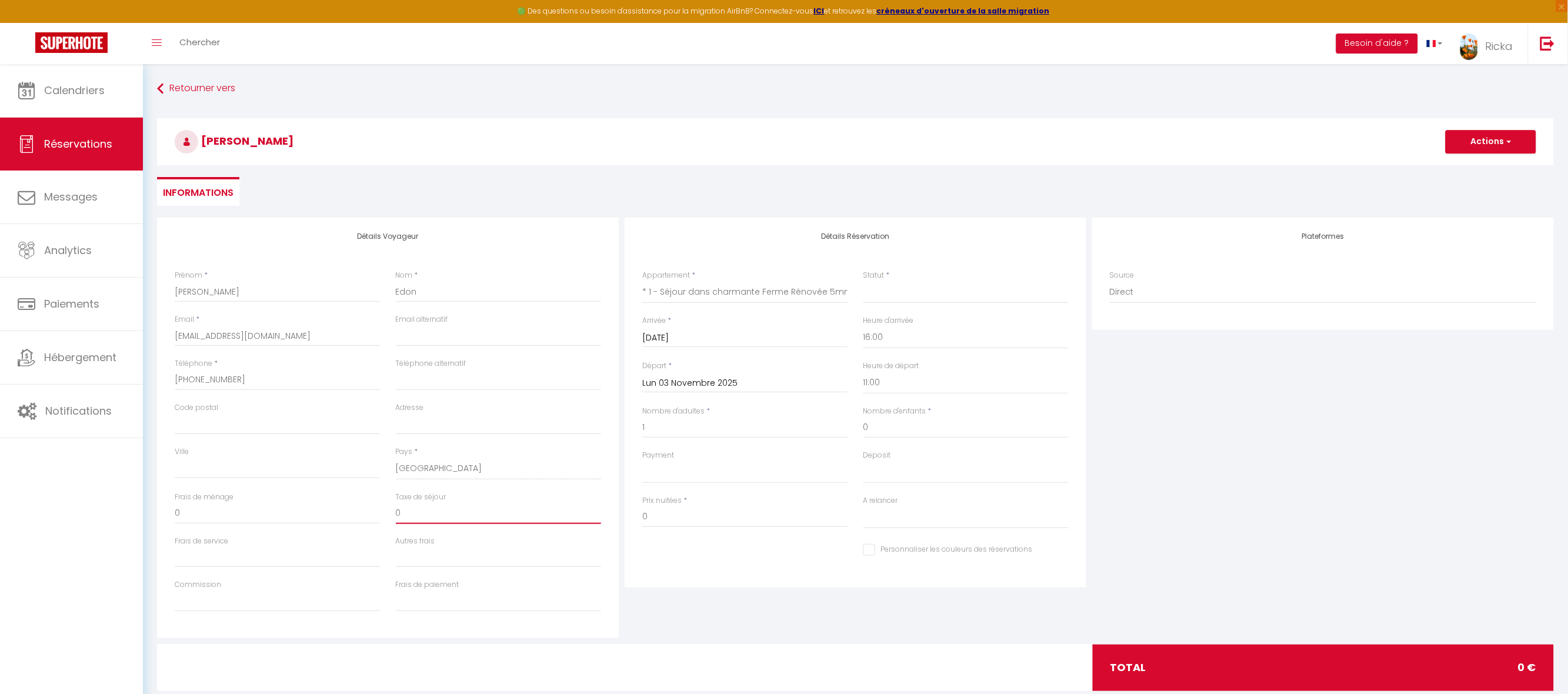
click at [424, 513] on input "0" at bounding box center [498, 513] width 205 height 21
select select
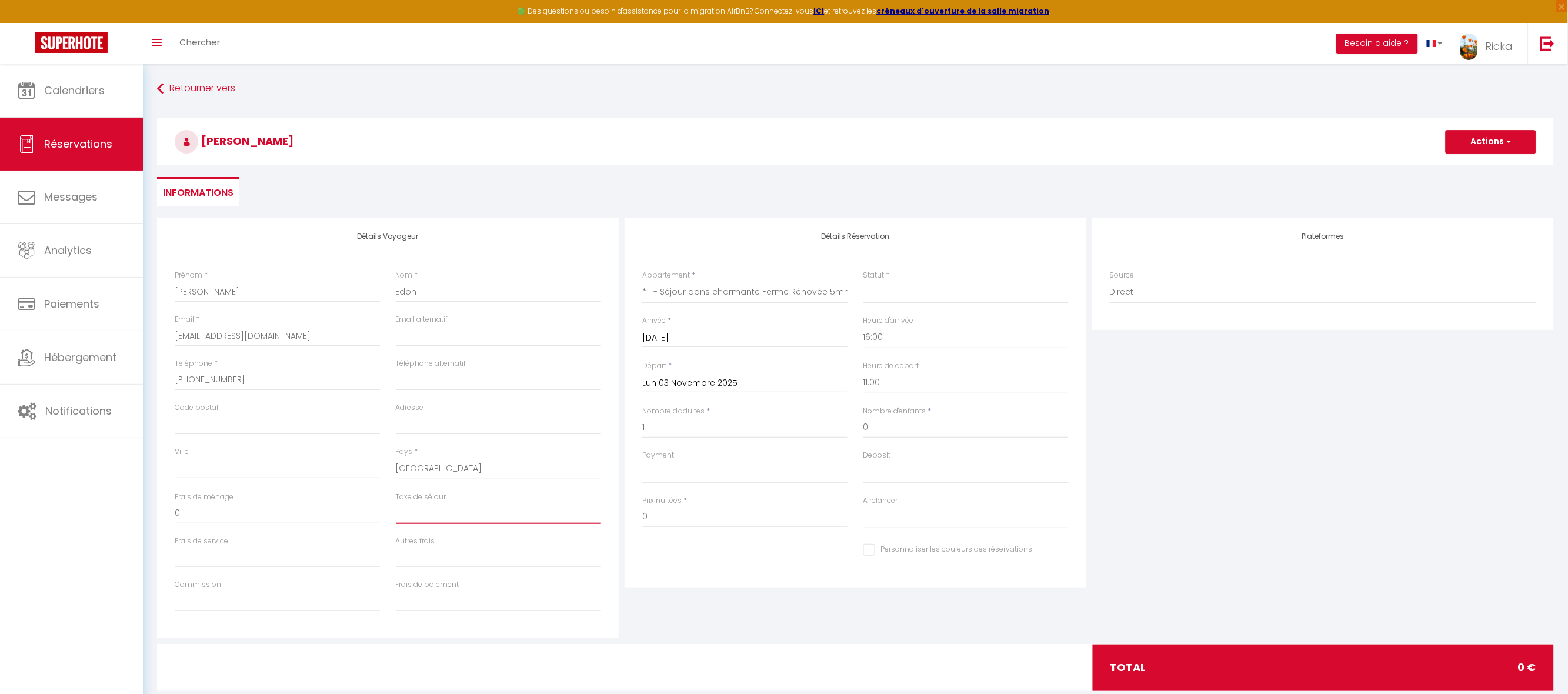
checkbox input "false"
type input "2"
select select
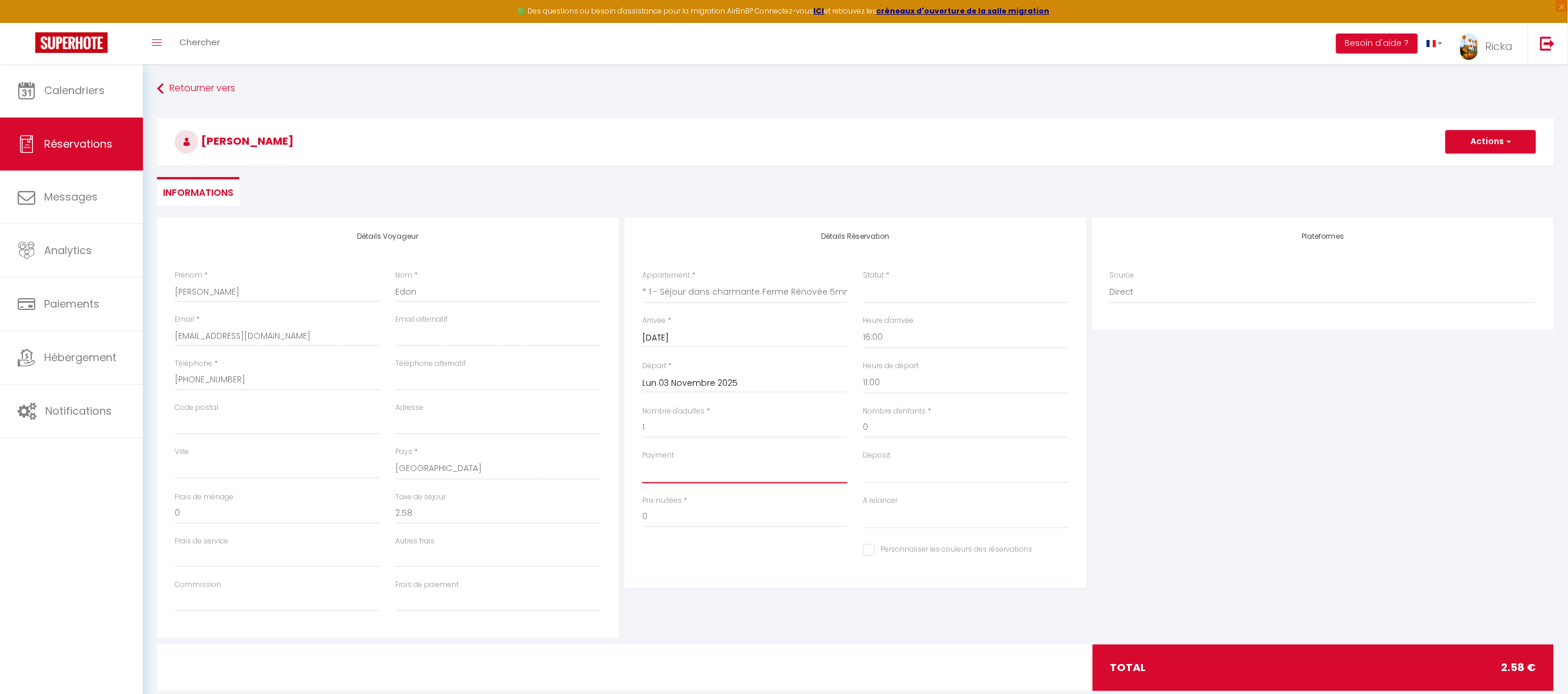
click at [671, 472] on select "OK KO" at bounding box center [744, 472] width 205 height 22
click at [642, 461] on select "OK KO" at bounding box center [744, 472] width 205 height 22
click at [656, 518] on input "0" at bounding box center [744, 517] width 205 height 21
click at [719, 571] on div "Détails Réservation Appartement * * 1 - Séjour dans charmante Ferme Rénovée 5mn…" at bounding box center [856, 402] width 462 height 370
click at [430, 513] on input "0" at bounding box center [498, 513] width 205 height 21
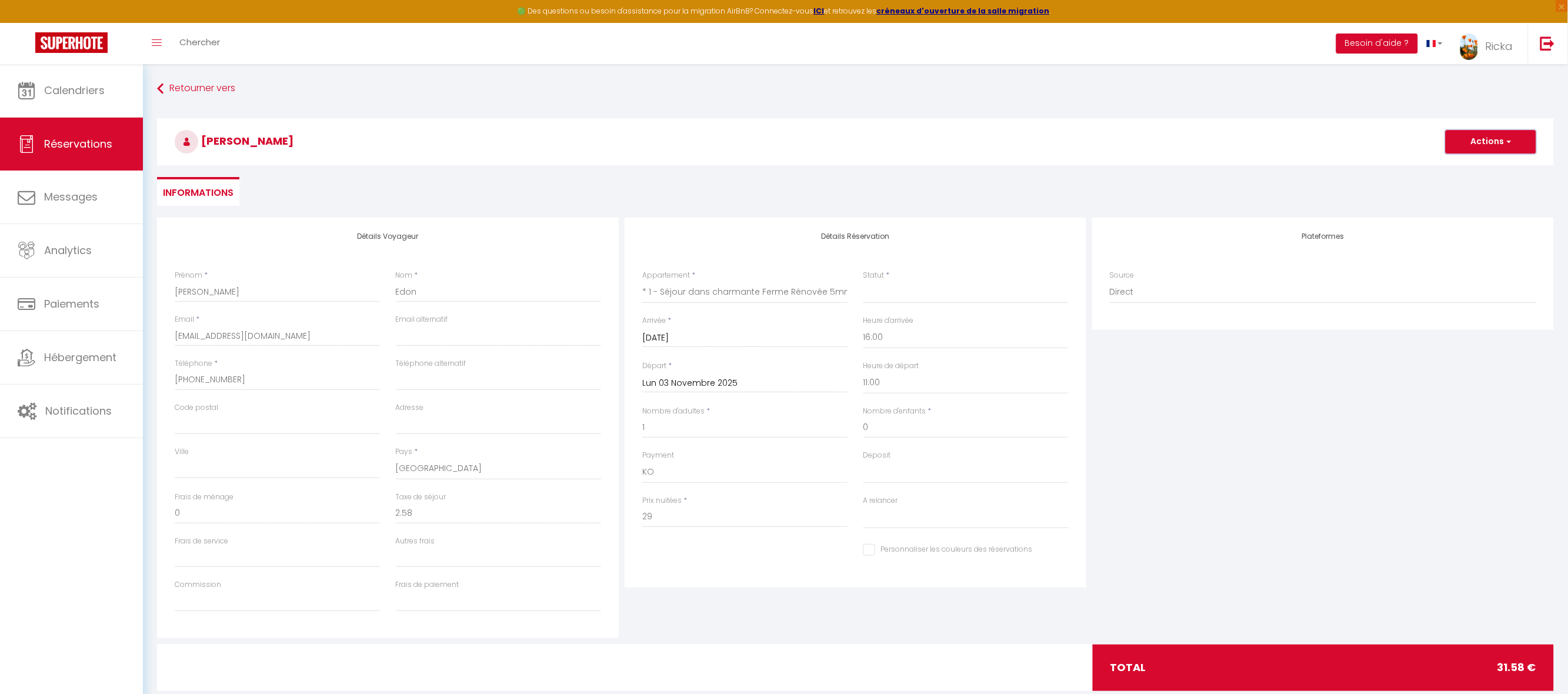
click at [1500, 136] on button "Actions" at bounding box center [1491, 142] width 90 height 24
click at [1471, 170] on link "Enregistrer" at bounding box center [1479, 167] width 93 height 15
click at [874, 287] on select "Confirmé Non Confirmé Annulé Annulé par le voyageur No Show Request" at bounding box center [965, 292] width 205 height 22
click at [863, 281] on select "Confirmé Non Confirmé Annulé Annulé par le voyageur No Show Request" at bounding box center [965, 292] width 205 height 22
click at [659, 514] on input "29" at bounding box center [744, 517] width 205 height 21
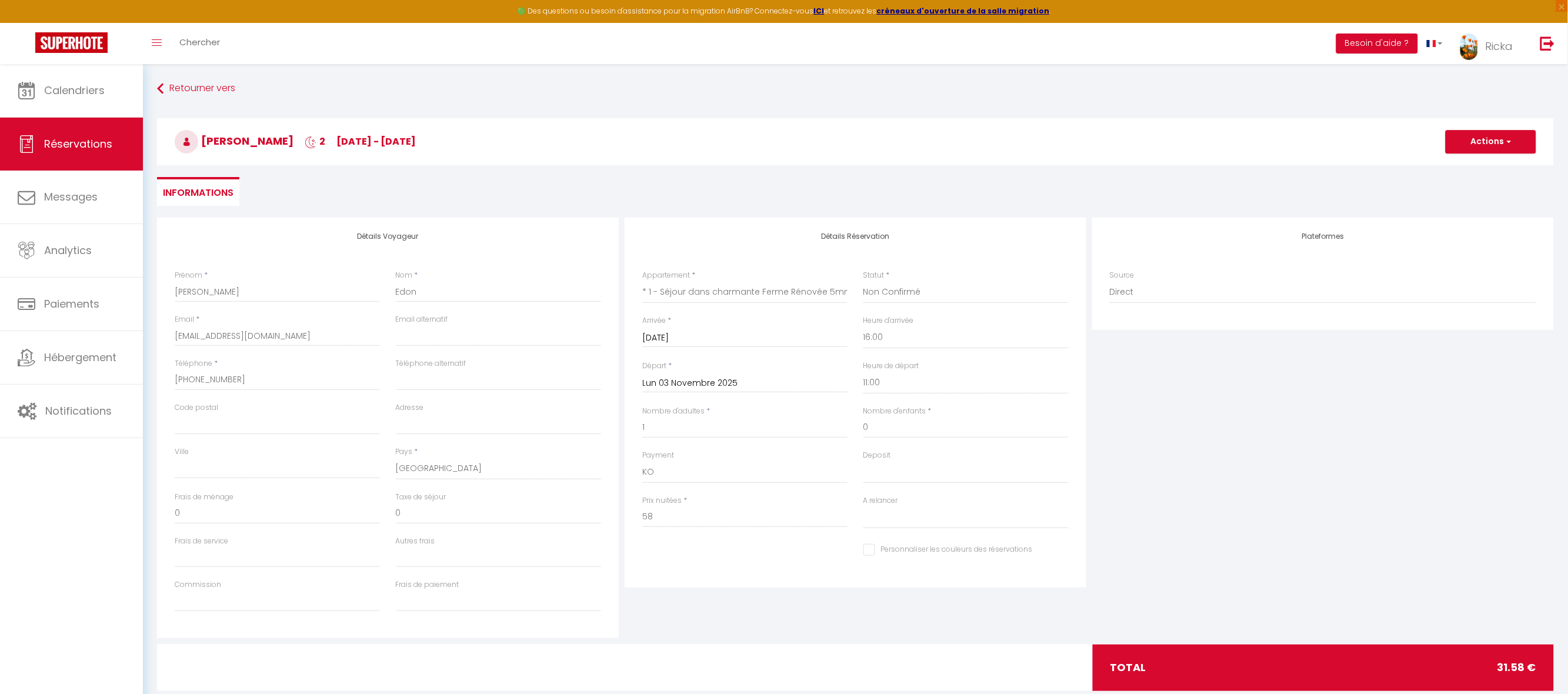
click at [1512, 597] on div "Plateformes Source Direct Airbnb.com Booking.com Chalet montagne Expedia Gite d…" at bounding box center [1323, 427] width 468 height 420
click at [426, 510] on input "0" at bounding box center [498, 513] width 205 height 21
click at [1487, 144] on button "Actions" at bounding box center [1491, 142] width 90 height 24
click at [890, 475] on select "OK KO" at bounding box center [965, 472] width 205 height 22
click at [863, 461] on select "OK KO" at bounding box center [965, 472] width 205 height 22
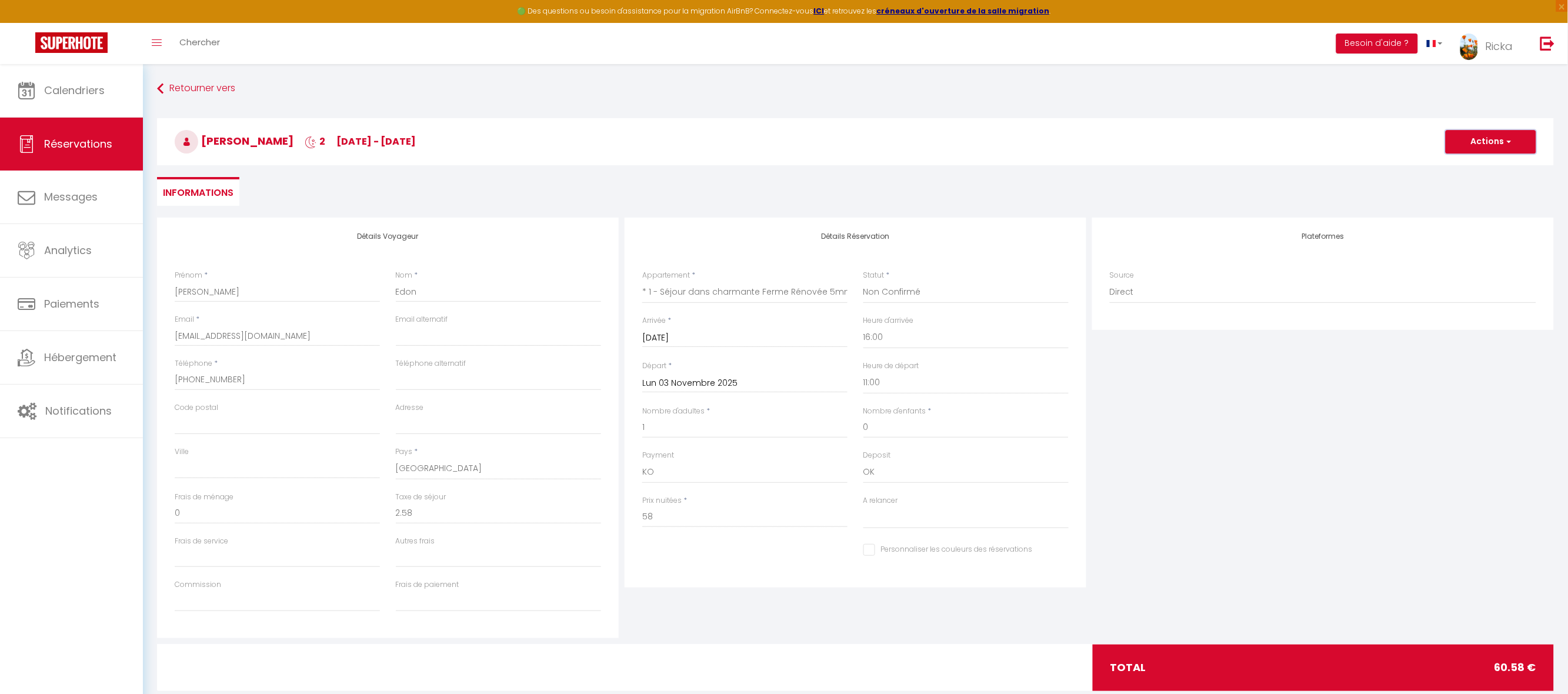
click at [1483, 137] on button "Actions" at bounding box center [1491, 142] width 90 height 24
click at [1479, 167] on link "Enregistrer" at bounding box center [1479, 167] width 93 height 15
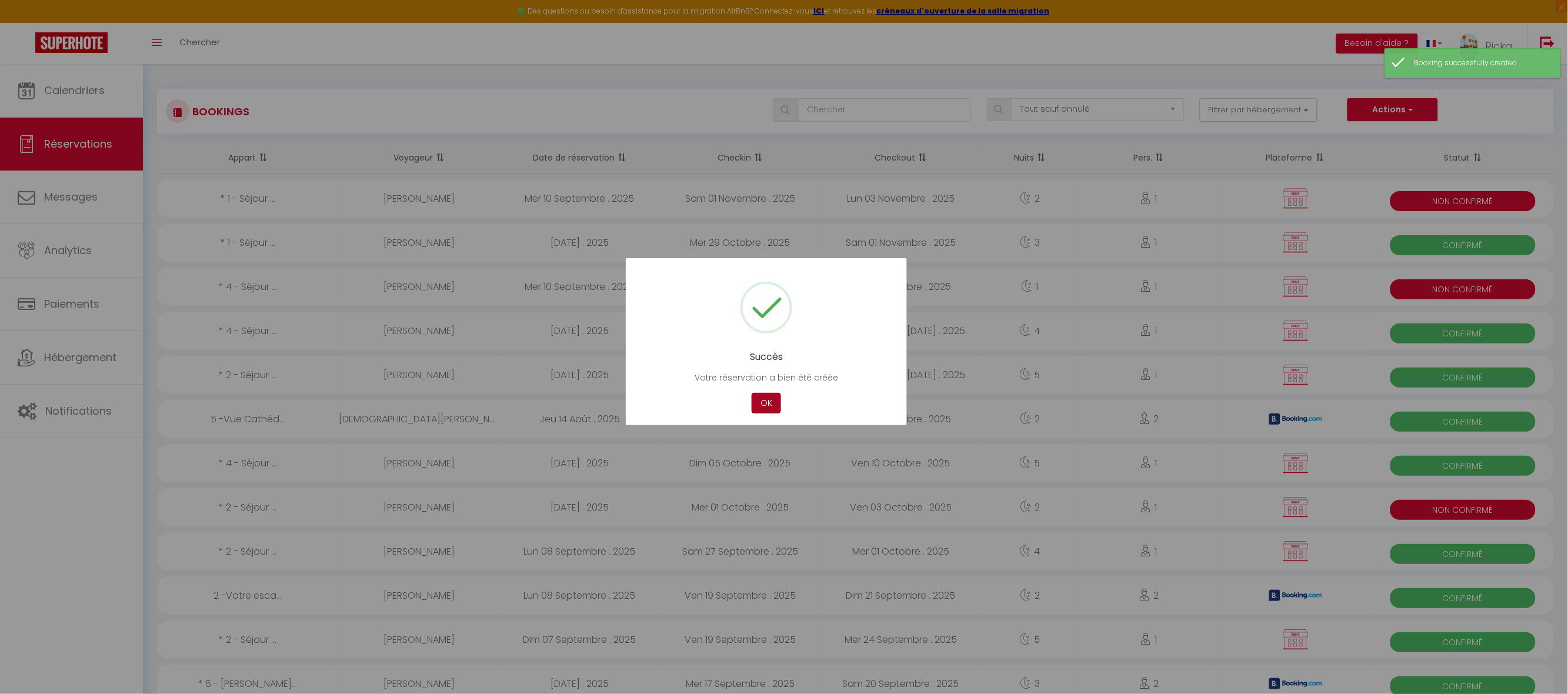
click at [769, 406] on button "OK" at bounding box center [766, 403] width 29 height 20
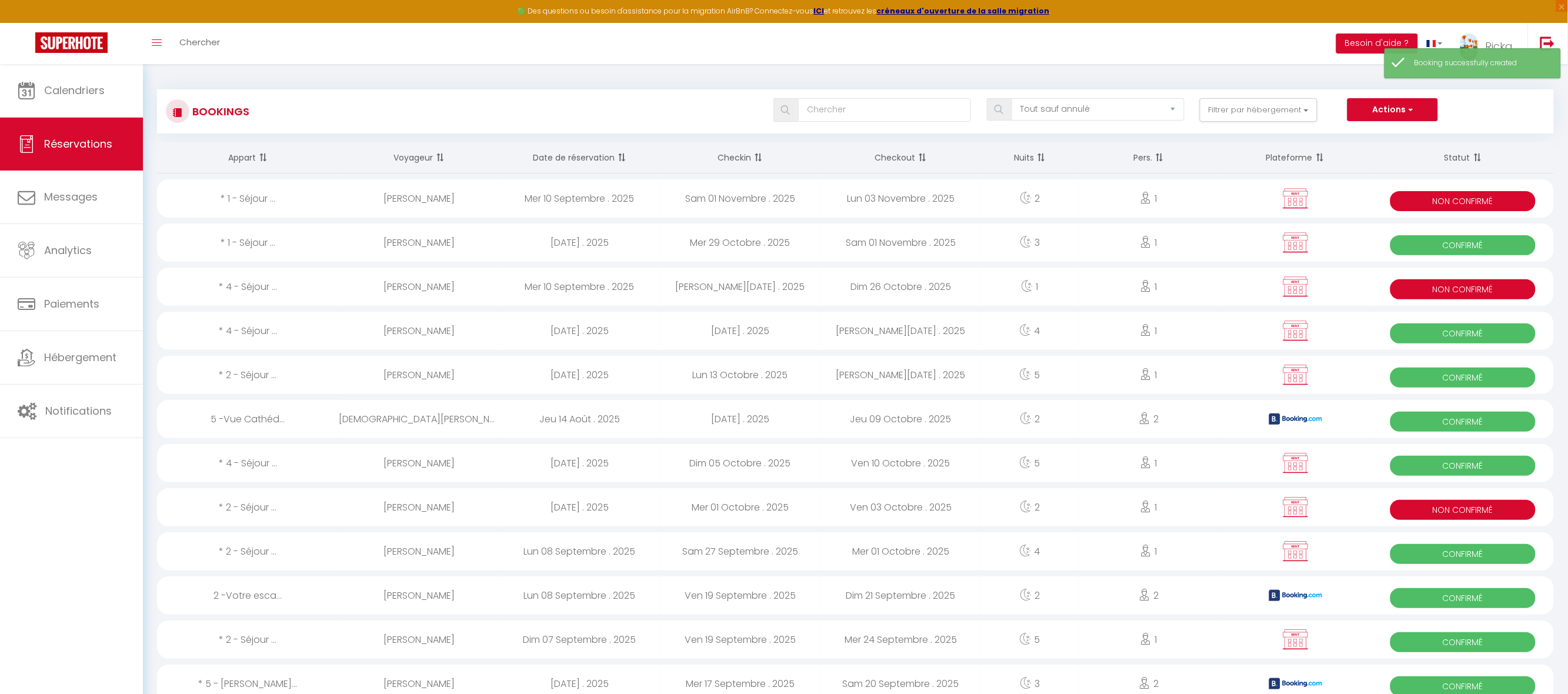
click at [880, 196] on div "Lun 03 Novembre . 2025" at bounding box center [900, 199] width 160 height 38
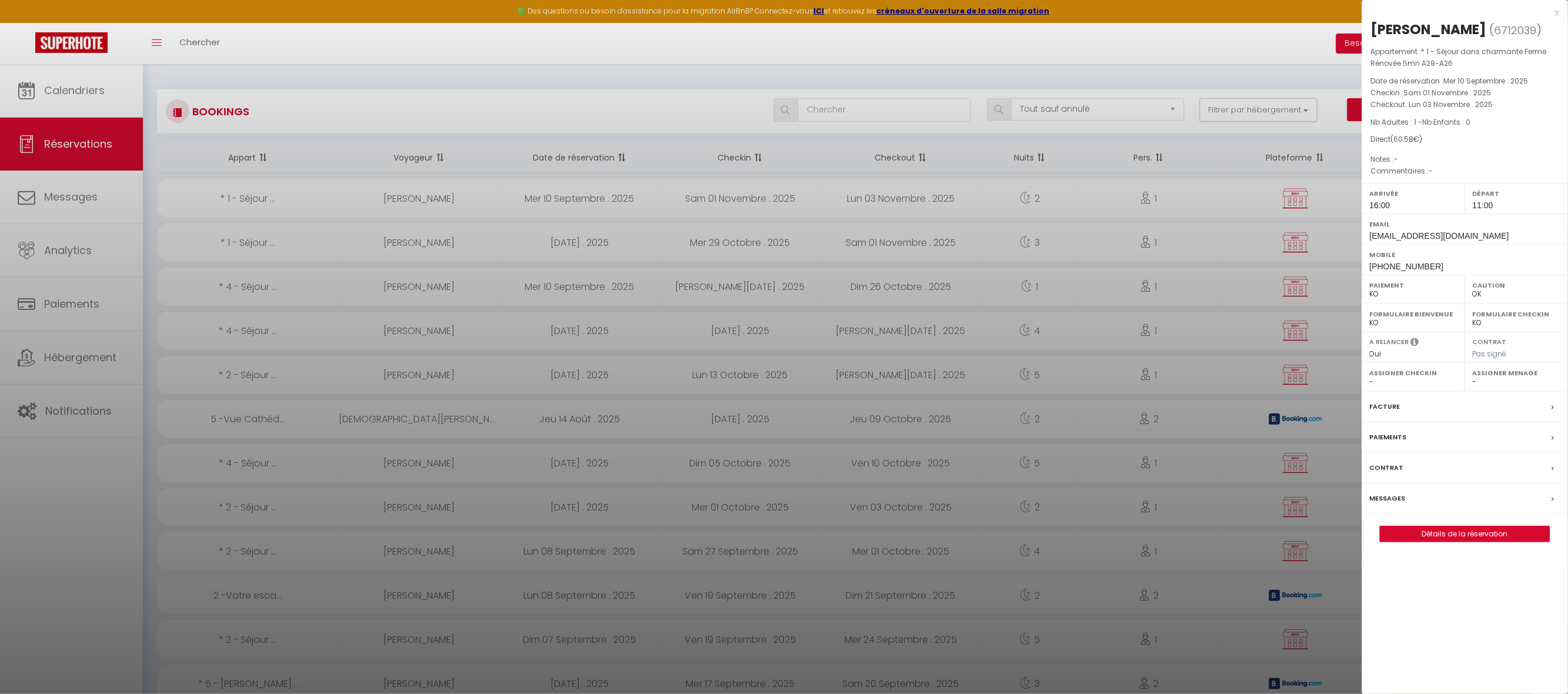
click at [1399, 443] on label "Paiements" at bounding box center [1388, 437] width 37 height 12
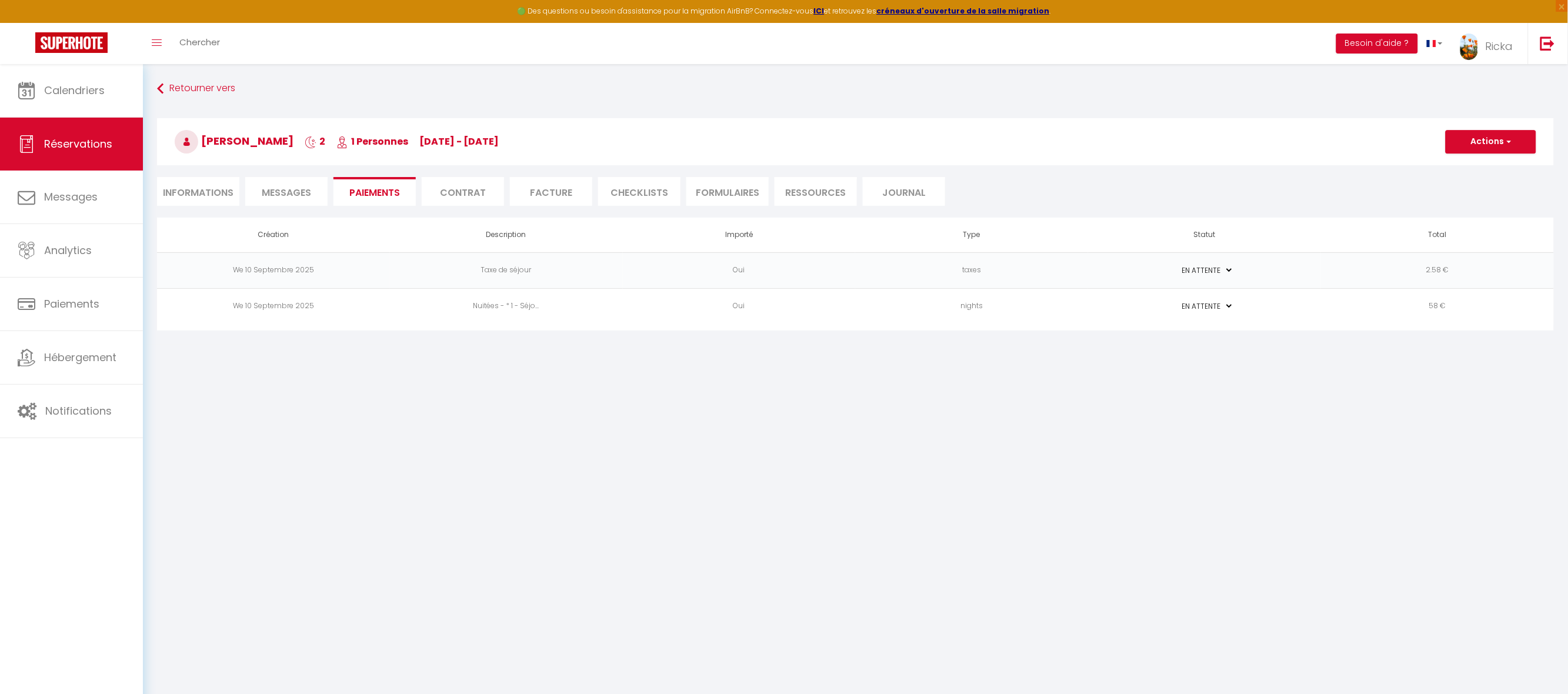
click at [372, 184] on li "Paiements" at bounding box center [375, 191] width 82 height 29
click at [1497, 146] on button "Actions" at bounding box center [1491, 142] width 90 height 24
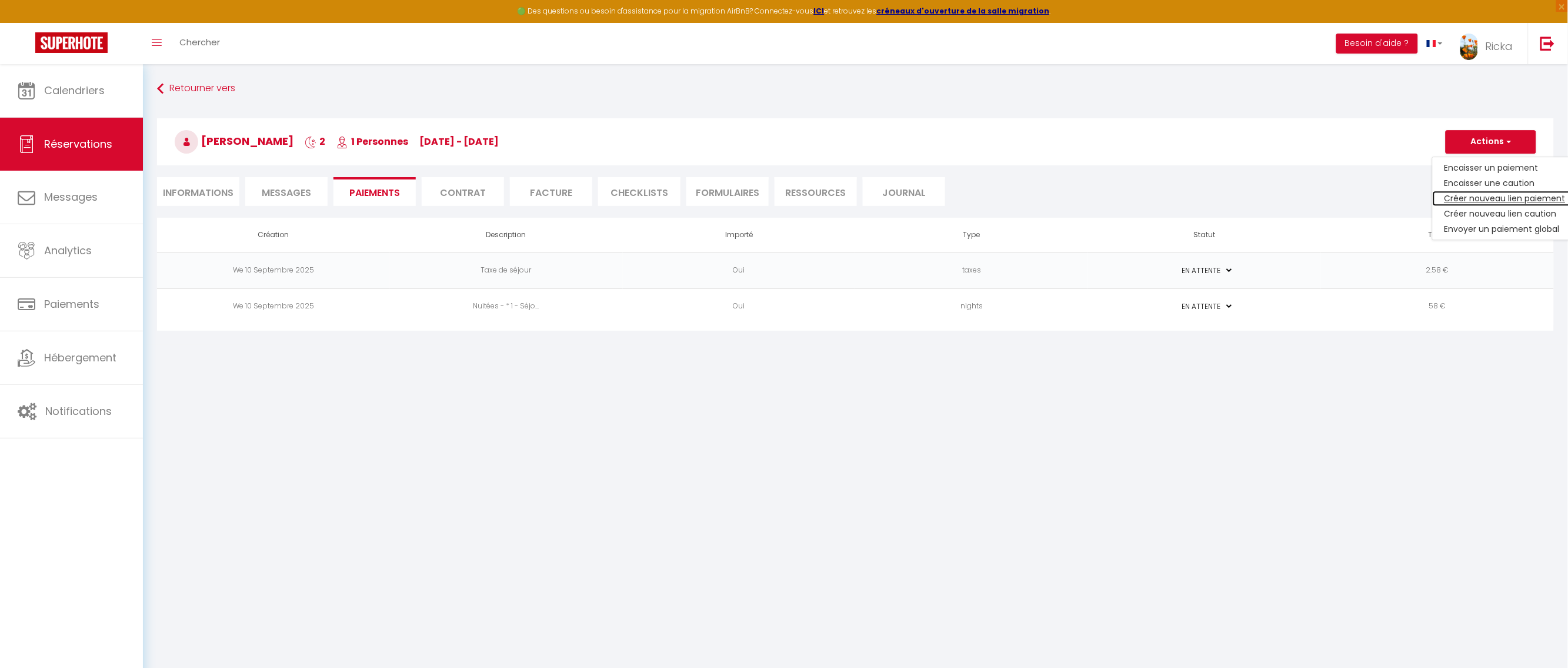
click at [1489, 196] on link "Créer nouveau lien paiement" at bounding box center [1505, 198] width 145 height 15
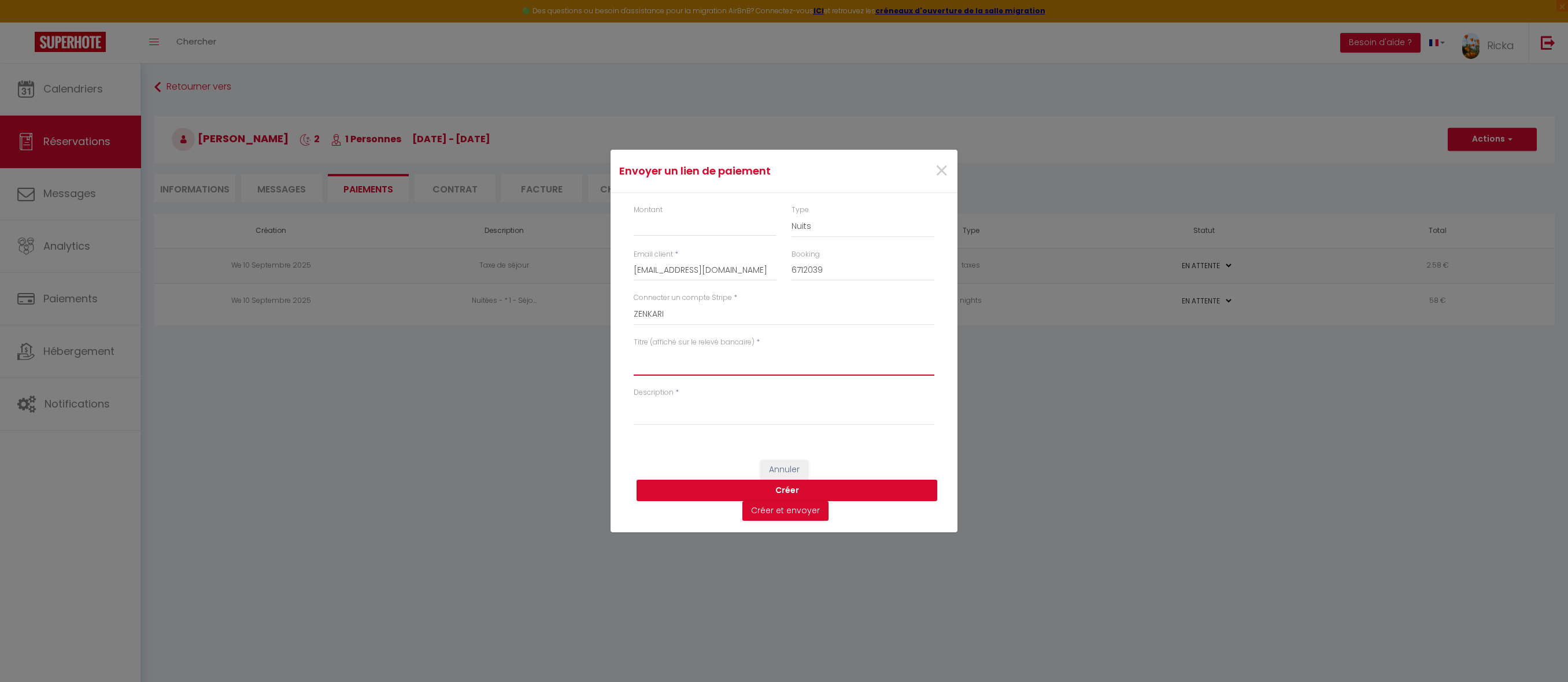
click at [702, 359] on textarea "Titre (affiché sur le relevé bancaire)" at bounding box center [784, 362] width 301 height 28
paste textarea "Réserv du 13-18 oct 2025 - J-Y Edon - ZenkaS1"
click at [714, 416] on textarea "Description" at bounding box center [784, 411] width 301 height 28
paste textarea "Réserv du 13-18 oct 2025 - J-Y Edon - ZenkaS1"
click at [679, 353] on textarea "Réserv du 13-18 oct 2025 - J-Y Edon - ZenkaS1" at bounding box center [784, 362] width 301 height 28
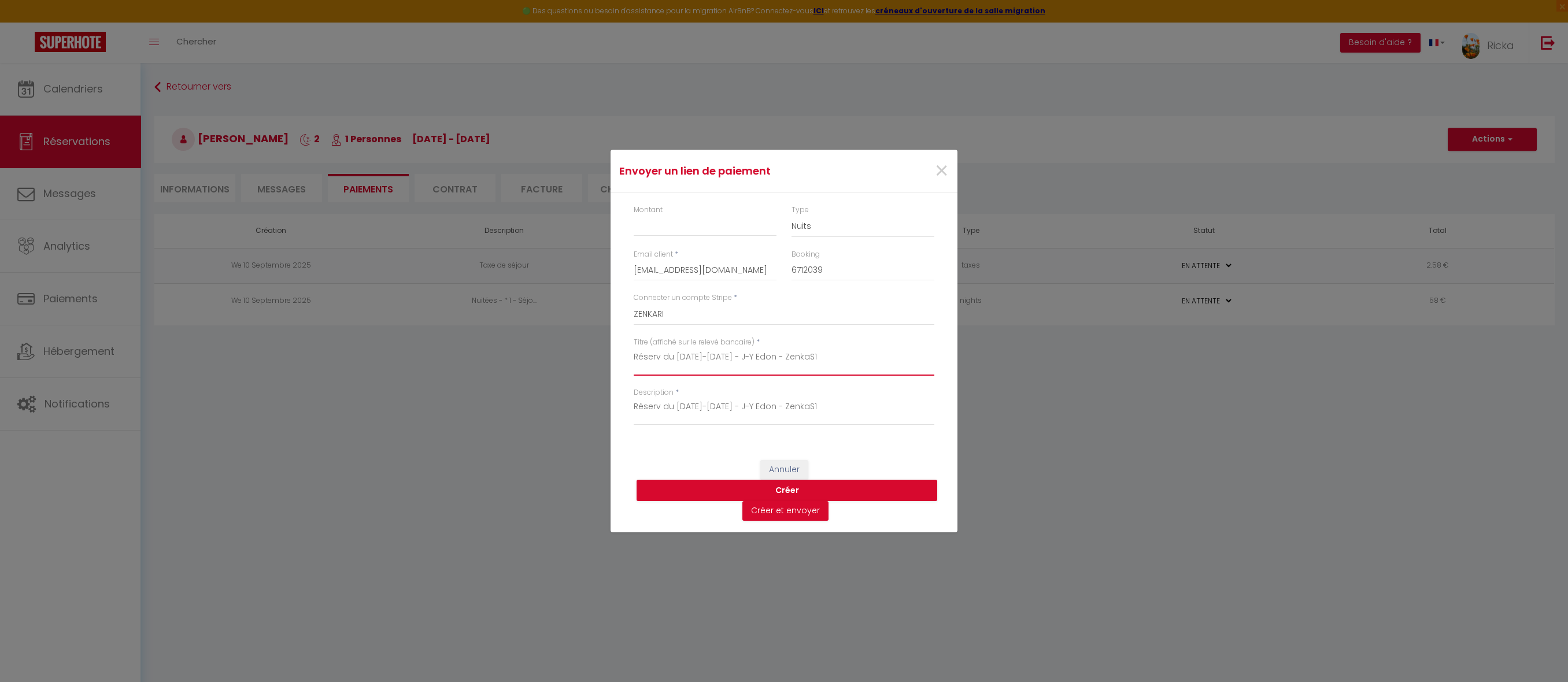
click at [695, 357] on textarea "Réserv du 1er-18 oct 2025 - J-Y Edon - ZenkaS1" at bounding box center [784, 362] width 301 height 28
drag, startPoint x: 861, startPoint y: 352, endPoint x: 606, endPoint y: 369, distance: 255.6
click at [606, 369] on div "Envoyer un lien de paiement × Montant Type Nuits Frais de ménage Taxe de séjour…" at bounding box center [784, 341] width 1568 height 682
drag, startPoint x: 827, startPoint y: 406, endPoint x: 595, endPoint y: 434, distance: 233.7
click at [595, 434] on div "Envoyer un lien de paiement × Montant Type Nuits Frais de ménage Taxe de séjour…" at bounding box center [784, 341] width 1568 height 682
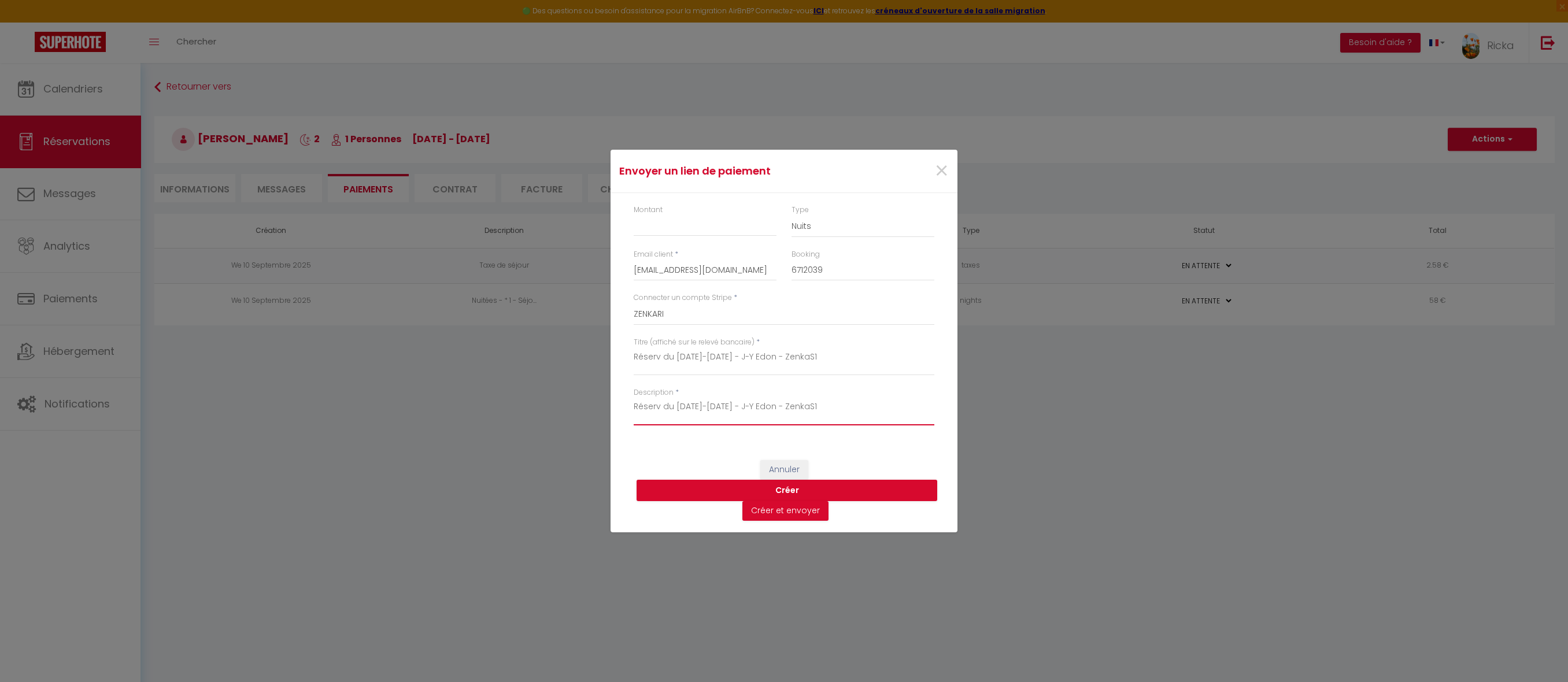
paste textarea "er-3"
click at [663, 226] on input "Montant" at bounding box center [705, 226] width 143 height 21
click at [769, 489] on button "Créer" at bounding box center [787, 490] width 301 height 22
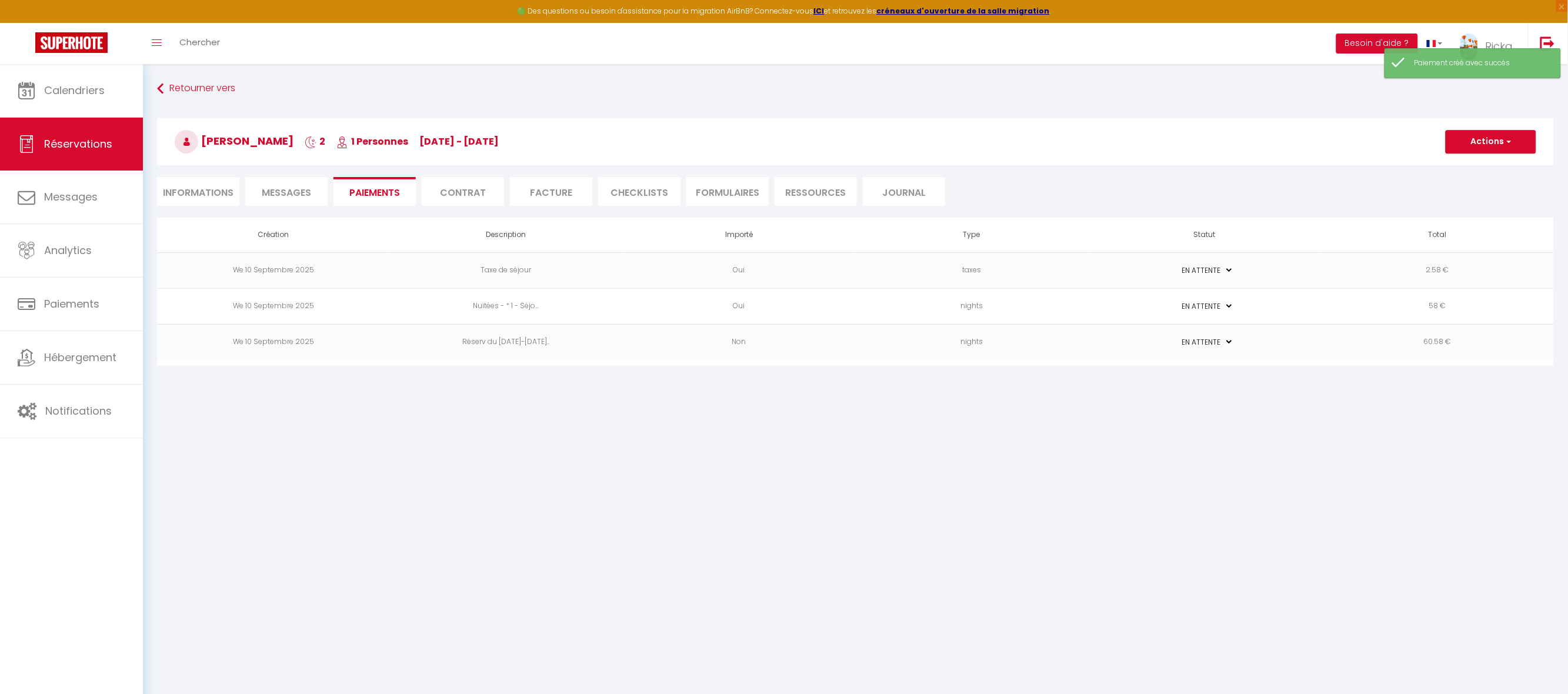
click at [1294, 351] on td "PAYÉ EN ATTENTE" at bounding box center [1204, 342] width 233 height 36
click at [1273, 345] on td "PAYÉ EN ATTENTE" at bounding box center [1204, 342] width 233 height 36
click at [1273, 346] on td "PAYÉ EN ATTENTE" at bounding box center [1204, 342] width 233 height 36
click at [1065, 344] on td "nights" at bounding box center [972, 342] width 233 height 36
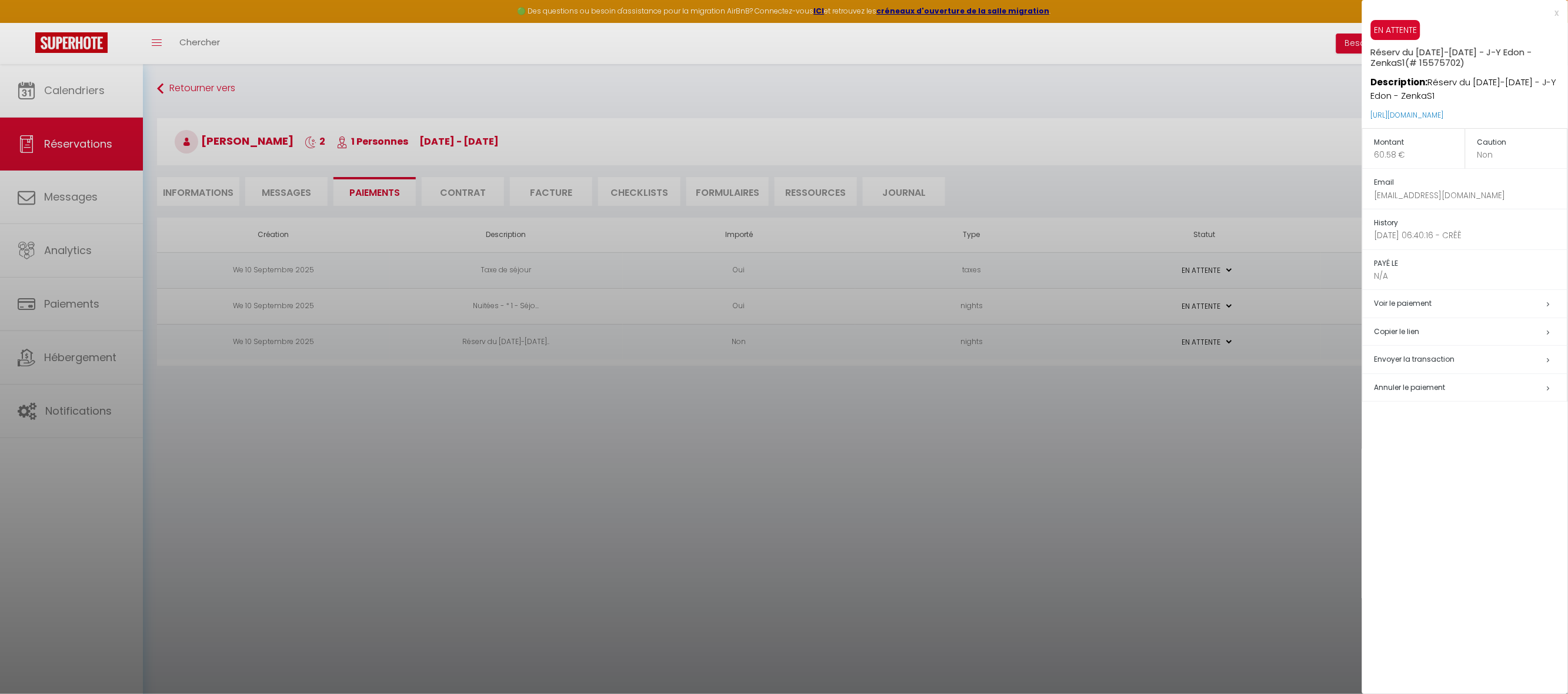
click at [1383, 331] on h5 "Copier le lien" at bounding box center [1471, 332] width 193 height 14
click at [1418, 114] on link "https://superhote.com/applink/p/0opcMXFE" at bounding box center [1408, 115] width 73 height 10
click at [926, 522] on div at bounding box center [784, 347] width 1568 height 694
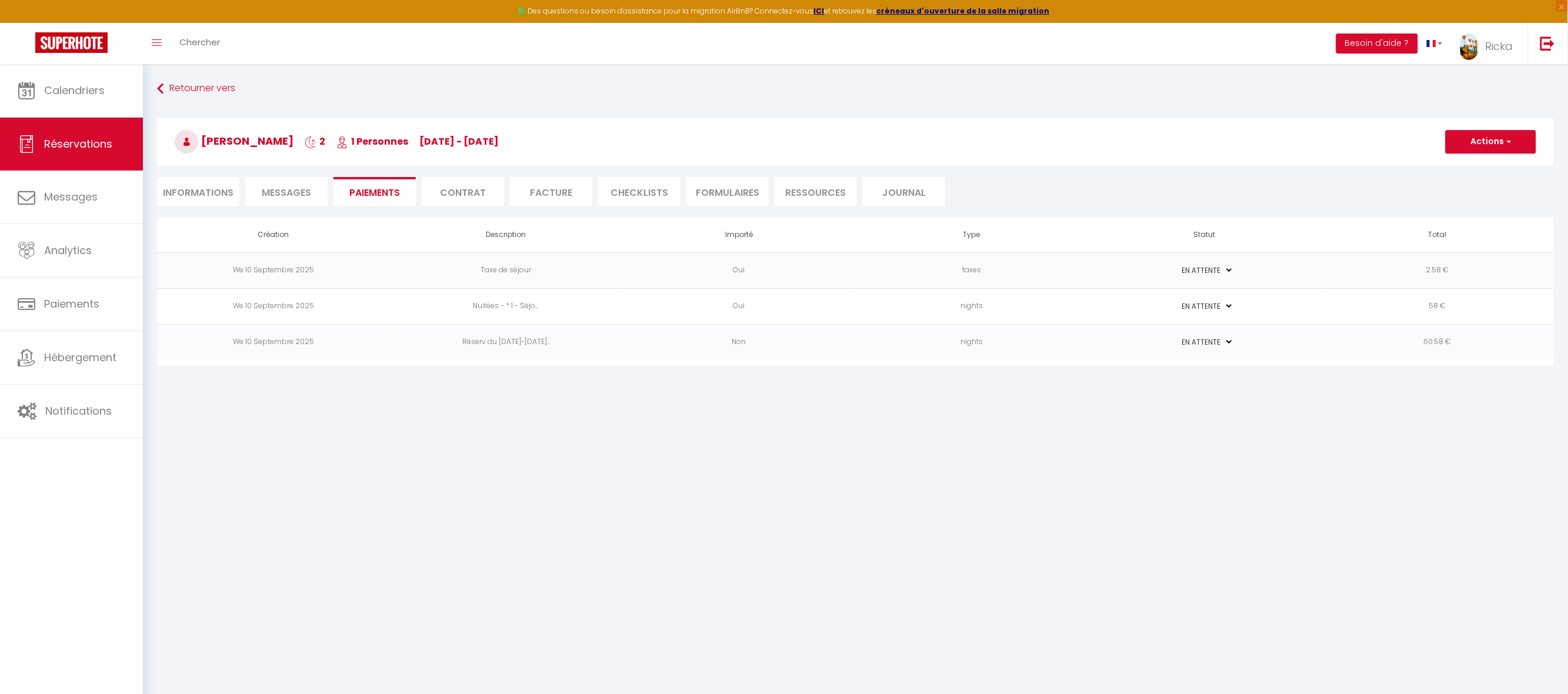
click at [305, 193] on span "Messages" at bounding box center [287, 193] width 50 height 14
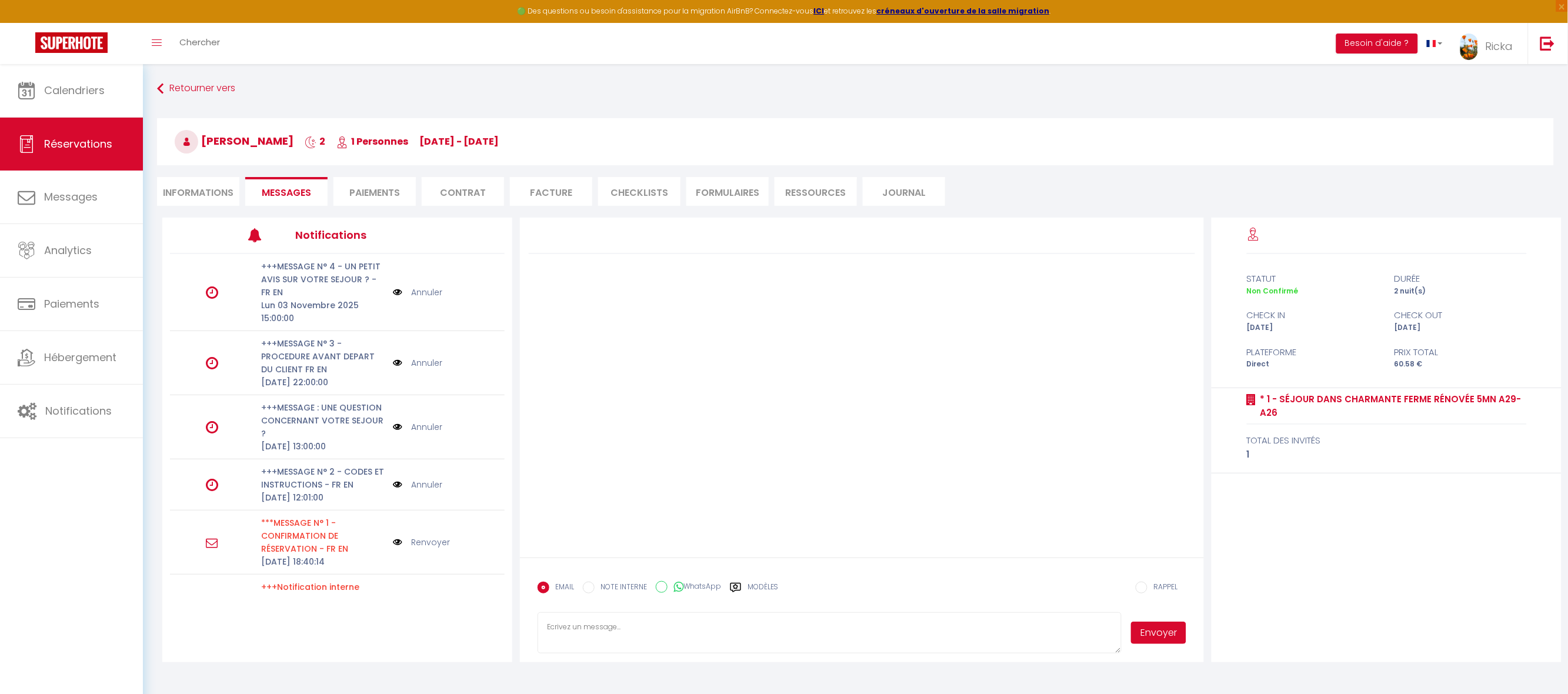
click at [763, 586] on label "Modèles" at bounding box center [763, 591] width 31 height 20
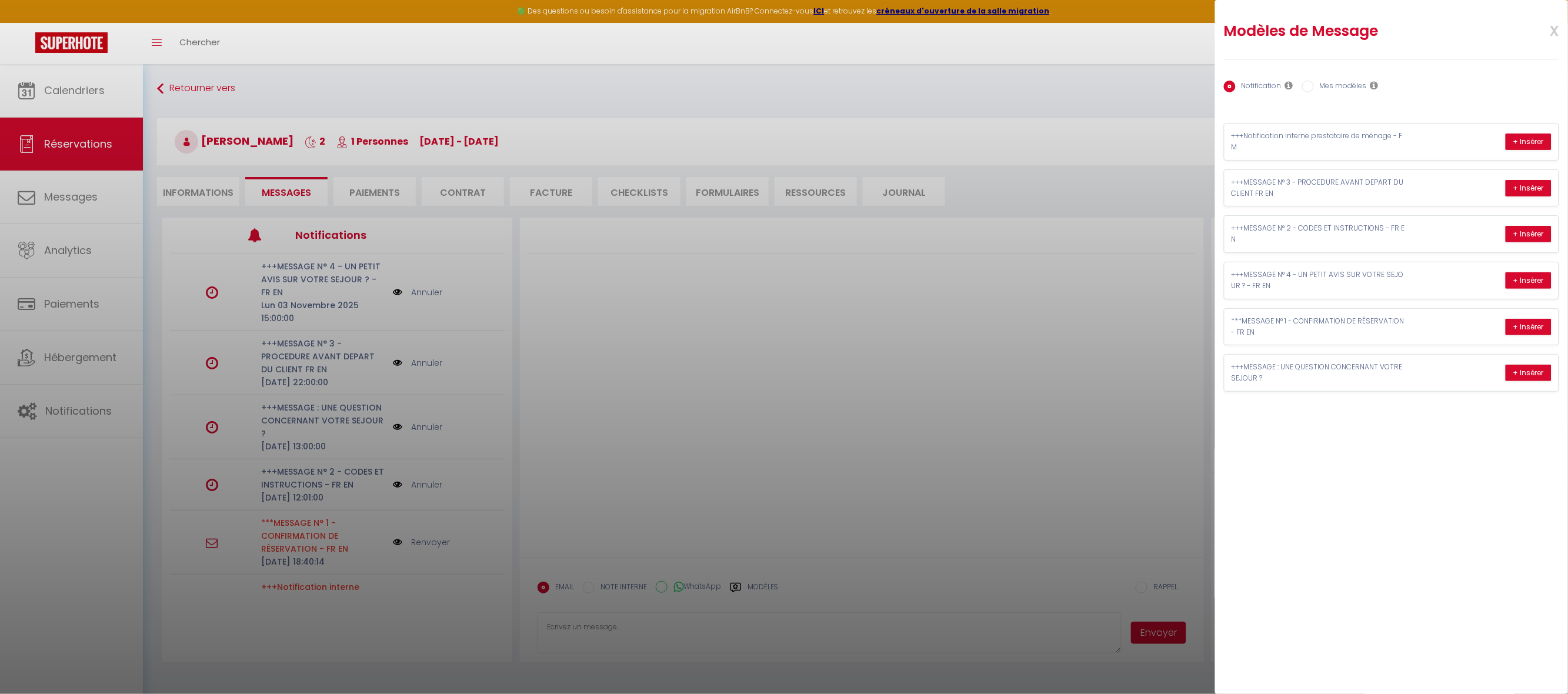
click at [1356, 82] on label "Mes modèles" at bounding box center [1340, 87] width 53 height 13
click at [1314, 82] on input "Mes modèles" at bounding box center [1308, 86] width 12 height 12
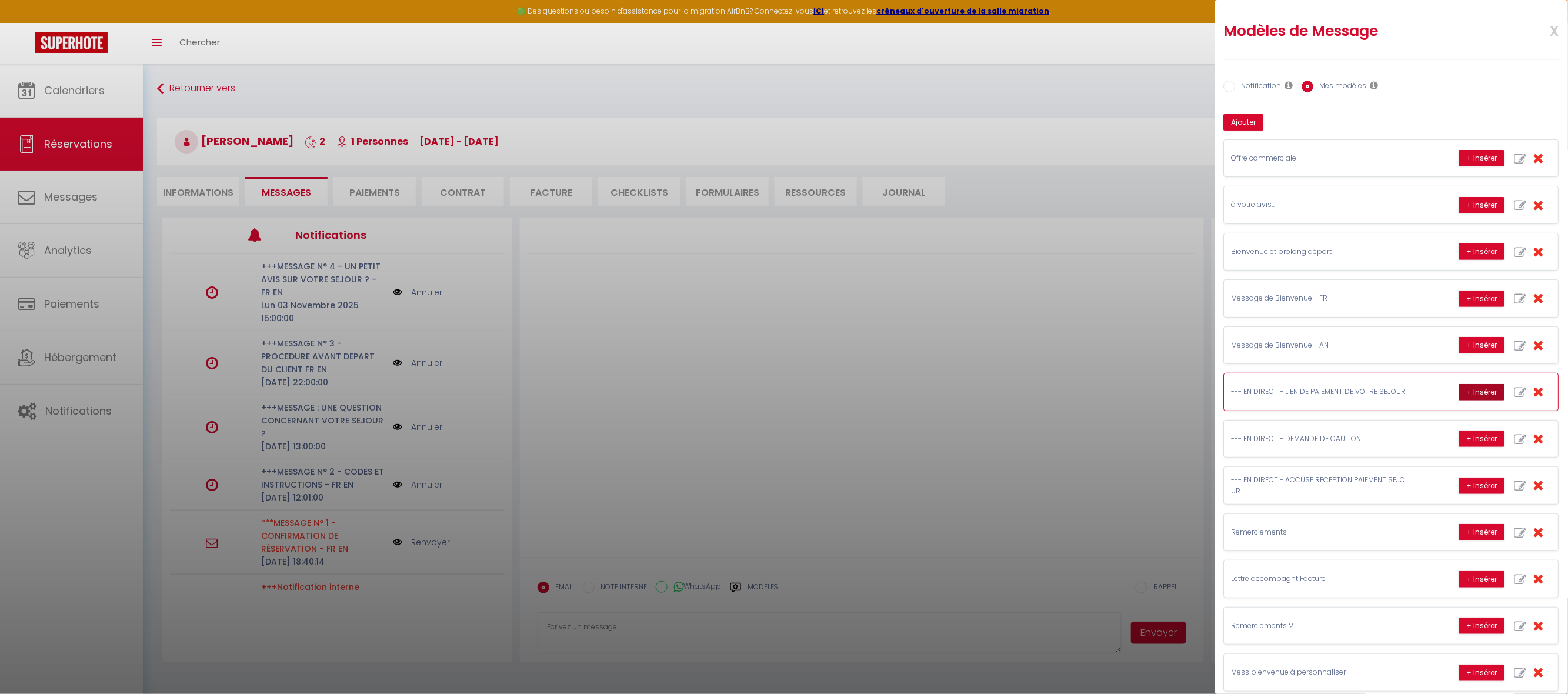
click at [1460, 393] on button "+ Insérer" at bounding box center [1483, 392] width 46 height 17
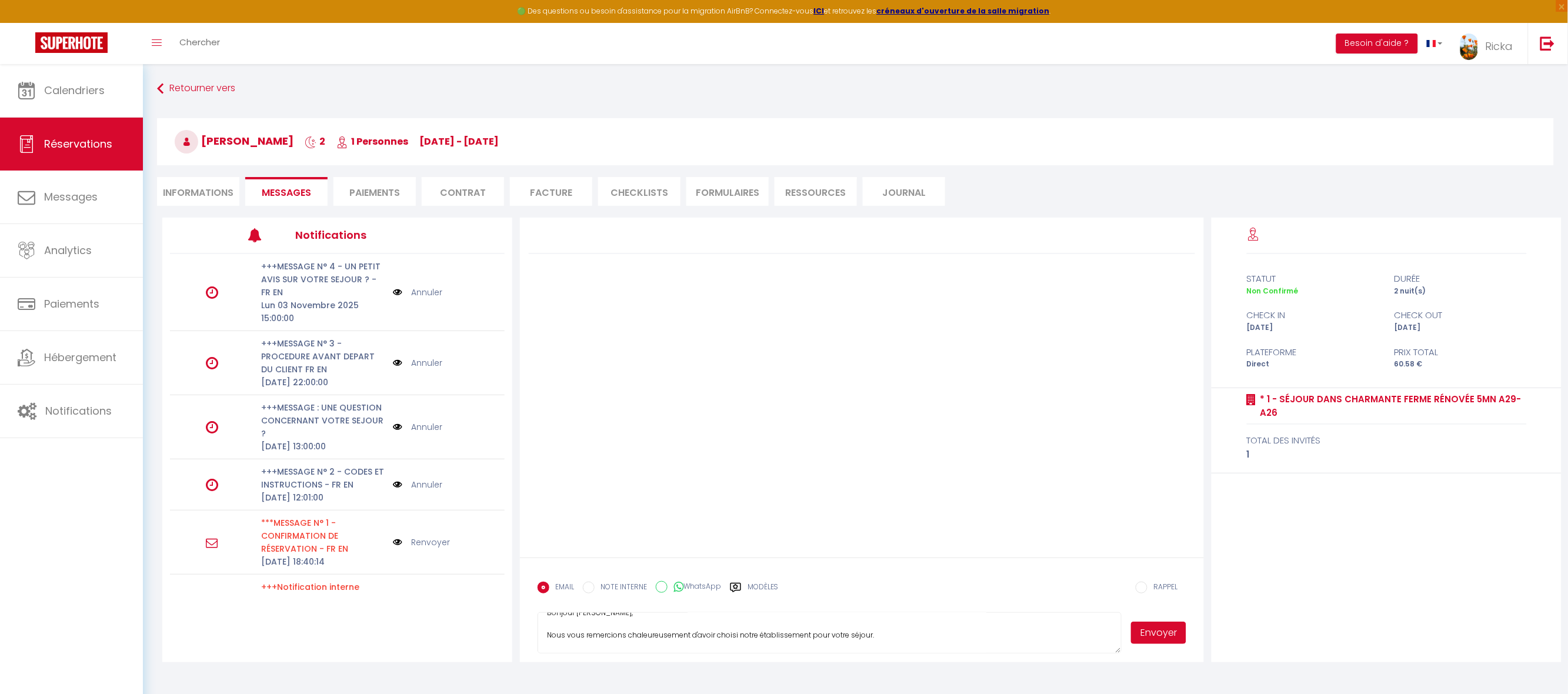
scroll to position [70, 0]
click at [752, 646] on textarea "Objet : Lien de paiement pour votre réservation Bonjour Jean-Yves, Nous vous re…" at bounding box center [829, 633] width 584 height 41
paste textarea "https://superhote.com/applink/p/0opcMXFE"
click at [1144, 634] on button "Envoyer" at bounding box center [1159, 633] width 55 height 22
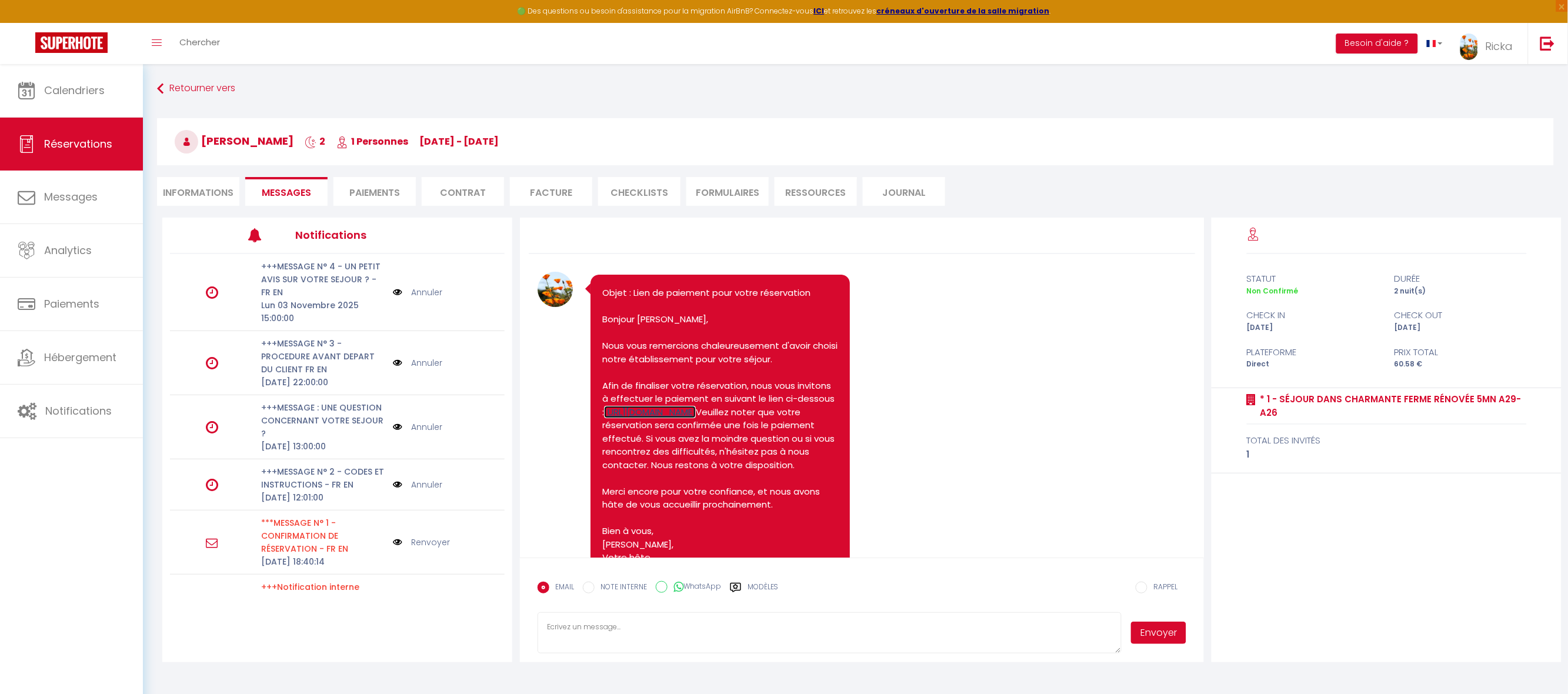
click at [696, 418] on link "https://superhote.com/applink/p/0opcMXFE" at bounding box center [650, 412] width 92 height 12
click at [390, 191] on li "Paiements" at bounding box center [375, 191] width 82 height 29
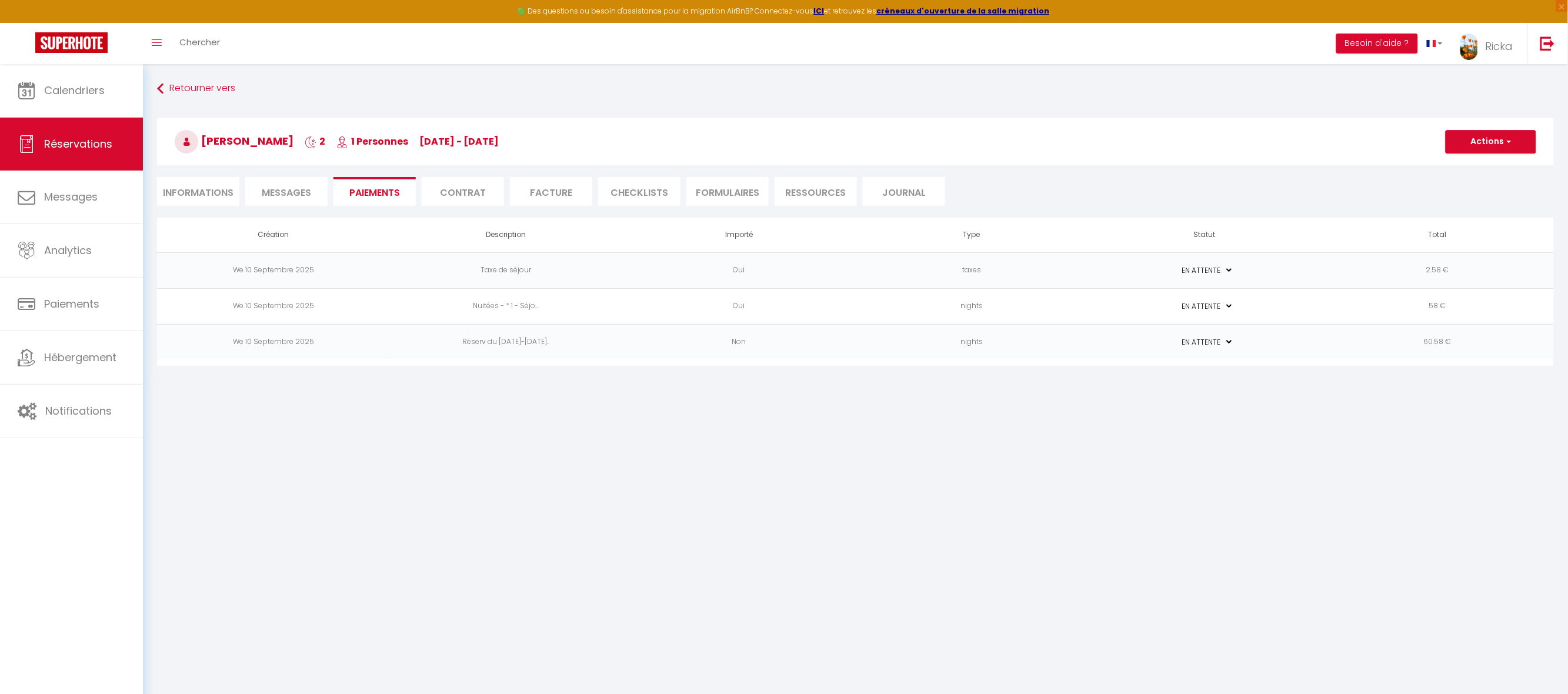
click at [1315, 347] on td "PAYÉ EN ATTENTE" at bounding box center [1204, 342] width 233 height 36
click at [1484, 134] on button "Actions" at bounding box center [1491, 142] width 90 height 24
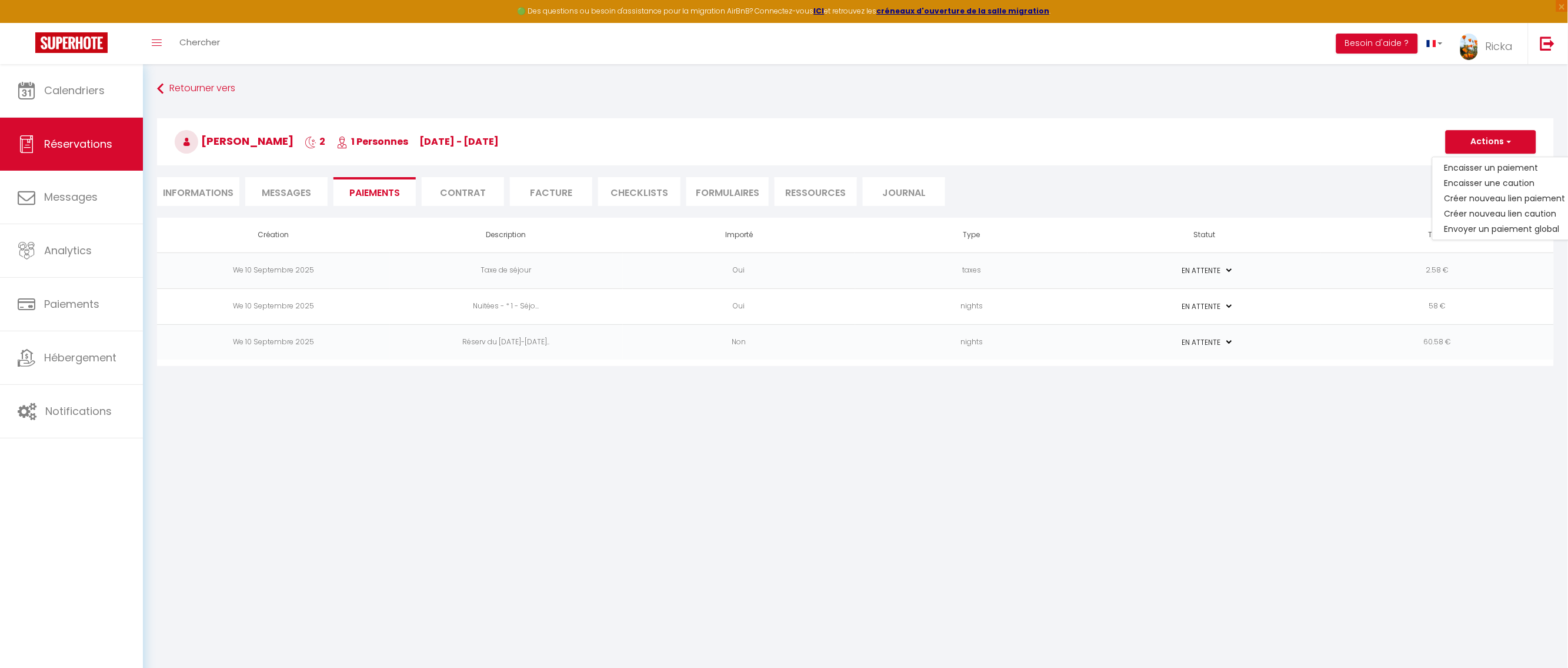
click at [1380, 351] on td "60.58 €" at bounding box center [1437, 342] width 233 height 36
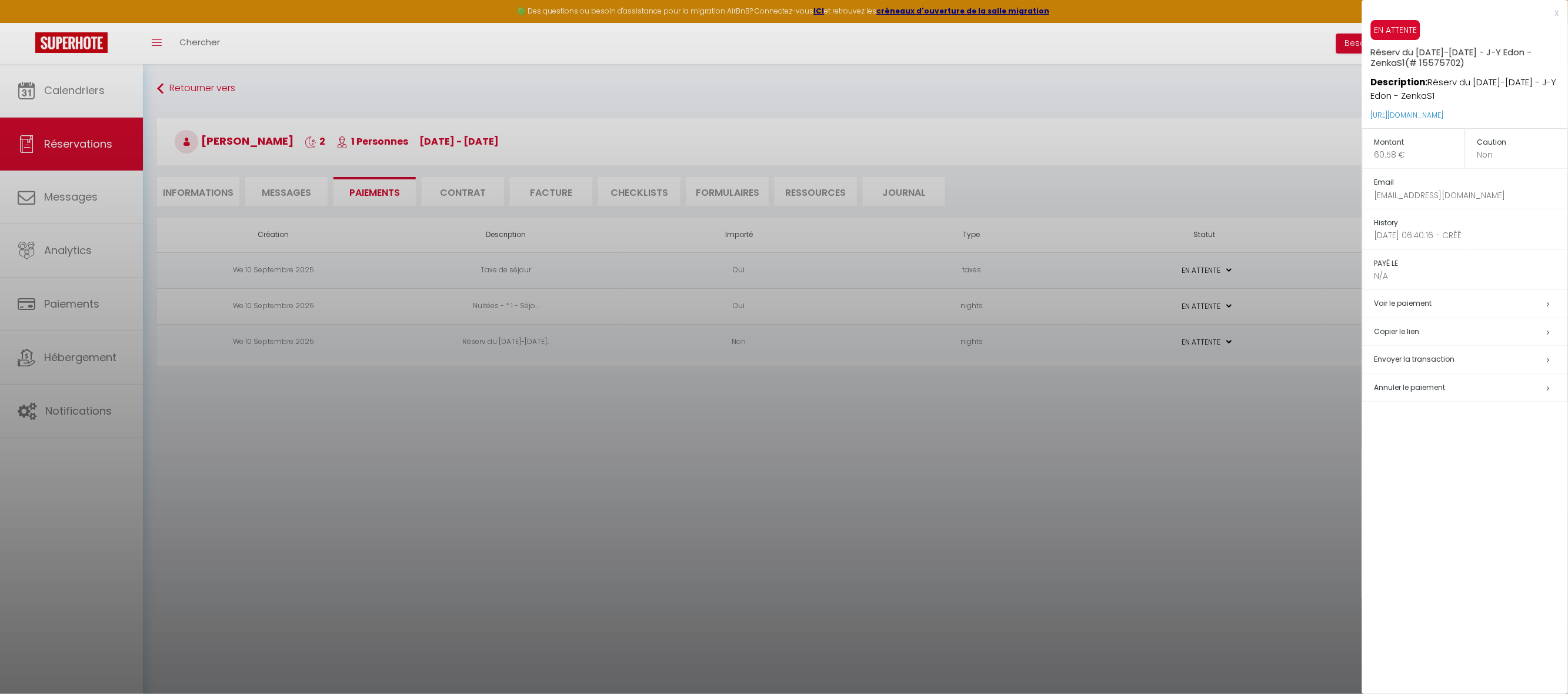
click at [1416, 388] on span "Annuler le paiement" at bounding box center [1410, 387] width 71 height 10
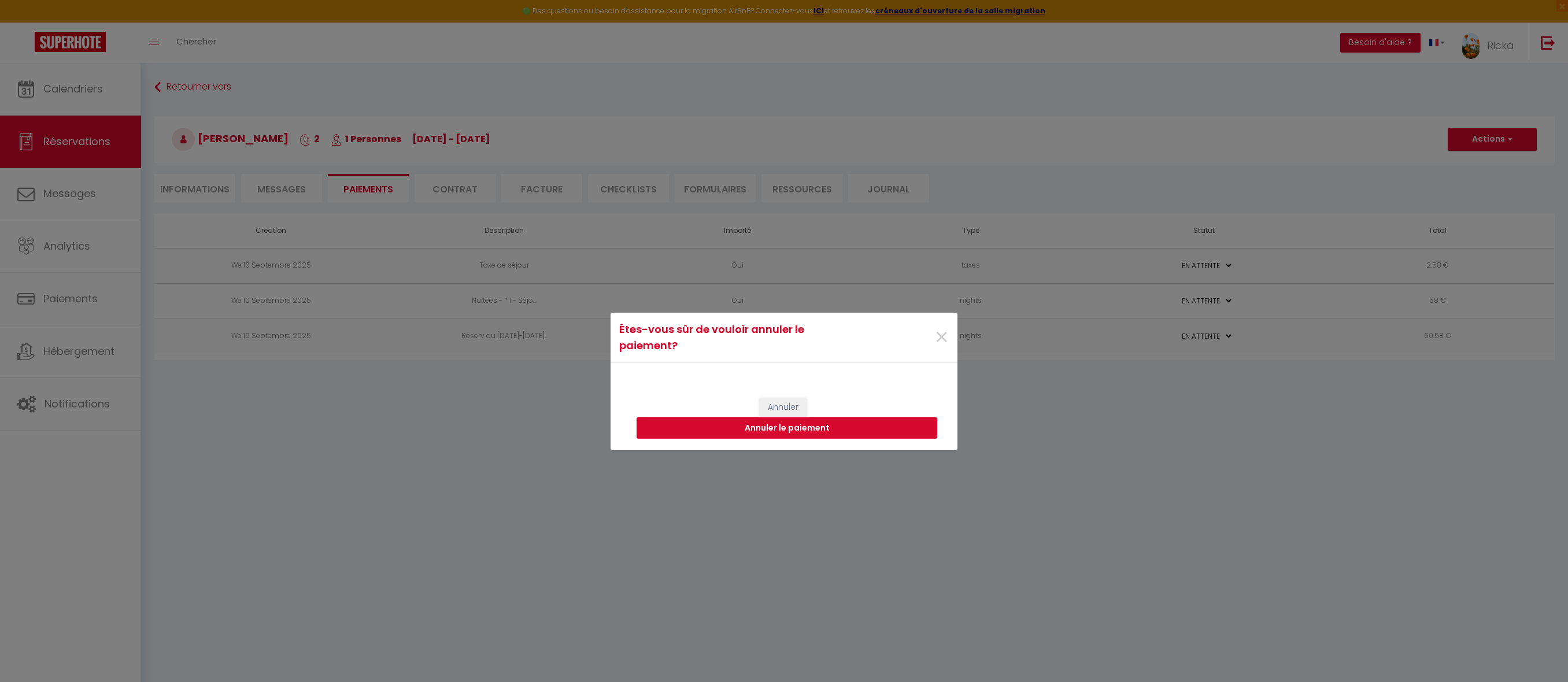
click at [782, 430] on button "Annuler le paiement" at bounding box center [787, 428] width 301 height 22
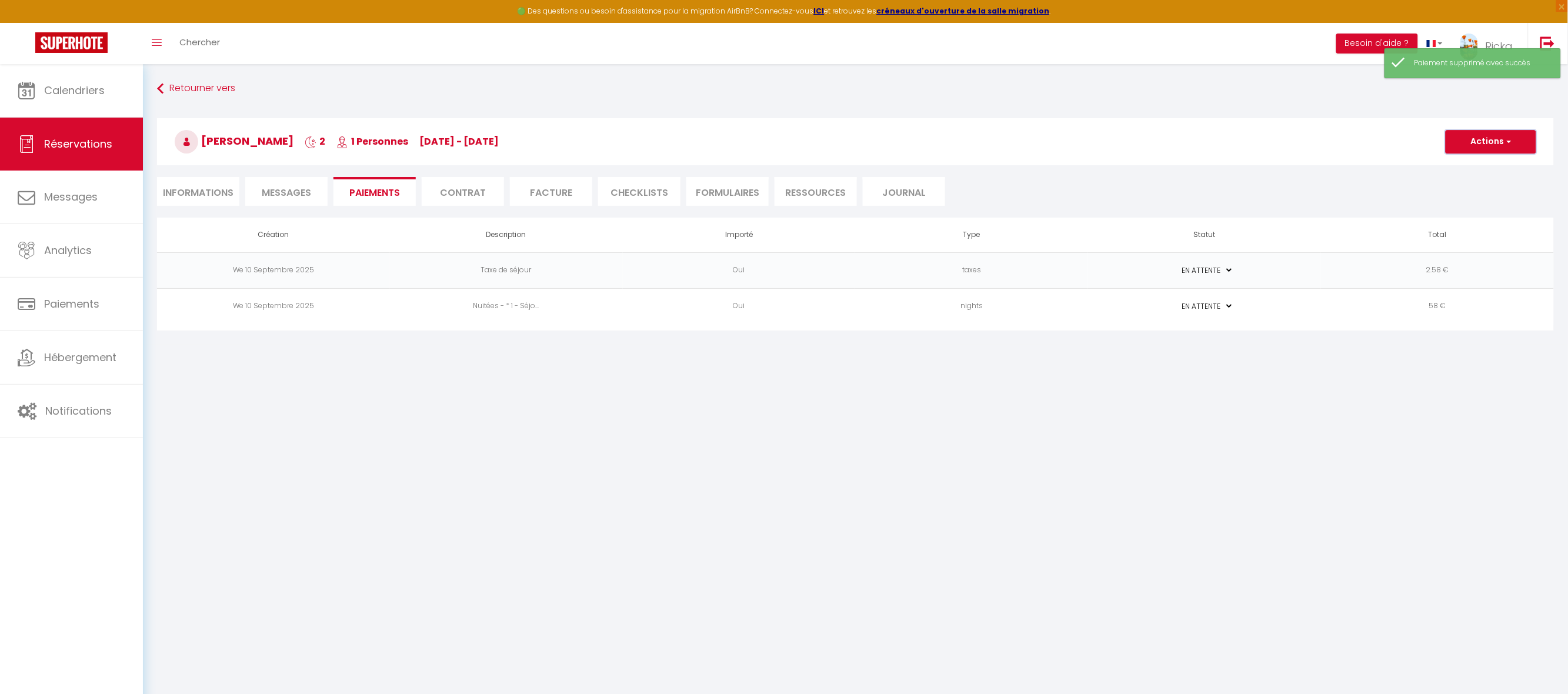
click at [1483, 137] on button "Actions" at bounding box center [1491, 142] width 90 height 24
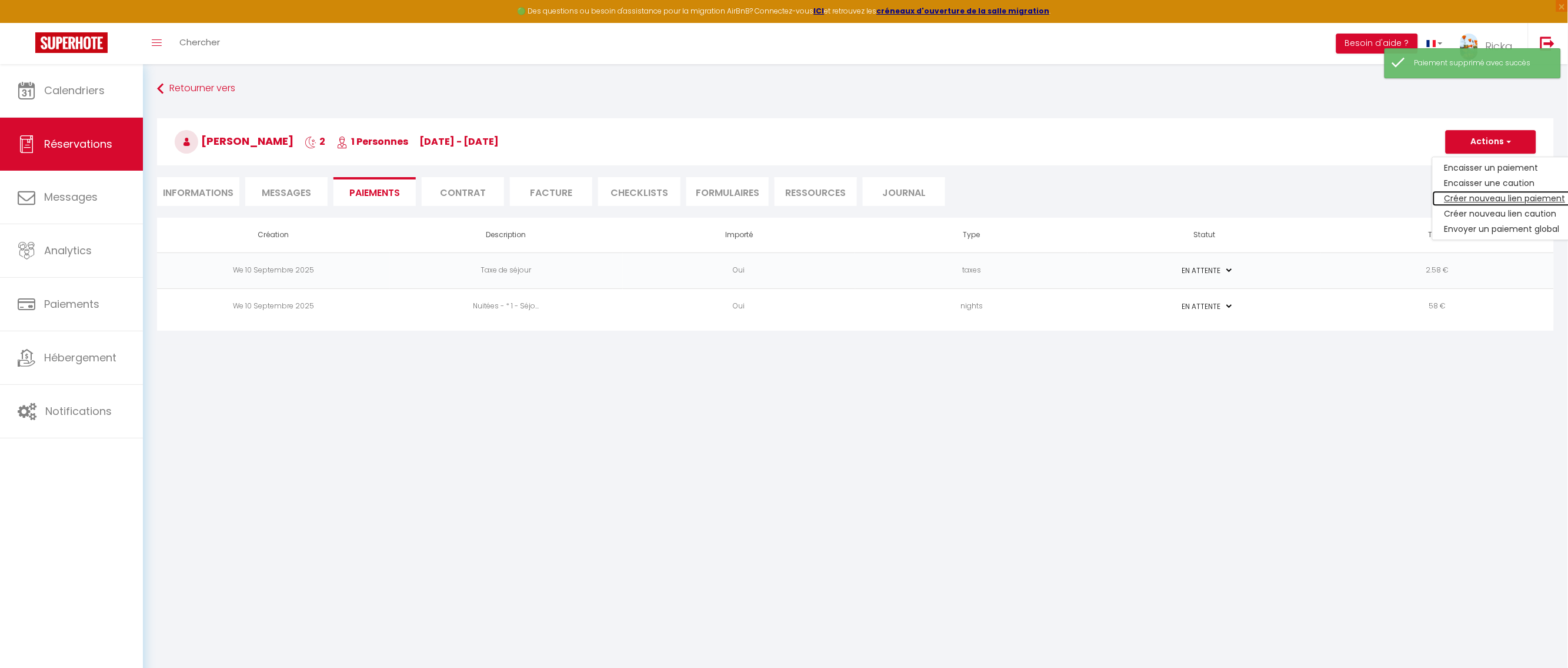
click at [1472, 194] on link "Créer nouveau lien paiement" at bounding box center [1505, 198] width 145 height 15
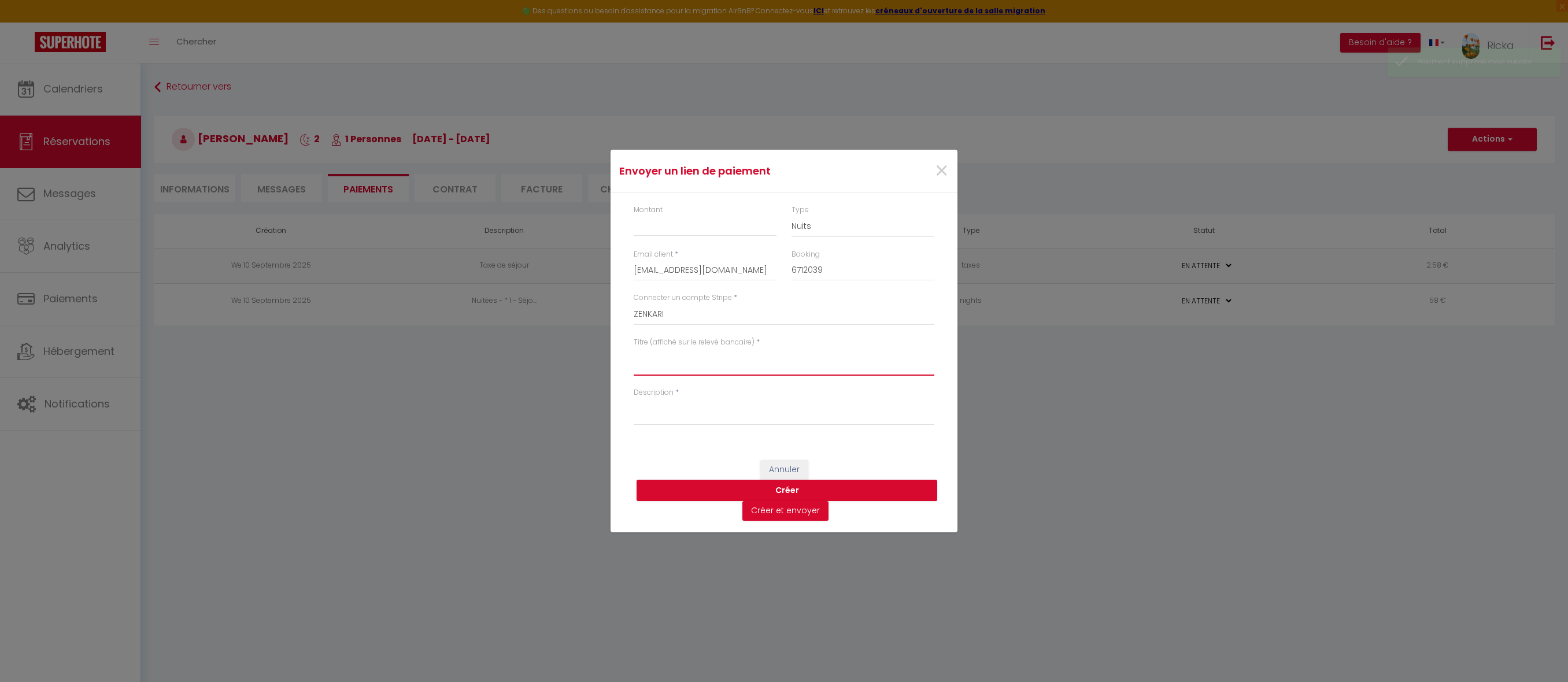
click at [772, 363] on textarea "Titre (affiché sur le relevé bancaire)" at bounding box center [784, 362] width 301 height 28
paste textarea "https://superhote.com/applink/p/0opcMXFE"
drag, startPoint x: 822, startPoint y: 347, endPoint x: 611, endPoint y: 333, distance: 211.5
click at [611, 333] on div "Montant Type Nuits Frais de ménage Taxe de séjour Autre Email client * jean-yve…" at bounding box center [784, 321] width 347 height 256
click at [875, 369] on textarea "Titre (affiché sur le relevé bancaire)" at bounding box center [784, 362] width 301 height 28
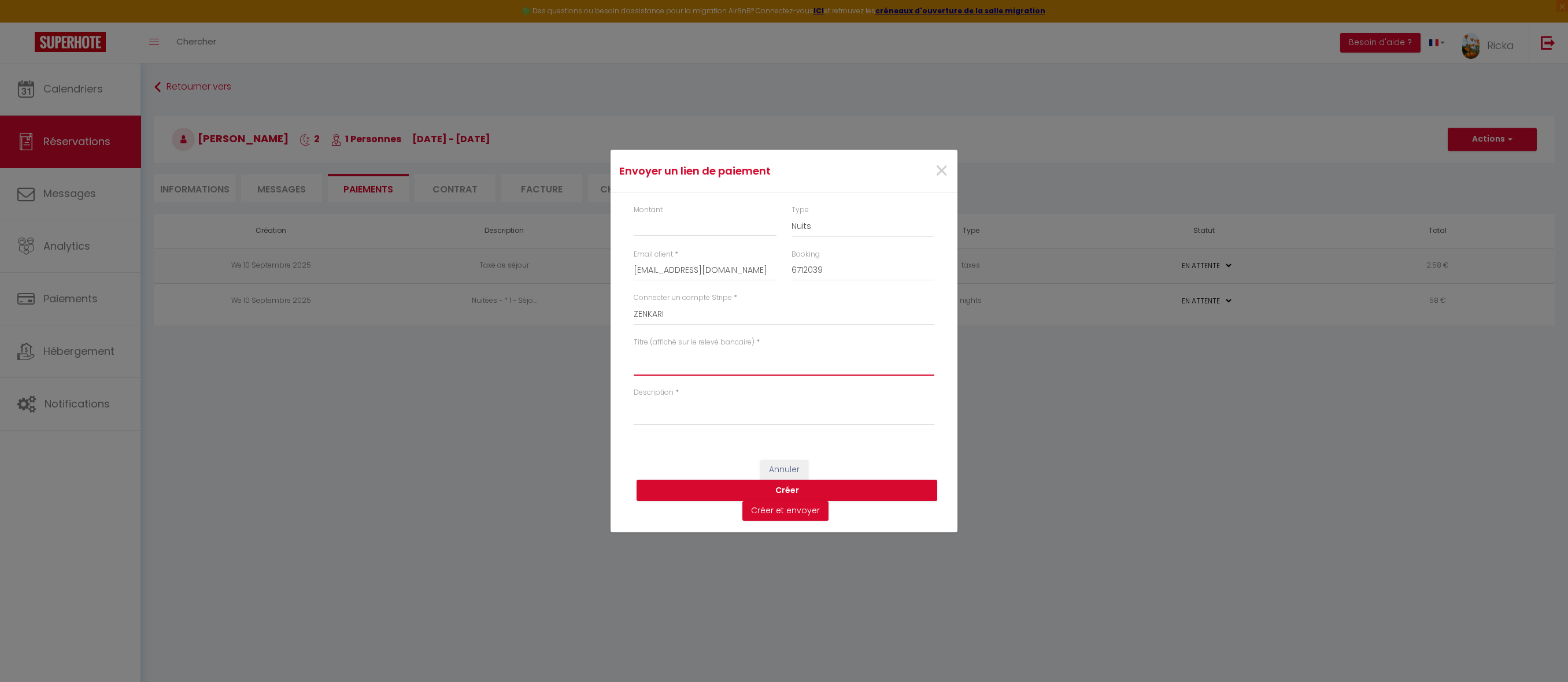
paste textarea "Réserv du 13-18 oct 2025 - J-Y Edon - ZenkaS1"
click at [683, 357] on textarea "Réserv du 13-18 oct 2025 - J-Y Edon - ZenkaS1" at bounding box center [784, 362] width 301 height 28
click at [696, 351] on textarea "Réserv du 1er-18 oct 2025 - J-Y Edon - ZenkaS1" at bounding box center [784, 362] width 301 height 28
click at [709, 357] on textarea "Réserv du [DATE]-[DATE] - J-Y Edon - ZenkaS1" at bounding box center [784, 362] width 301 height 28
click at [849, 367] on textarea "Réserv du 1er-3 nov 2025 - J-Y Edon - ZenkaS1" at bounding box center [784, 362] width 301 height 28
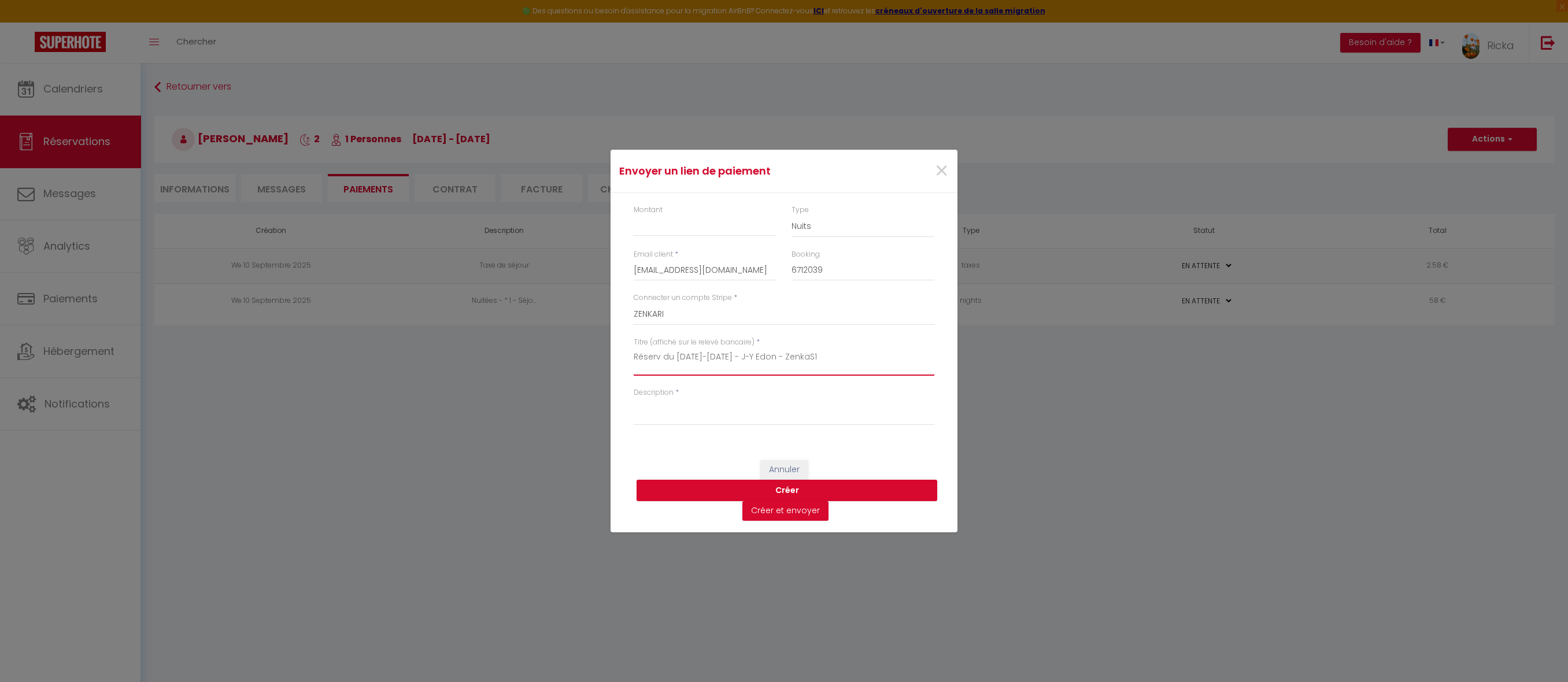
drag, startPoint x: 813, startPoint y: 355, endPoint x: 604, endPoint y: 337, distance: 209.8
click at [604, 337] on div "Envoyer un lien de paiement × Montant Type Nuits Frais de ménage Taxe de séjour…" at bounding box center [784, 341] width 1568 height 682
click at [679, 412] on textarea "Description" at bounding box center [784, 411] width 301 height 28
paste textarea "Réserv du 1er-3 nov 2025 - J-Y Edon - ZenkaS1"
click at [701, 226] on input "Montant" at bounding box center [705, 226] width 143 height 21
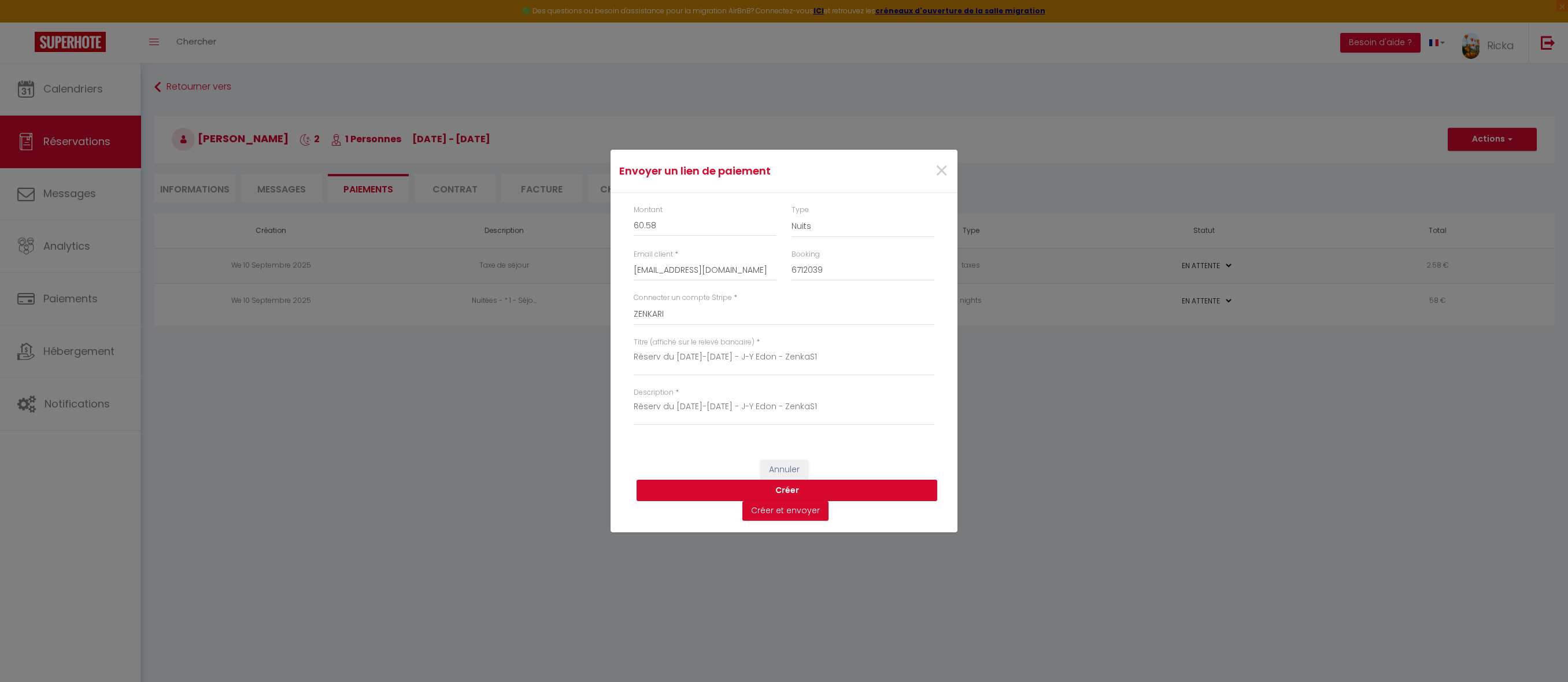
click at [796, 487] on button "Créer" at bounding box center [787, 490] width 301 height 22
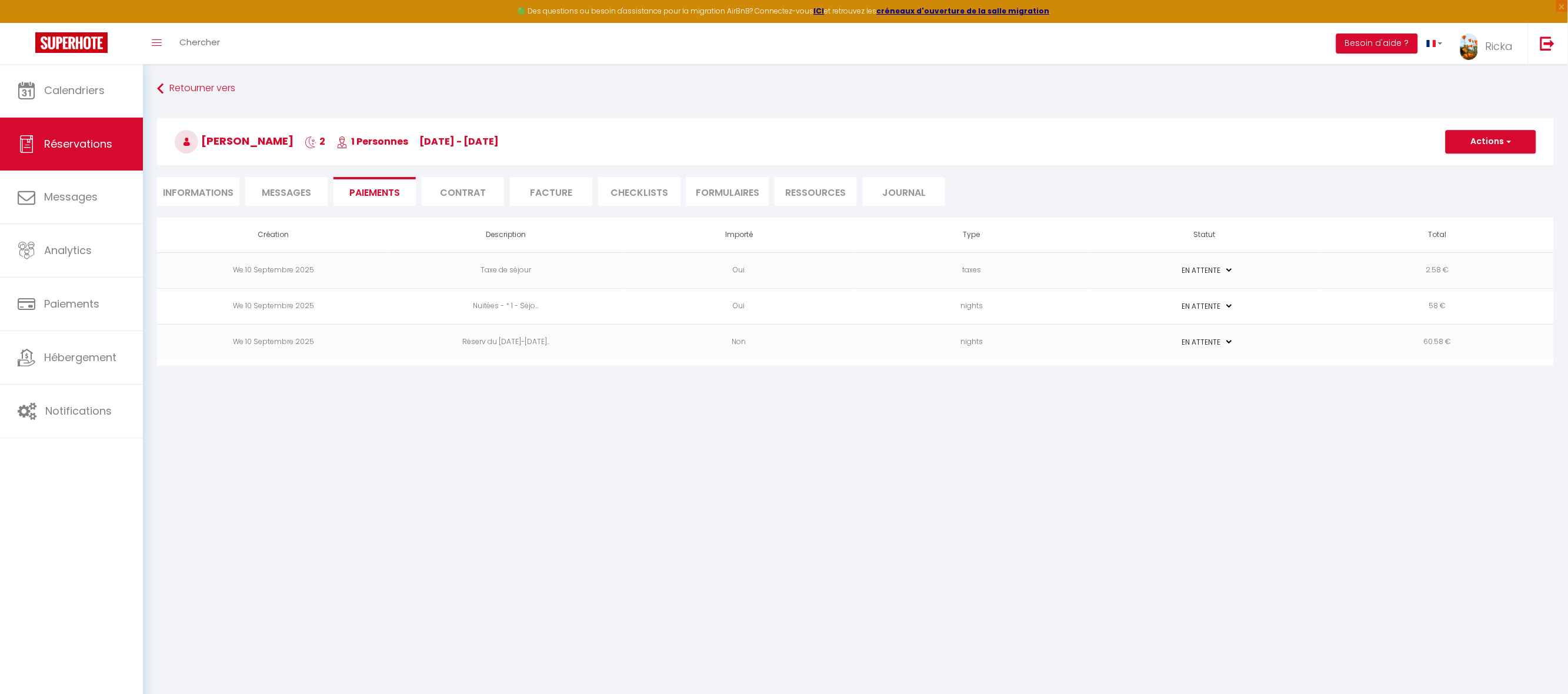
click at [1066, 337] on td "nights" at bounding box center [972, 342] width 233 height 36
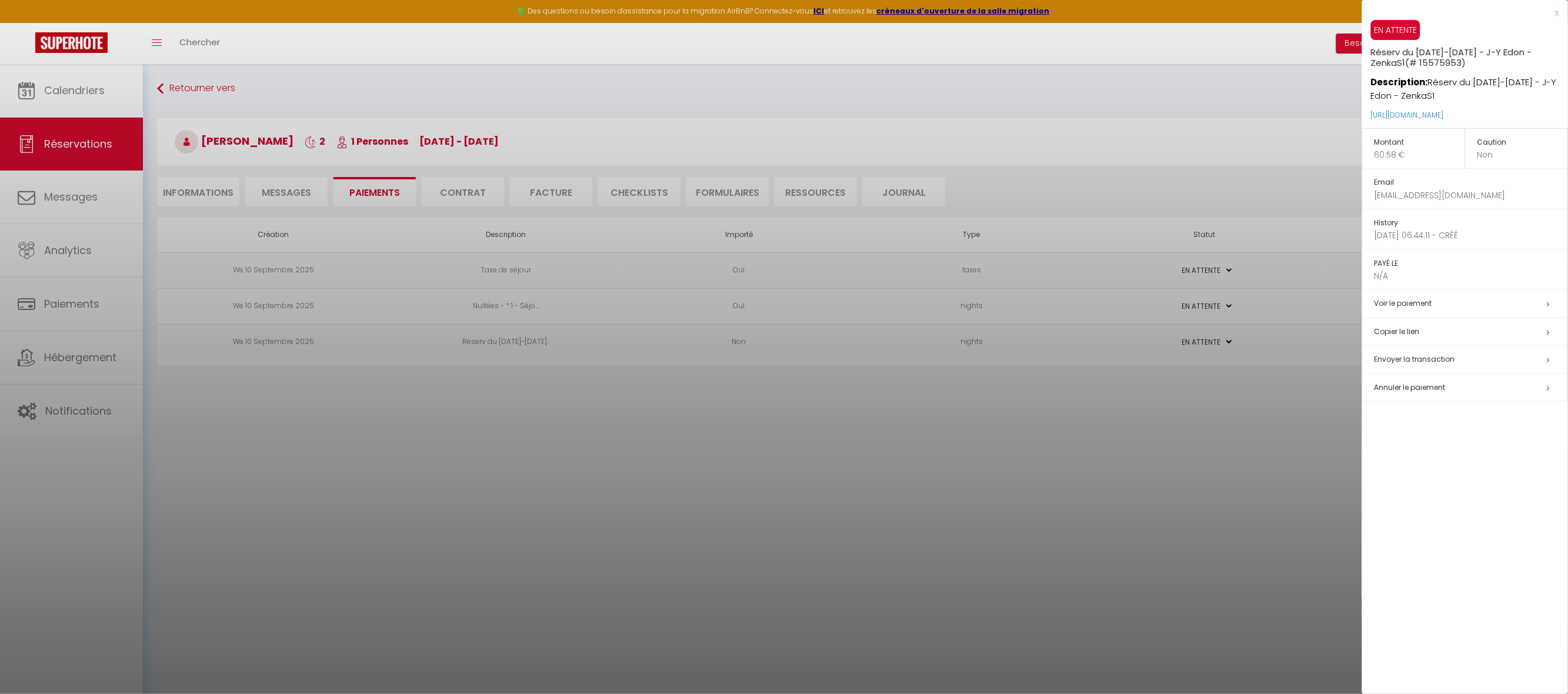
click at [1405, 332] on h5 "Copier le lien" at bounding box center [1471, 332] width 193 height 14
click at [110, 193] on div at bounding box center [784, 347] width 1568 height 694
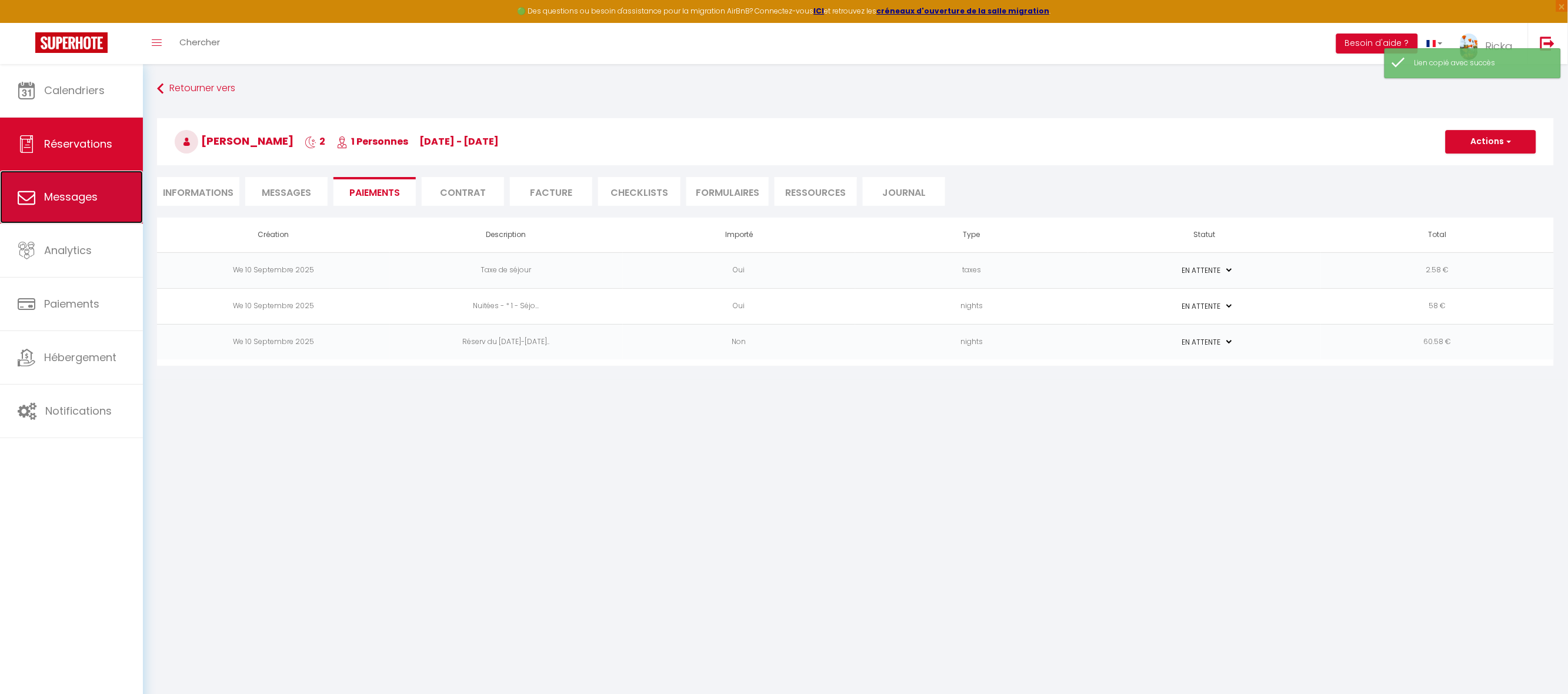
click at [117, 200] on link "Messages" at bounding box center [71, 196] width 143 height 53
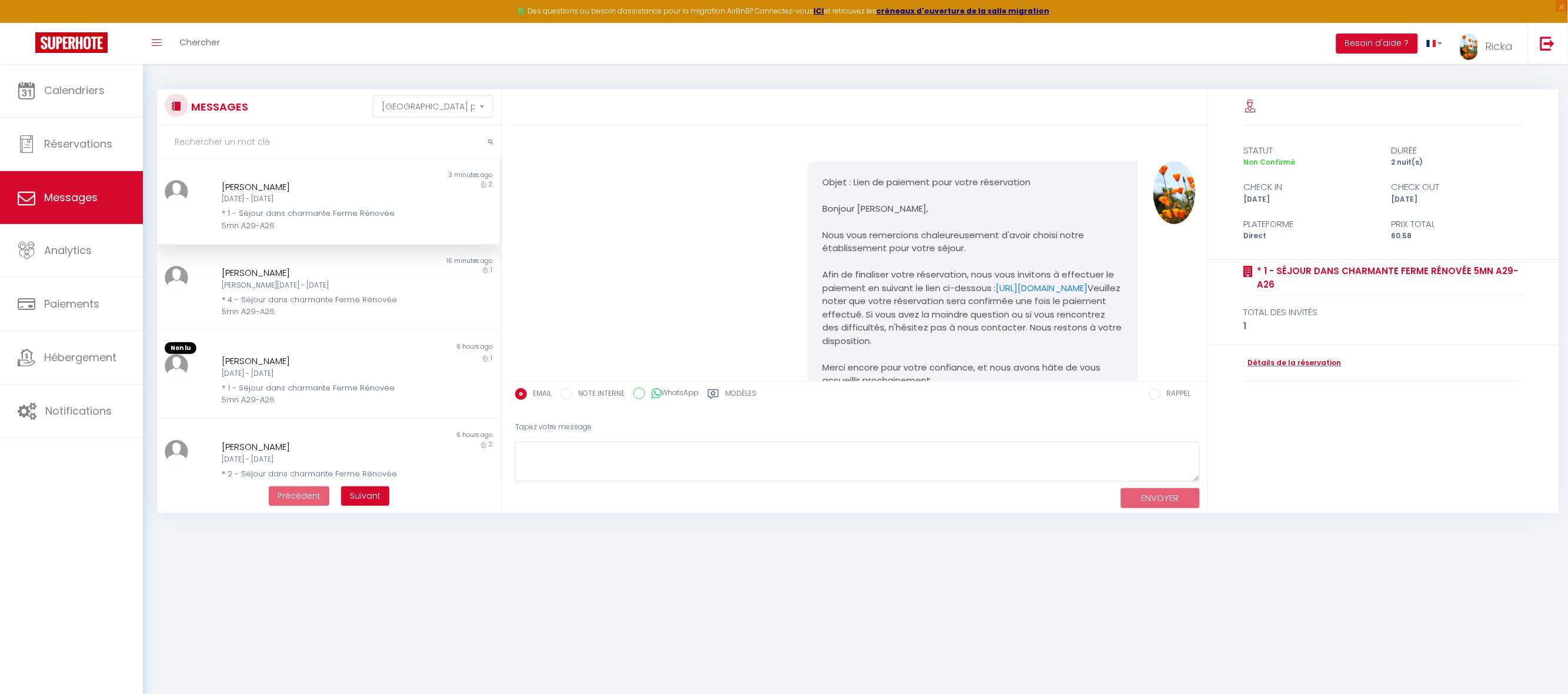
scroll to position [160, 0]
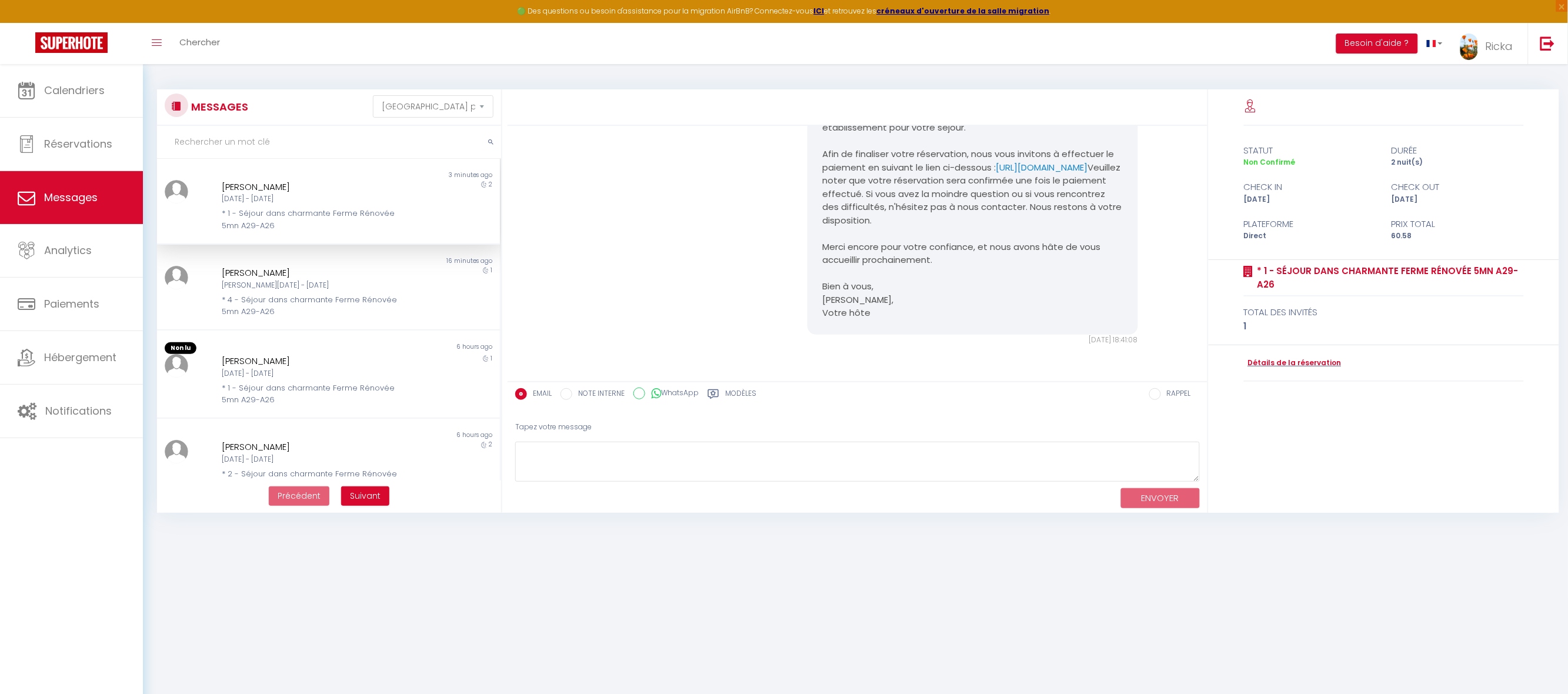
click at [730, 393] on label "Modèles" at bounding box center [741, 396] width 31 height 15
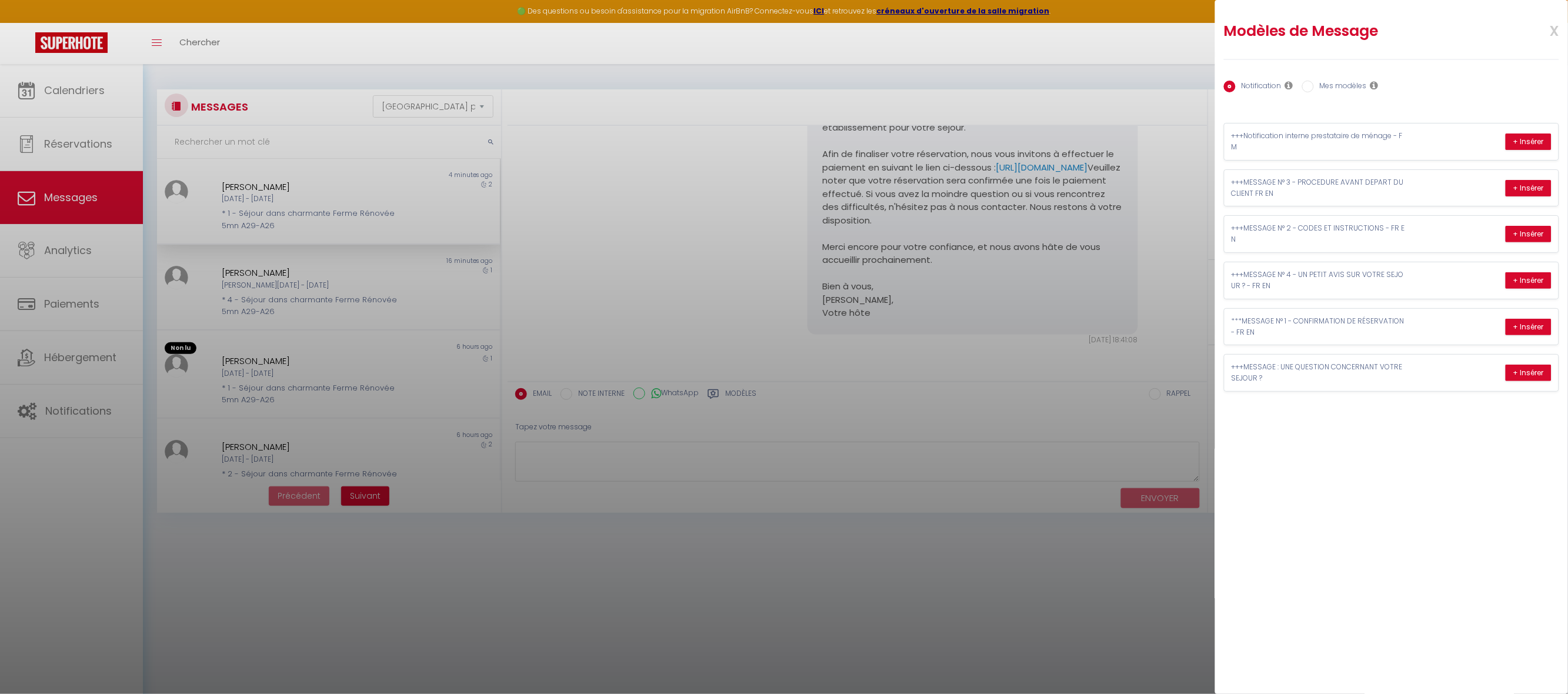
click at [1334, 82] on label "Mes modèles" at bounding box center [1340, 87] width 53 height 13
click at [1314, 82] on input "Mes modèles" at bounding box center [1308, 86] width 12 height 12
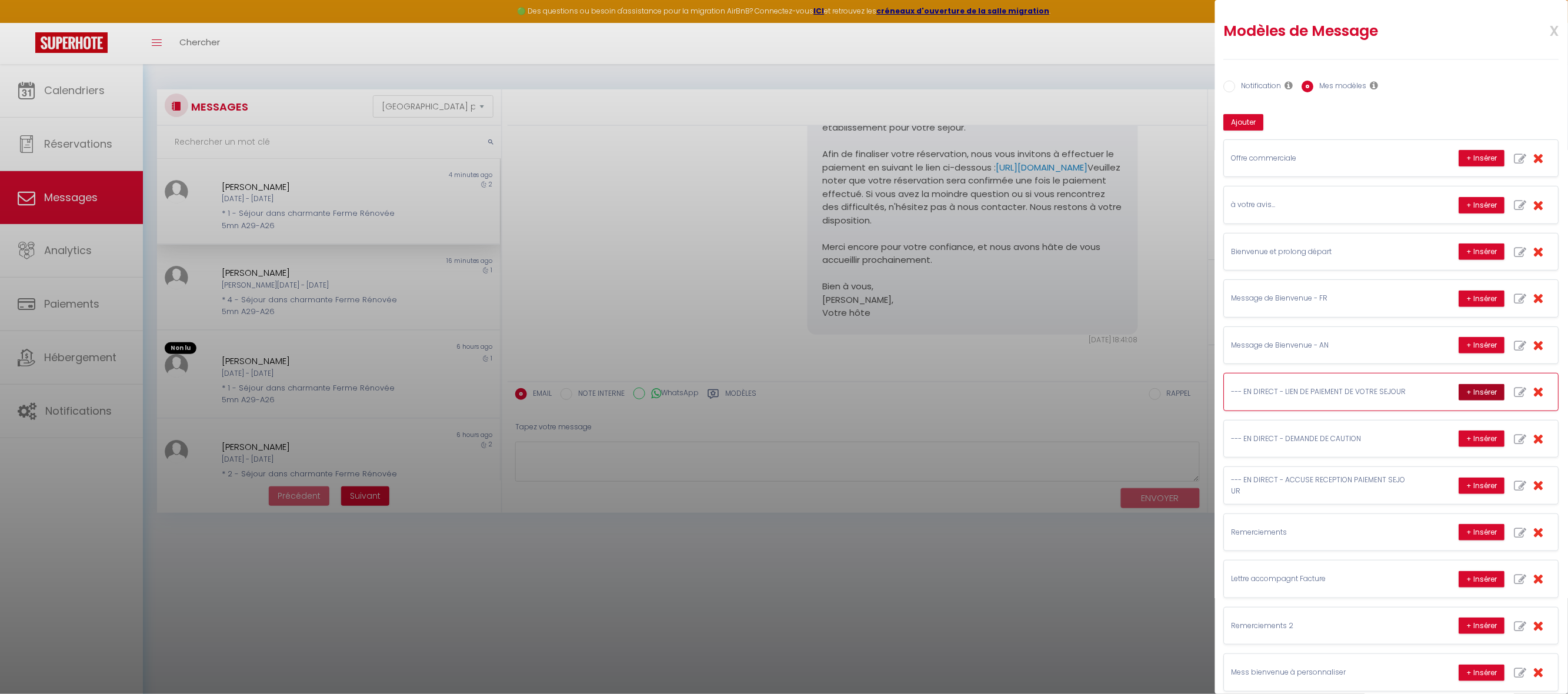
click at [1460, 395] on button "+ Insérer" at bounding box center [1483, 392] width 46 height 17
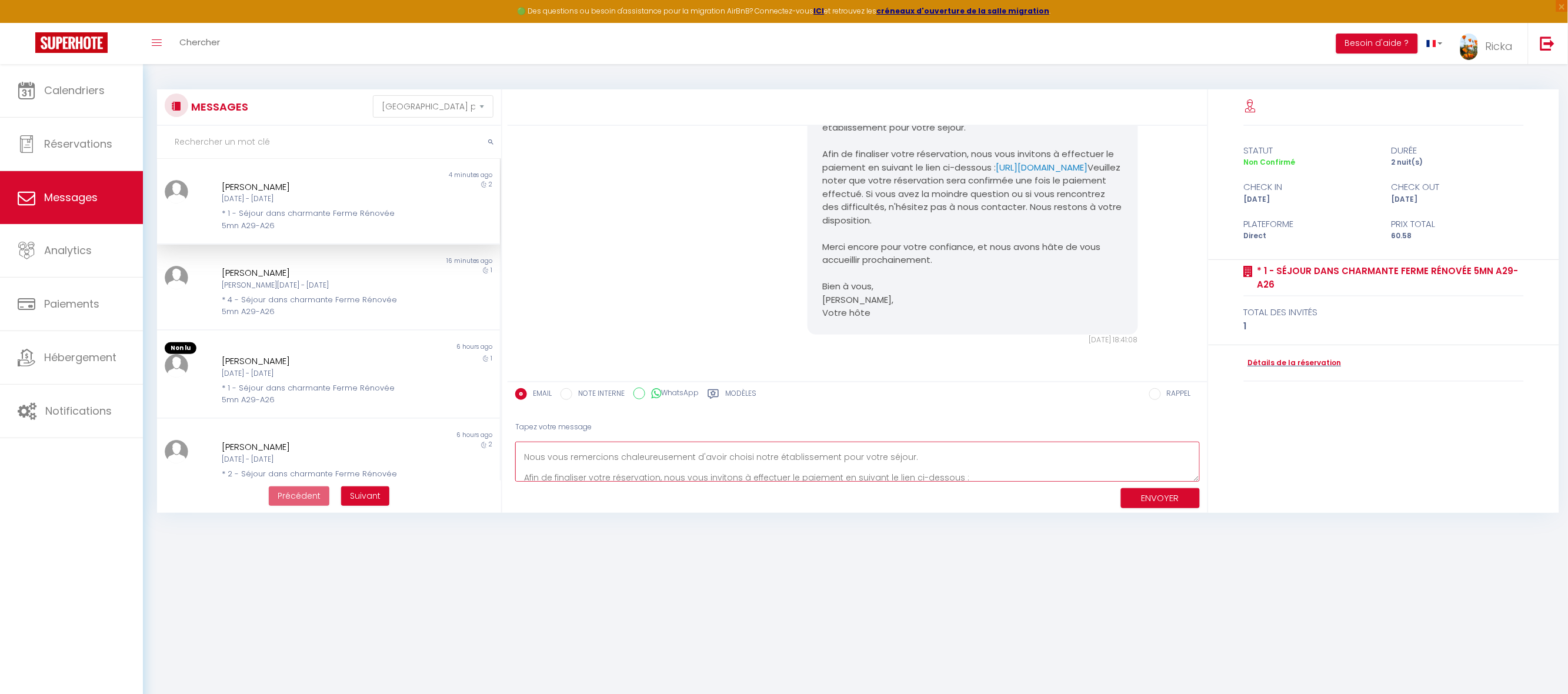
scroll to position [70, 0]
click at [749, 470] on textarea "Objet : Lien de paiement pour votre réservation Bonjour Jean-Yves, Nous vous re…" at bounding box center [858, 462] width 685 height 41
click at [741, 460] on textarea "Objet : Lien de paiement pour votre réservation Bonjour Jean-Yves, Nous vous re…" at bounding box center [858, 462] width 685 height 41
paste textarea "https://superhote.com/applink/p/cZReLk7U"
click at [1158, 498] on button "ENVOYER" at bounding box center [1160, 498] width 79 height 20
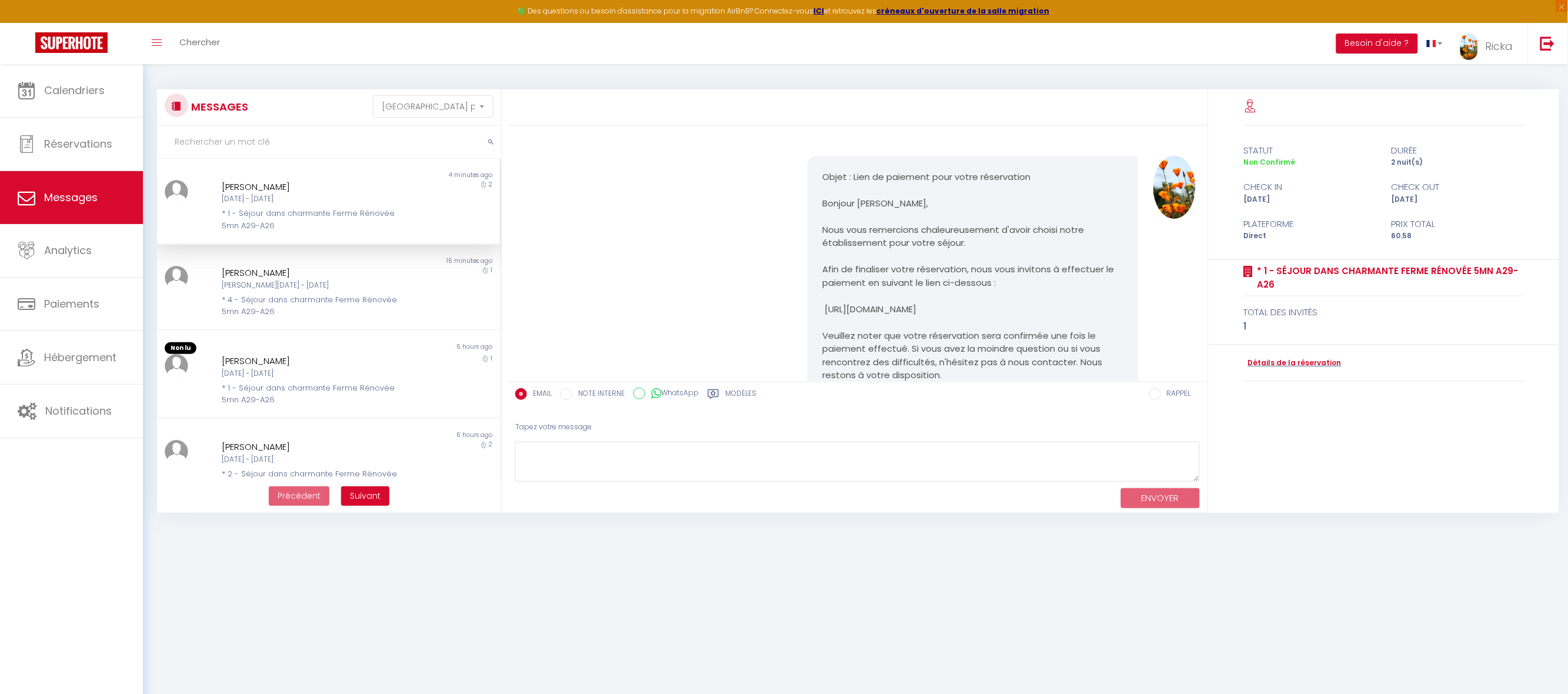
scroll to position [552, 0]
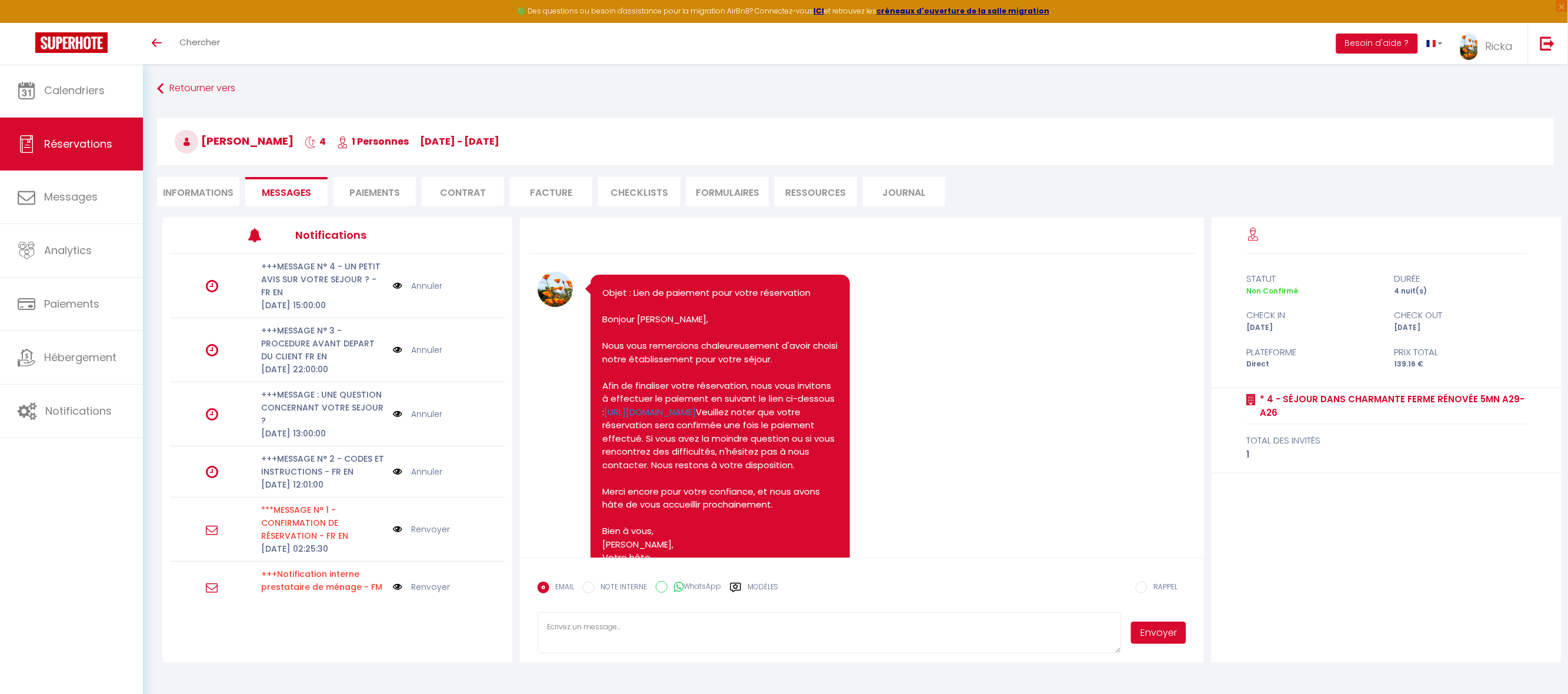
scroll to position [114, 0]
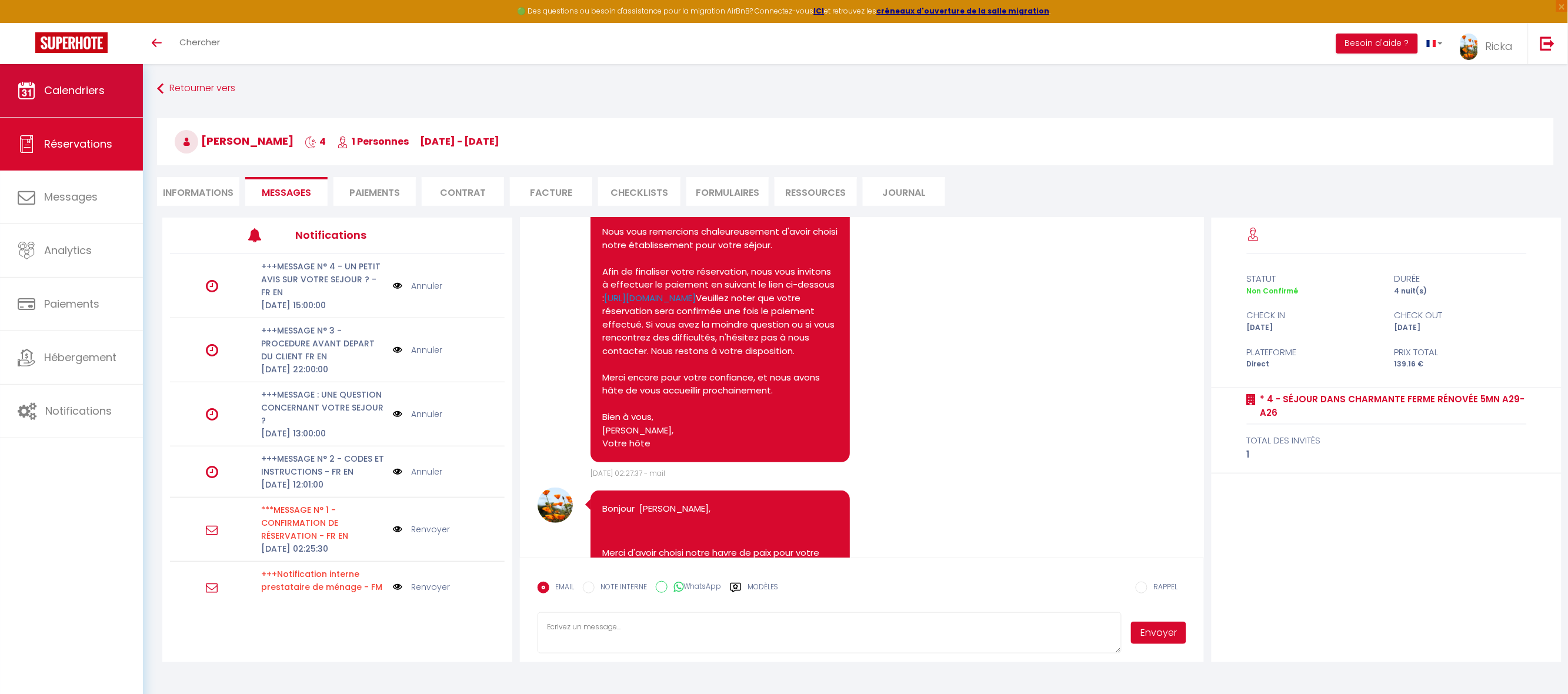
click at [67, 79] on link "Calendriers" at bounding box center [71, 90] width 143 height 53
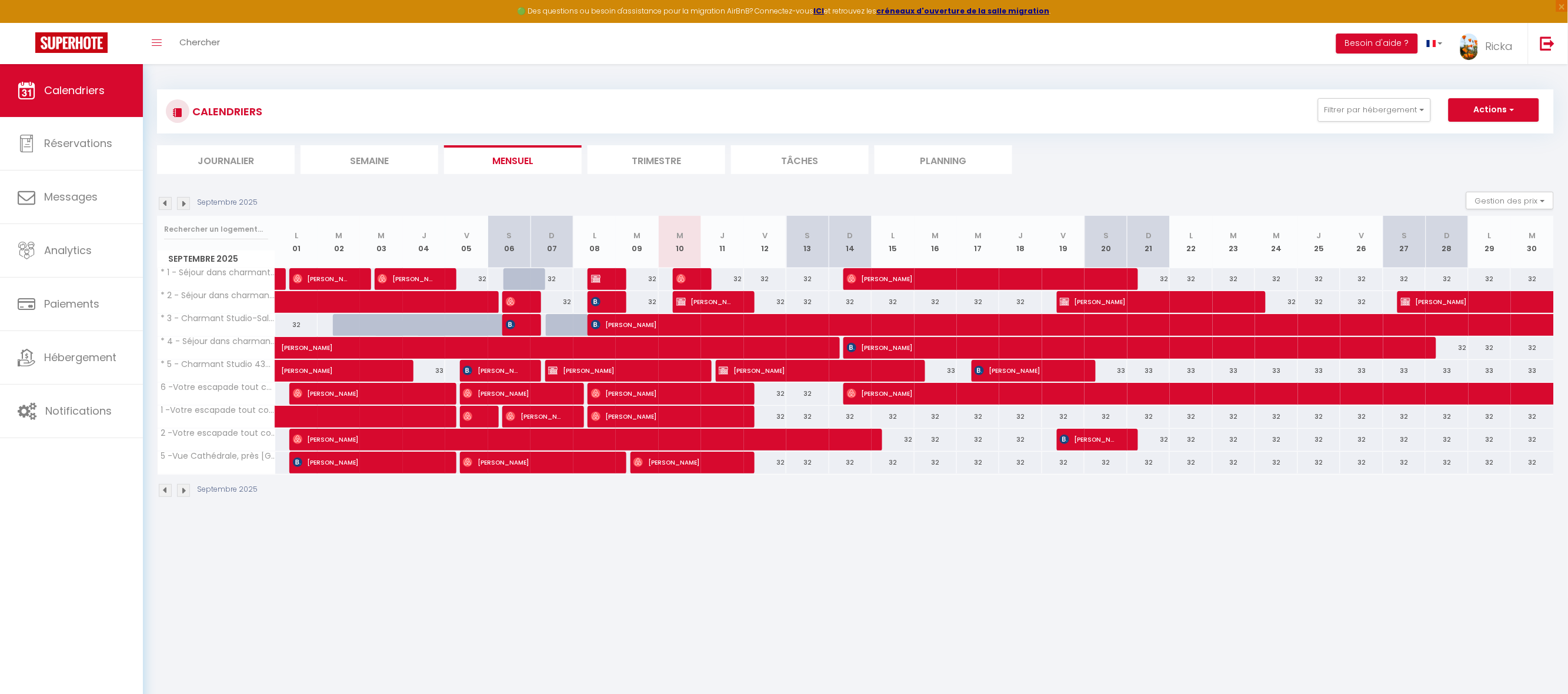
click at [188, 205] on img at bounding box center [183, 203] width 13 height 13
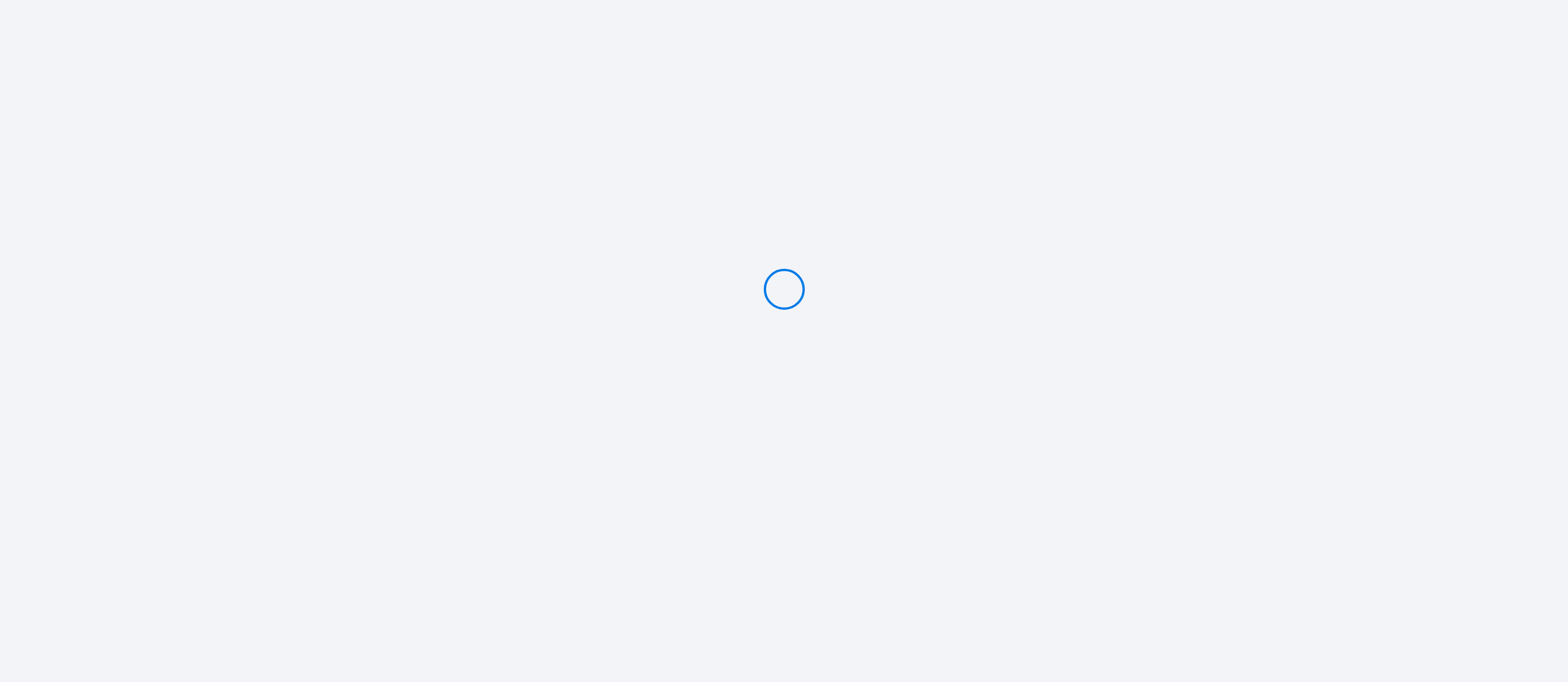
type input "PAYER 30.29 €"
type input "PAYER 60.58 €"
